Goal: Task Accomplishment & Management: Use online tool/utility

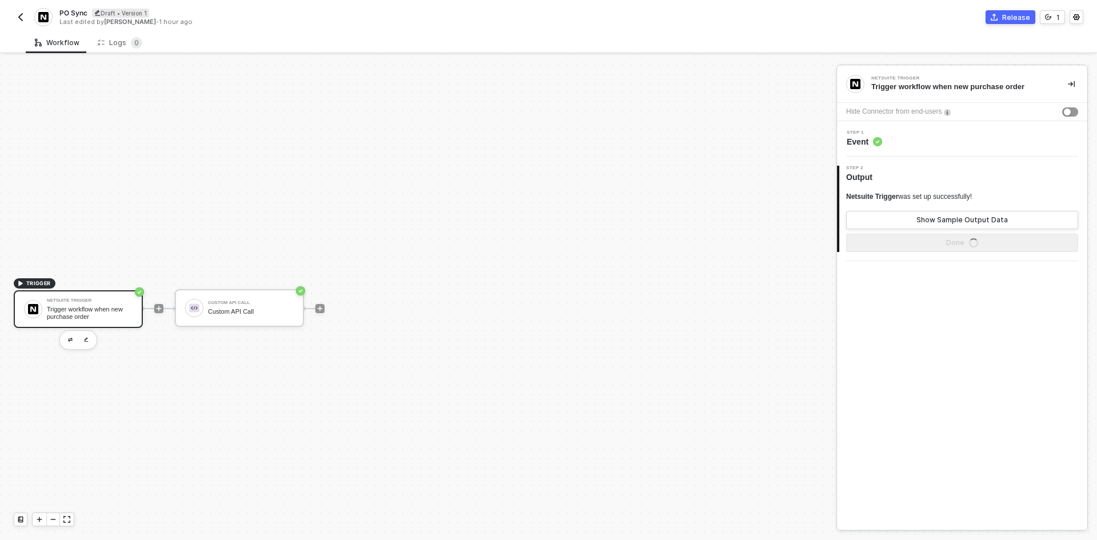
scroll to position [21, 0]
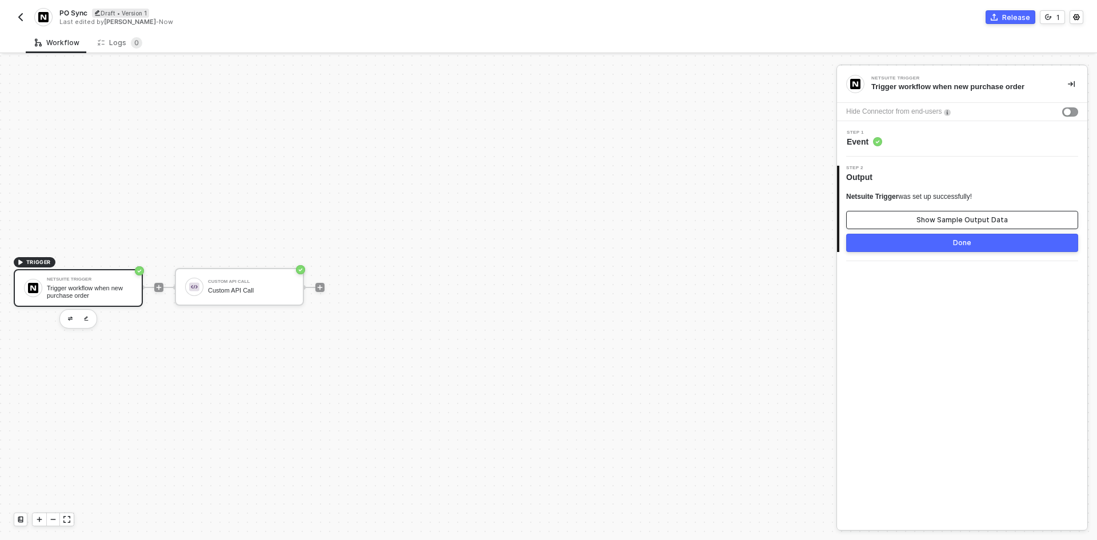
click at [938, 220] on div "Show Sample Output Data" at bounding box center [961, 219] width 91 height 9
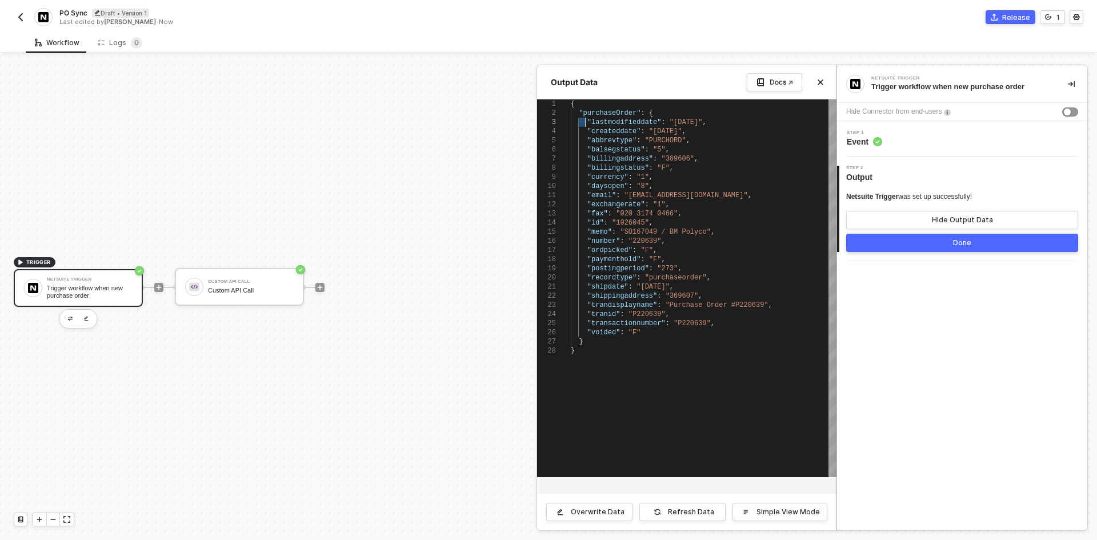
scroll to position [0, 0]
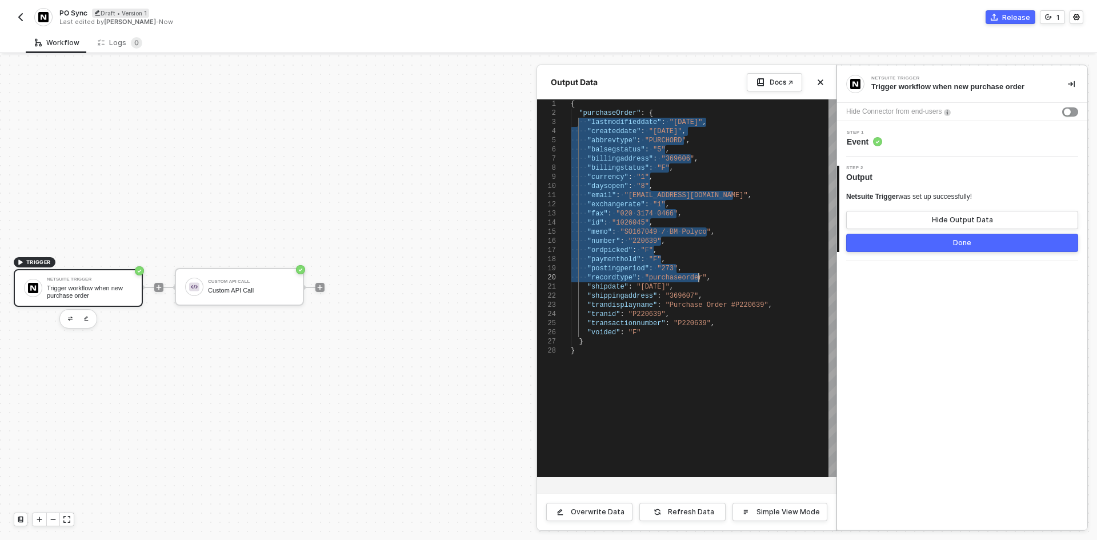
type textarea "{ "purchaseOrder": { "lastmodifieddate": "4/2/2014", "createddate": "2/1/2014",…"
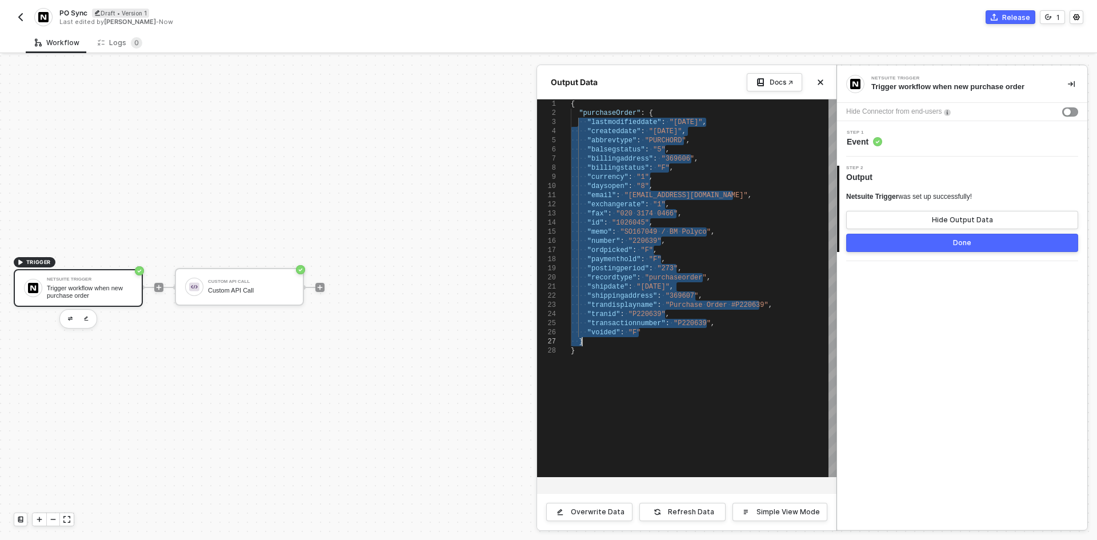
click at [143, 291] on div at bounding box center [548, 297] width 1097 height 484
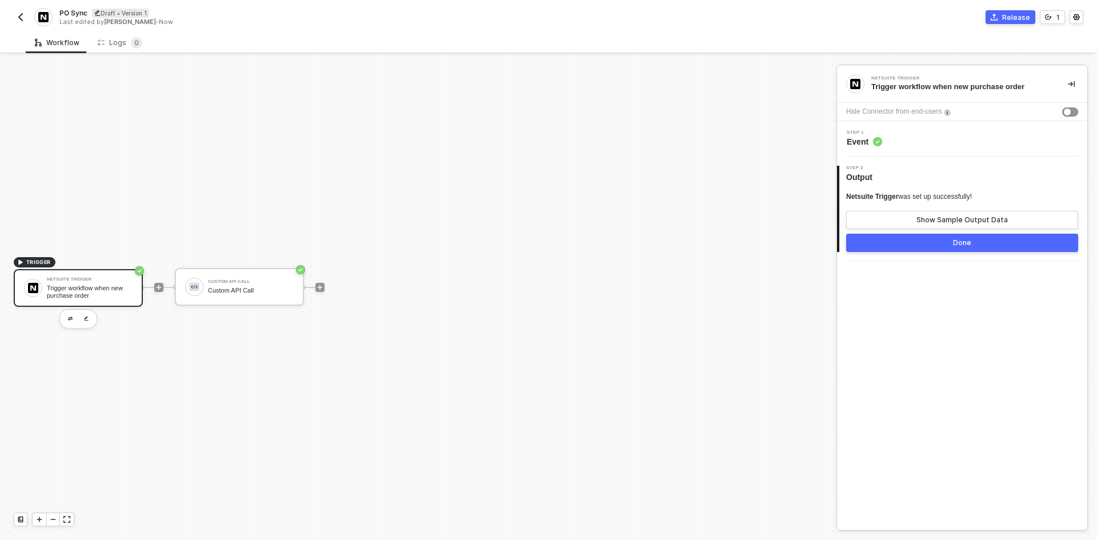
click at [159, 292] on div at bounding box center [159, 287] width 152 height 89
click at [162, 290] on icon "icon-play" at bounding box center [158, 287] width 7 height 7
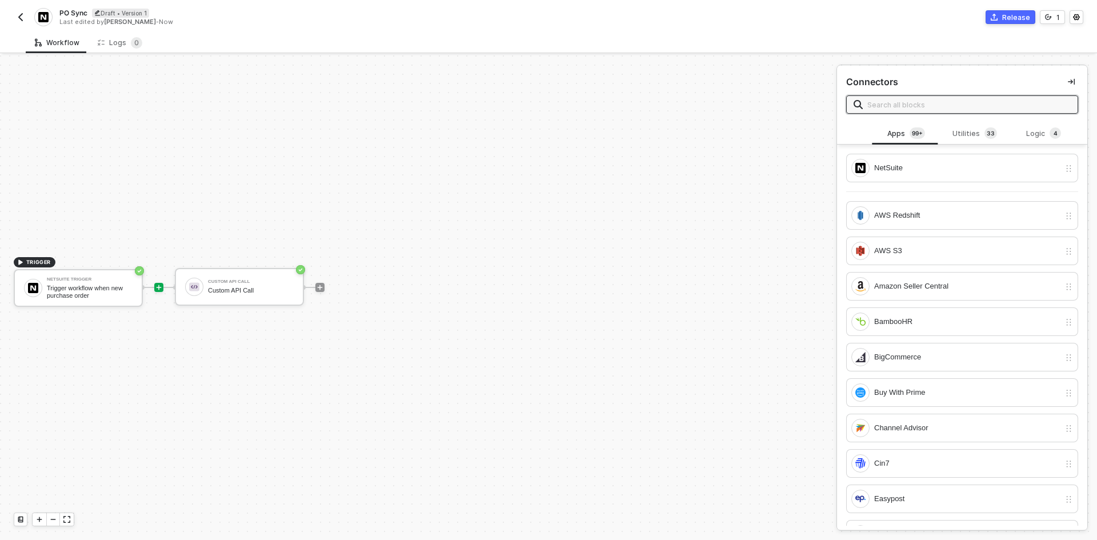
click at [1012, 185] on div "NetSuite" at bounding box center [962, 173] width 232 height 38
click at [1008, 172] on div "NetSuite" at bounding box center [967, 168] width 186 height 13
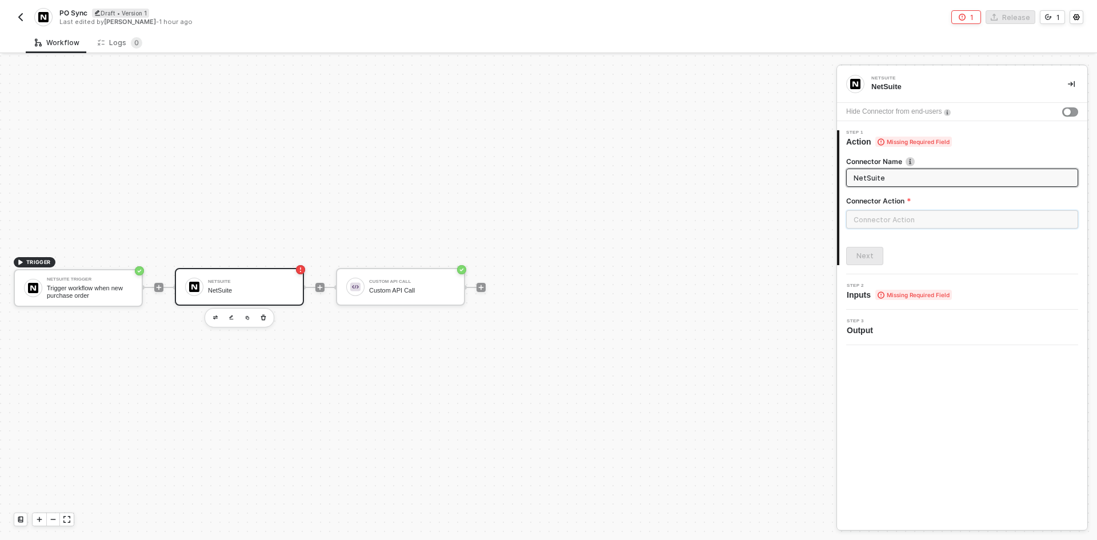
click at [957, 223] on input "text" at bounding box center [962, 219] width 232 height 18
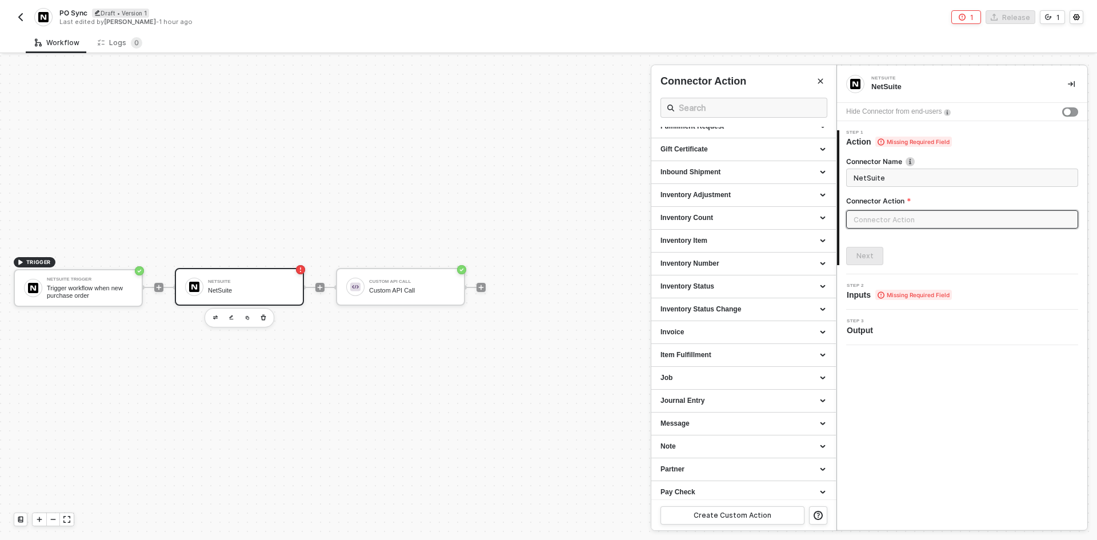
scroll to position [857, 0]
click at [714, 342] on div "Purchase Order" at bounding box center [743, 332] width 184 height 23
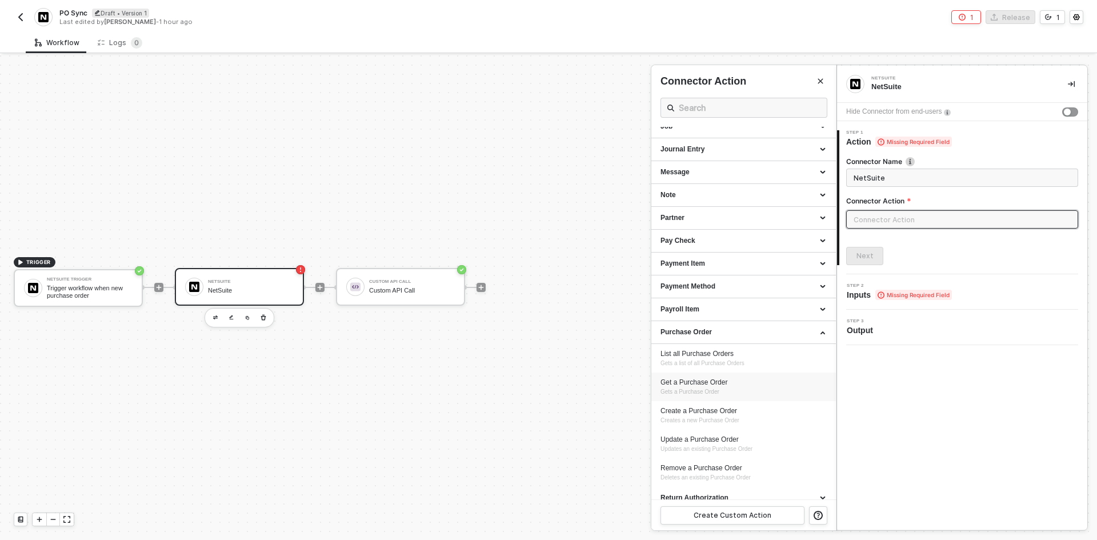
click at [722, 394] on div "Get a Purchase Order Gets a Purchase Order" at bounding box center [743, 387] width 166 height 19
type input "Gets a Purchase Order"
type input "Purchase Order - Get a Purchase Order"
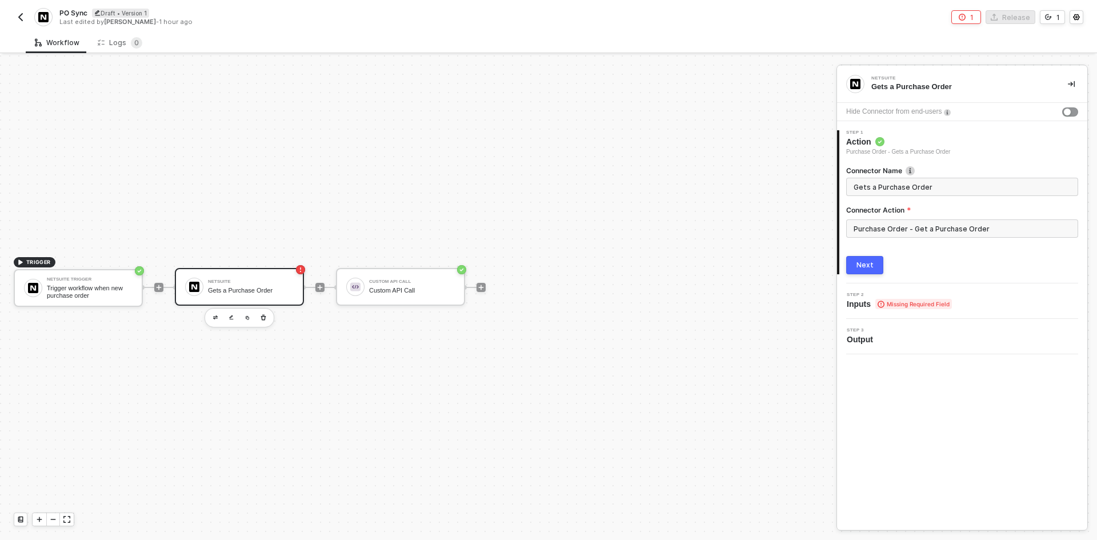
click at [874, 270] on button "Next" at bounding box center [864, 265] width 37 height 18
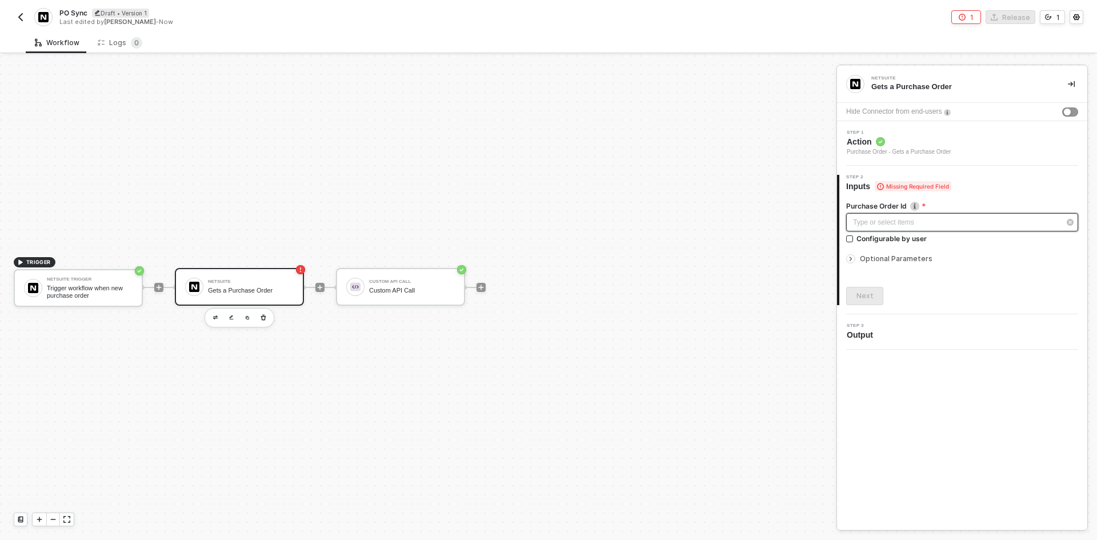
click at [874, 225] on div "Type or select items ﻿" at bounding box center [956, 222] width 207 height 11
click at [764, 108] on span "Blocks 2" at bounding box center [768, 108] width 36 height 9
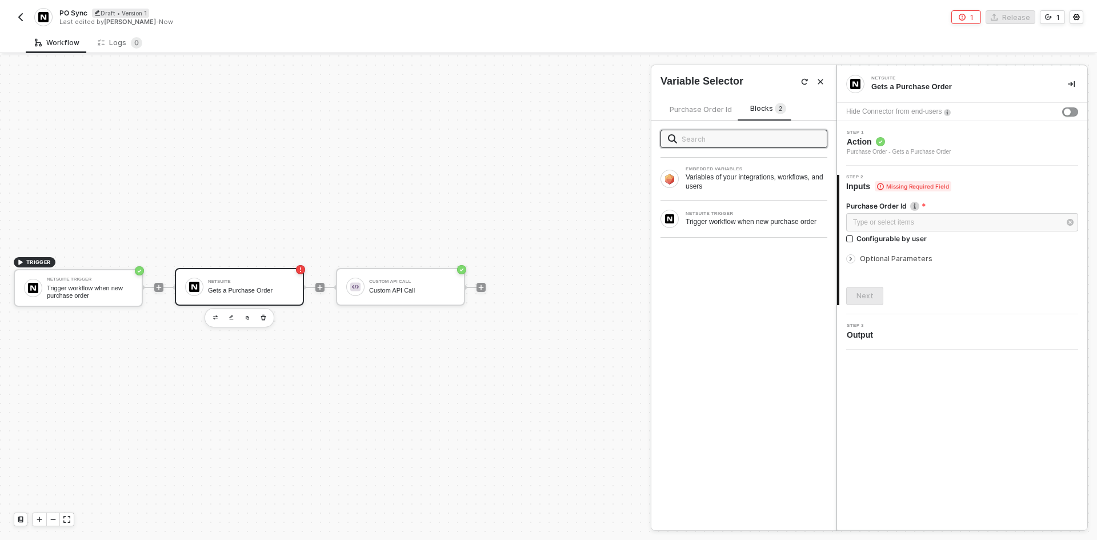
drag, startPoint x: 720, startPoint y: 242, endPoint x: 727, endPoint y: 238, distance: 7.9
click at [727, 239] on div "EMBEDDED VARIABLES Variables of your integrations, workflows, and users NETSUIT…" at bounding box center [743, 326] width 185 height 410
drag, startPoint x: 718, startPoint y: 226, endPoint x: 724, endPoint y: 226, distance: 6.3
click at [725, 226] on div "Trigger workflow when new purchase order" at bounding box center [756, 221] width 142 height 9
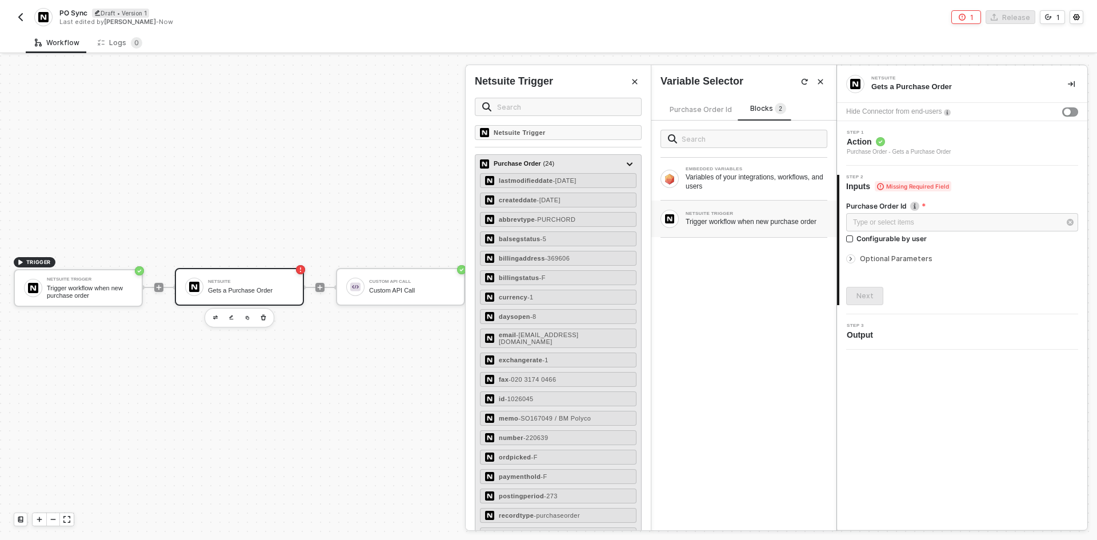
click at [547, 405] on div "lastmodifieddate - 4/2/2014 createddate - 2/1/2014 abbrevtype - PURCHORD balseg…" at bounding box center [558, 408] width 157 height 471
click at [547, 391] on div "id - 1026045" at bounding box center [558, 398] width 157 height 15
click at [591, 391] on div "id - 1026045" at bounding box center [558, 398] width 157 height 15
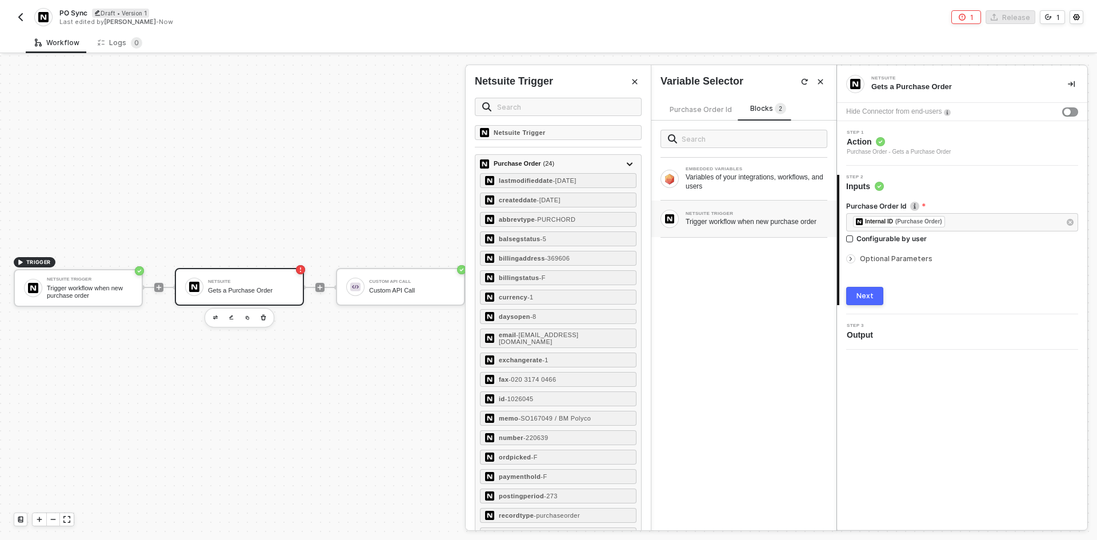
click at [876, 261] on span "Optional Parameters" at bounding box center [896, 258] width 73 height 9
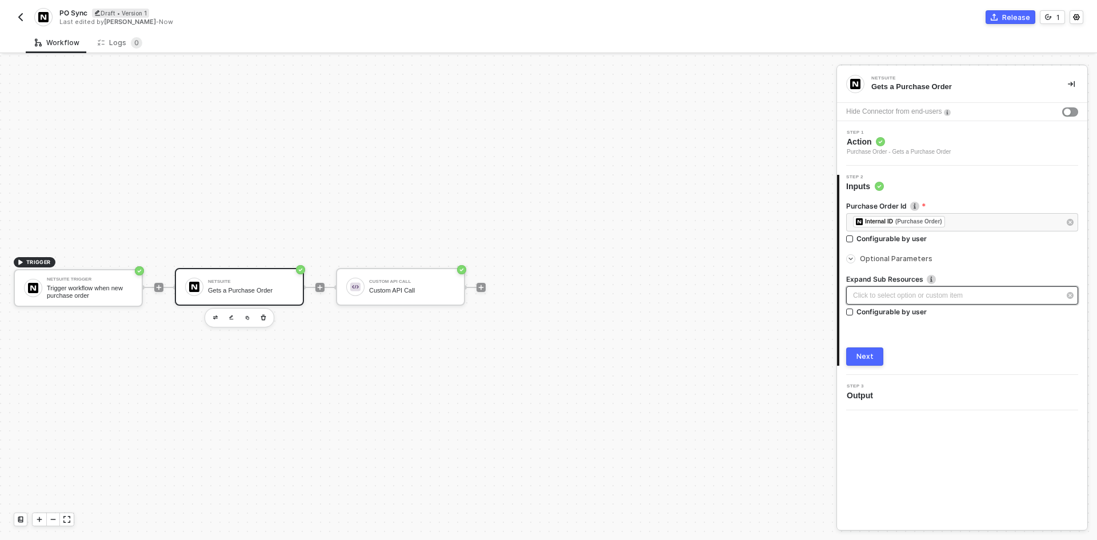
click at [880, 301] on div "Click to select option or custom item ﻿" at bounding box center [962, 295] width 232 height 18
click at [672, 132] on span "Yes" at bounding box center [675, 134] width 17 height 9
click at [667, 132] on input "Yes" at bounding box center [663, 134] width 7 height 7
click at [866, 357] on div "Next" at bounding box center [864, 356] width 17 height 9
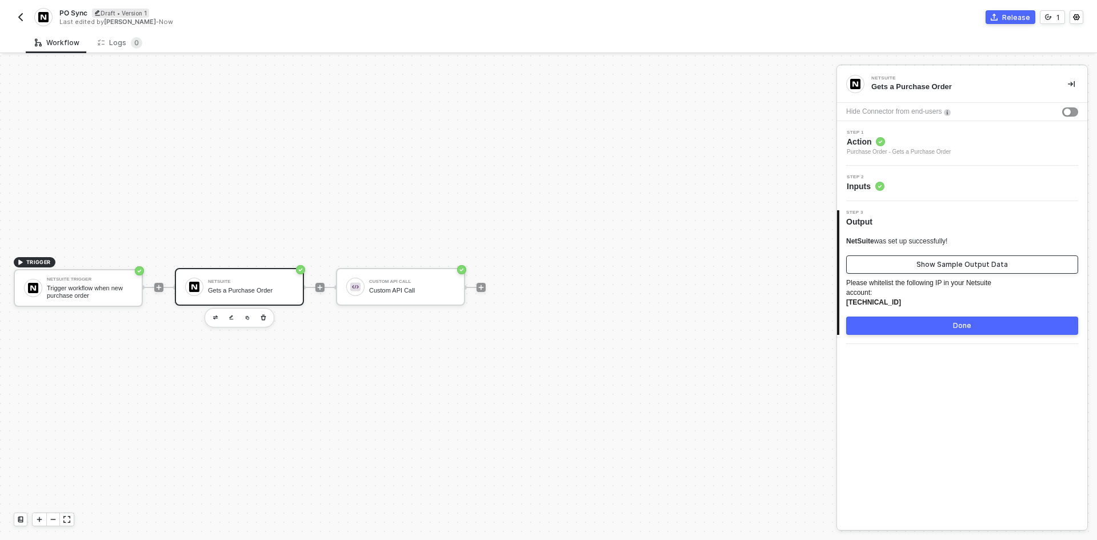
click at [942, 264] on div "Show Sample Output Data" at bounding box center [961, 264] width 91 height 9
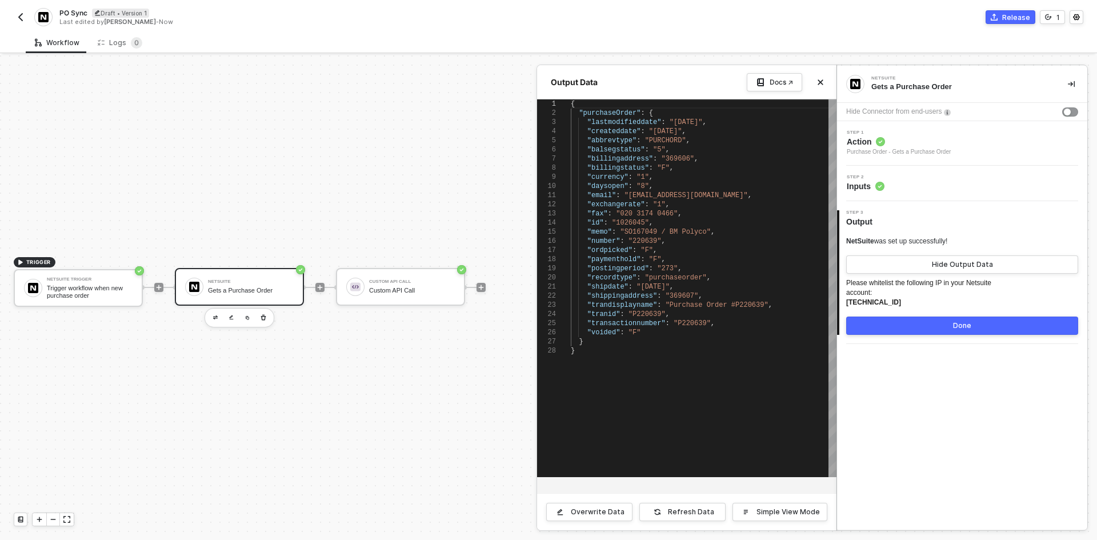
scroll to position [0, 0]
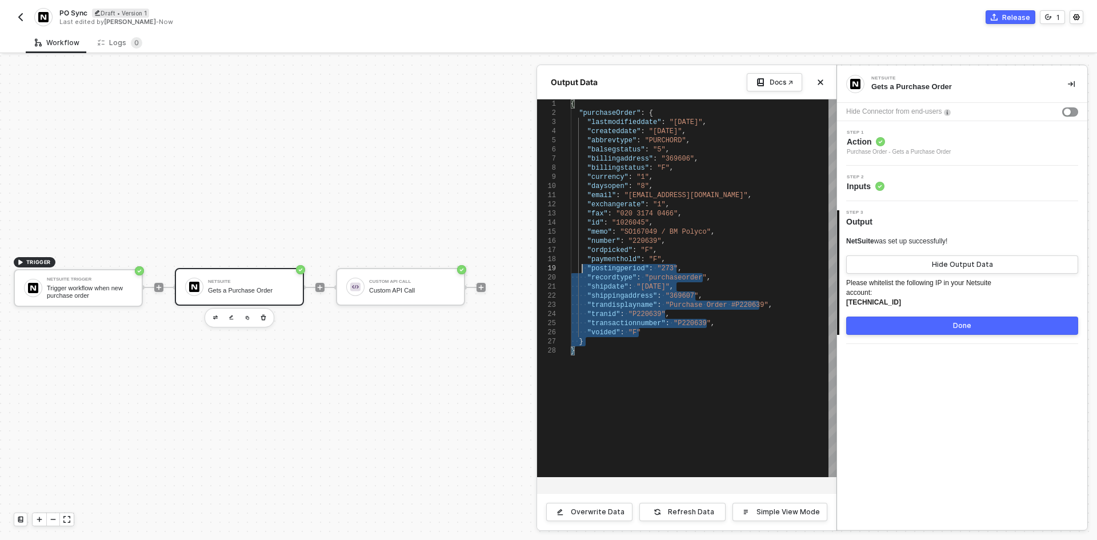
type textarea "{ "purchaseOrder": { "lastmodifieddate": "4/2/2014", "createddate": "2/1/2014",…"
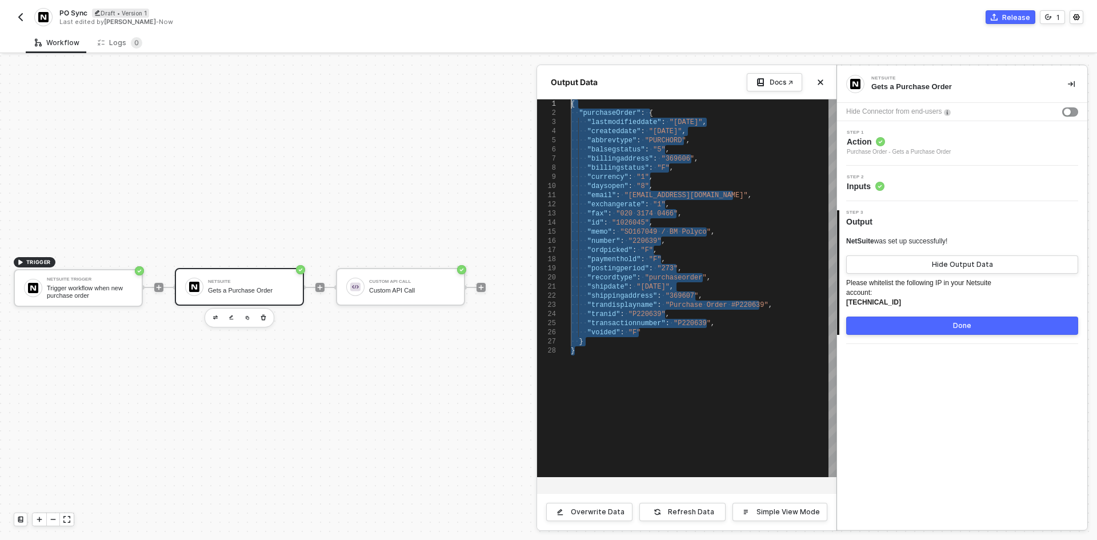
drag, startPoint x: 634, startPoint y: 408, endPoint x: 573, endPoint y: 90, distance: 323.9
click at [573, 90] on div "Output Data Docs ↗ 1 2 3 4 5 6 7 8 9 10 11 12 13 14 15 16 17 18 19 20 21 22 23 …" at bounding box center [686, 297] width 299 height 465
click at [105, 292] on div at bounding box center [548, 297] width 1097 height 484
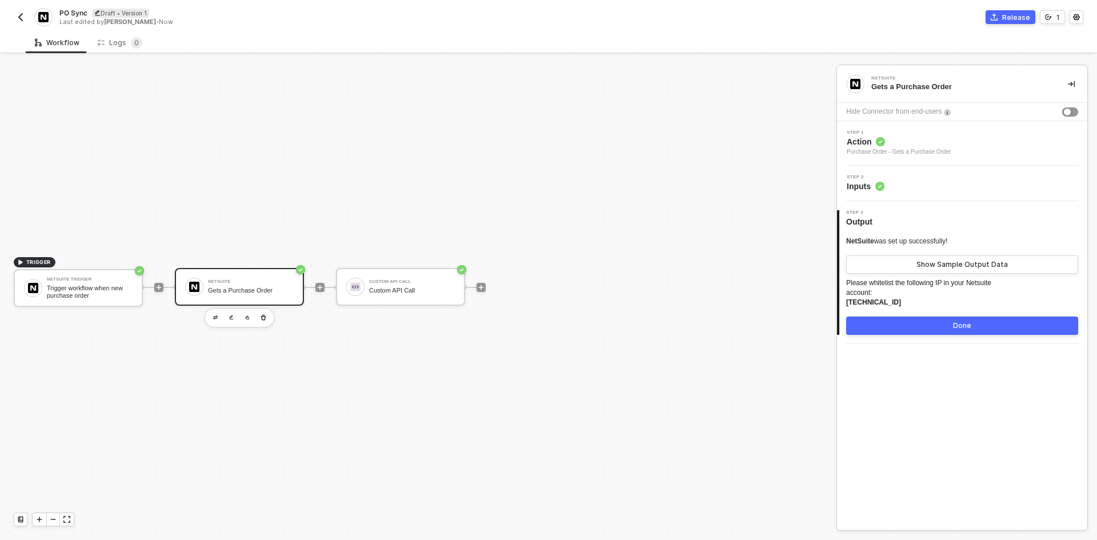
click at [105, 292] on div "Trigger workflow when new purchase order" at bounding box center [90, 291] width 86 height 14
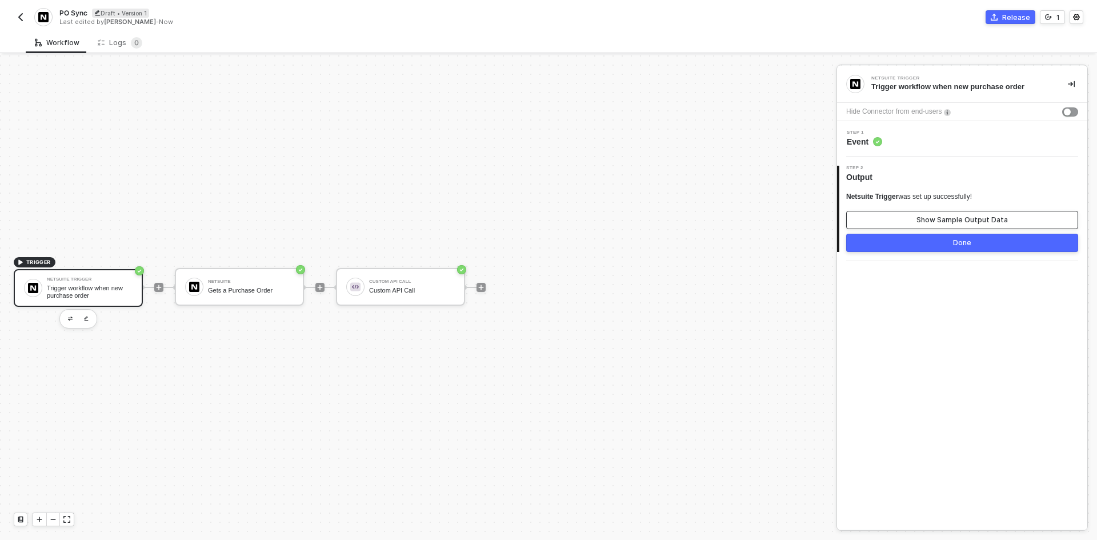
click at [884, 220] on button "Show Sample Output Data" at bounding box center [962, 220] width 232 height 18
type textarea "{ "purchaseOrder": { "lastmodifieddate": "4/2/2014", "createddate": "2/1/2014",…"
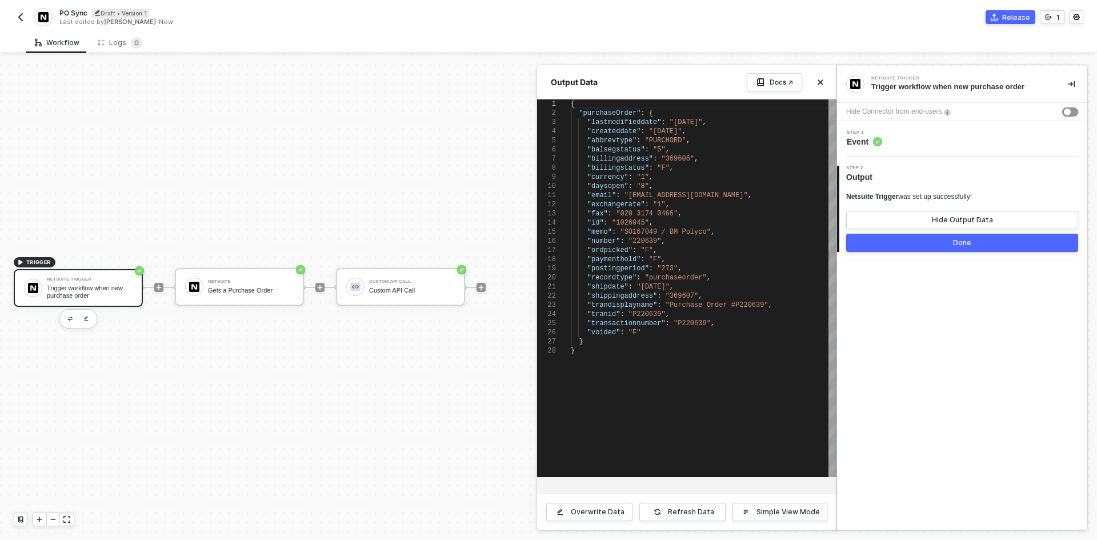
click at [254, 298] on div at bounding box center [548, 297] width 1097 height 484
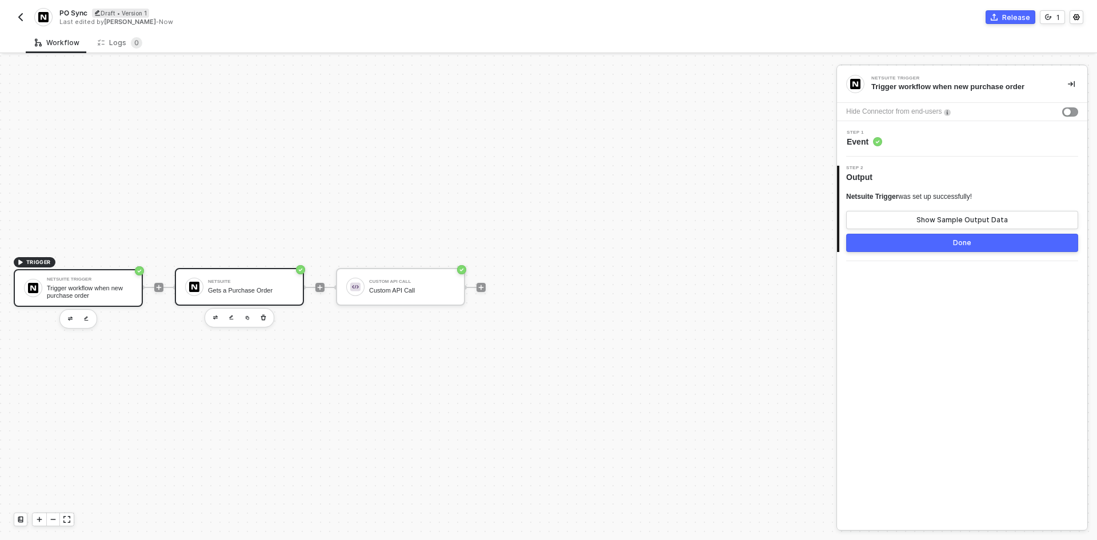
click at [254, 298] on div "NetSuite Gets a Purchase Order" at bounding box center [239, 287] width 129 height 38
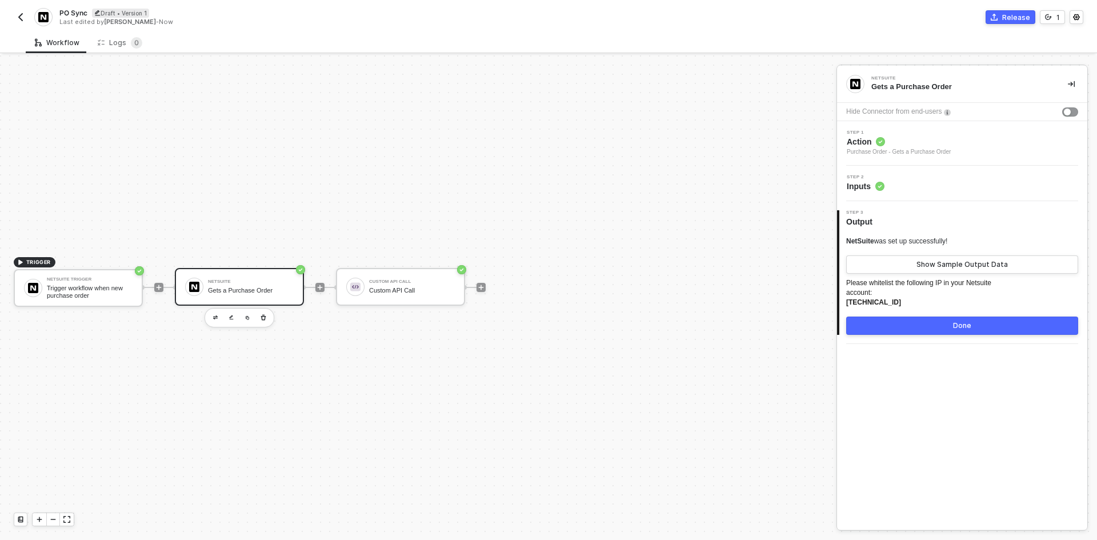
click at [932, 186] on div "Step 2 Inputs" at bounding box center [963, 183] width 247 height 17
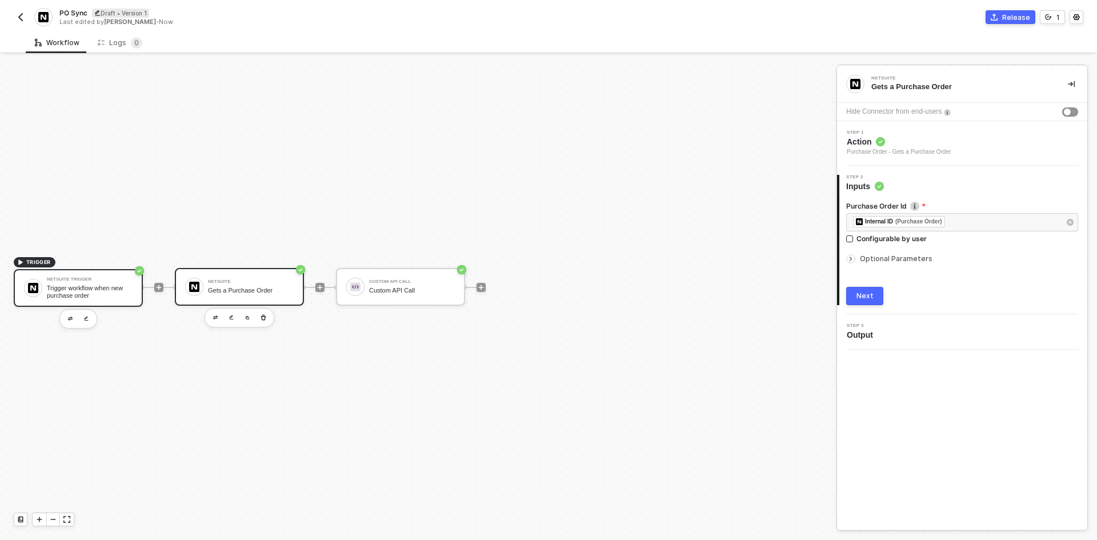
click at [97, 302] on div "Netsuite Trigger Trigger workflow when new purchase order" at bounding box center [78, 288] width 129 height 38
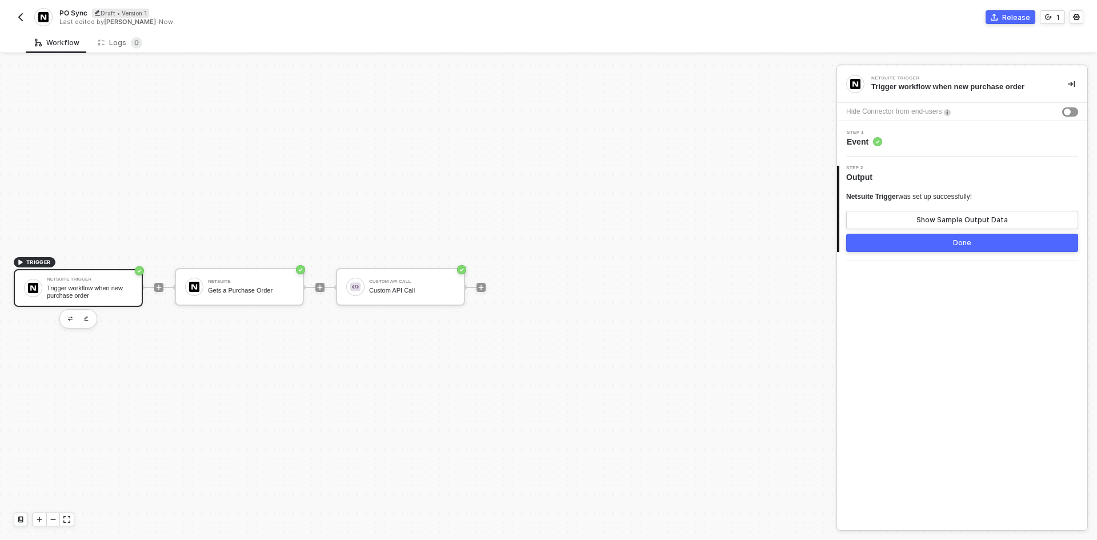
click at [897, 231] on div "Netsuite Trigger was set up successfully! Show Sample Output Data Done" at bounding box center [962, 222] width 232 height 60
click at [901, 220] on button "Show Sample Output Data" at bounding box center [962, 220] width 232 height 18
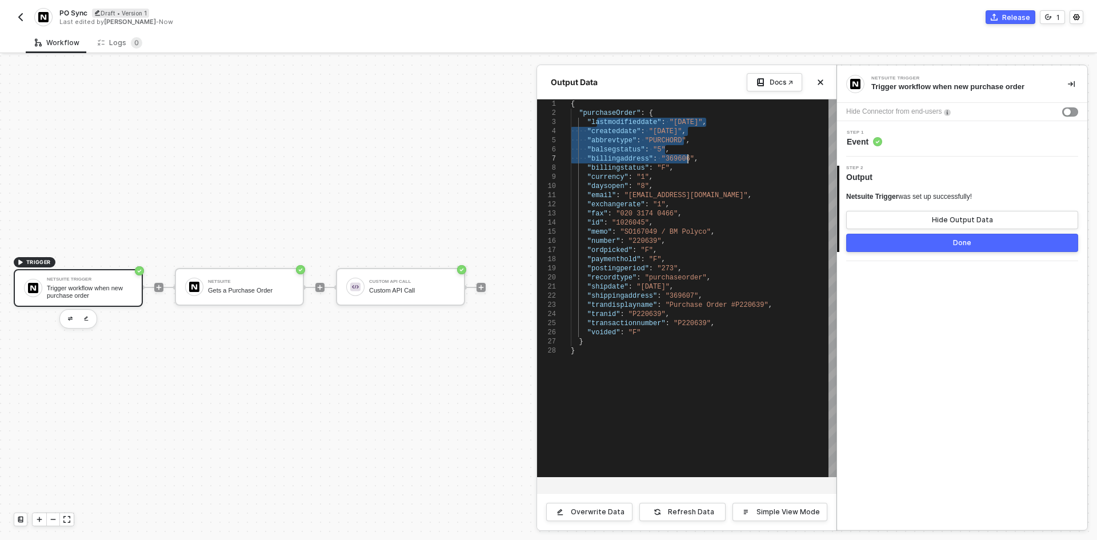
drag, startPoint x: 599, startPoint y: 120, endPoint x: 699, endPoint y: 155, distance: 106.0
click at [406, 403] on div at bounding box center [548, 297] width 1097 height 484
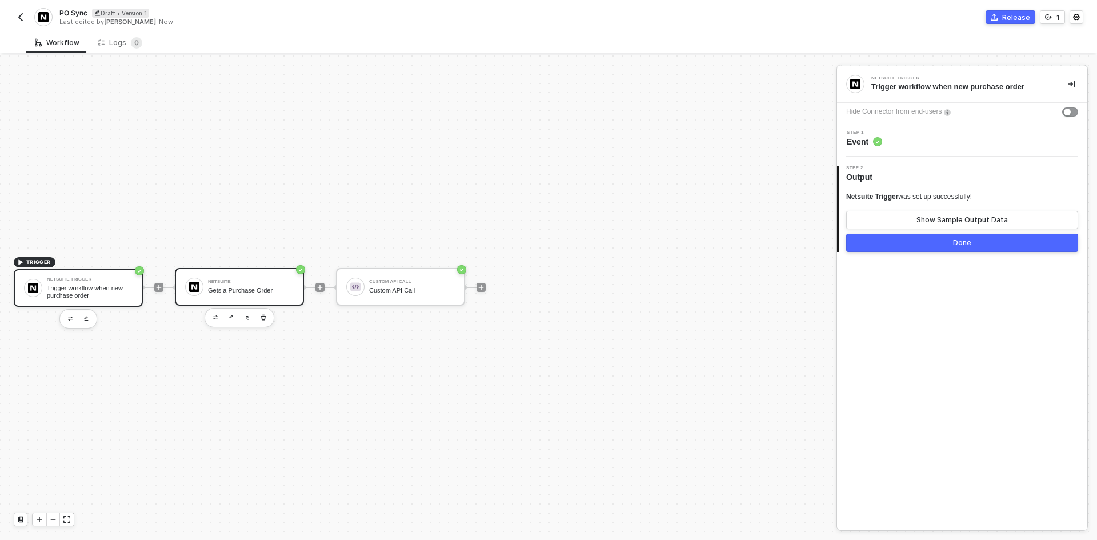
click at [226, 285] on div "NetSuite Gets a Purchase Order" at bounding box center [251, 287] width 86 height 22
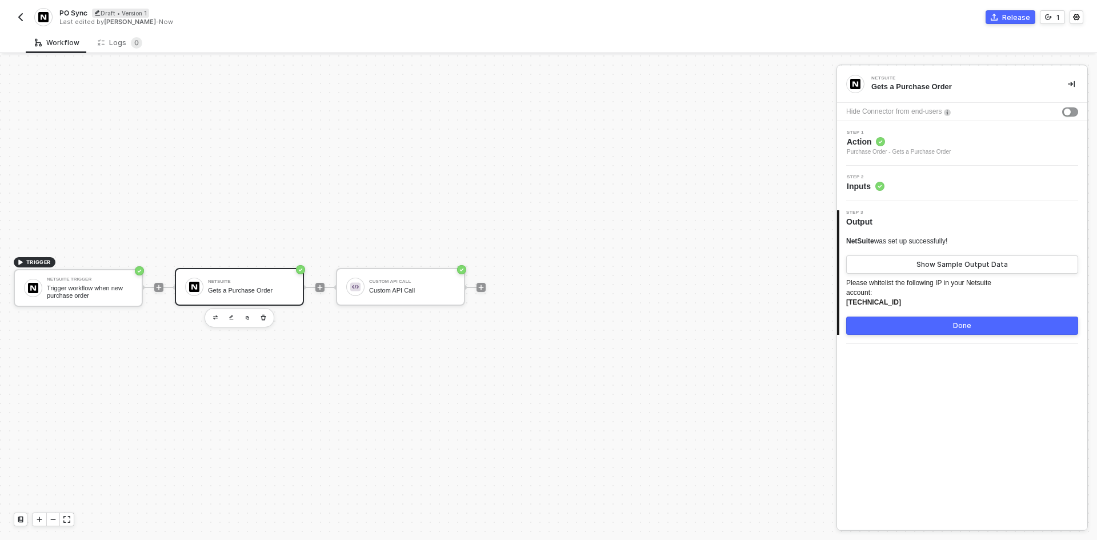
click at [924, 155] on div "Purchase Order - Gets a Purchase Order" at bounding box center [898, 151] width 104 height 9
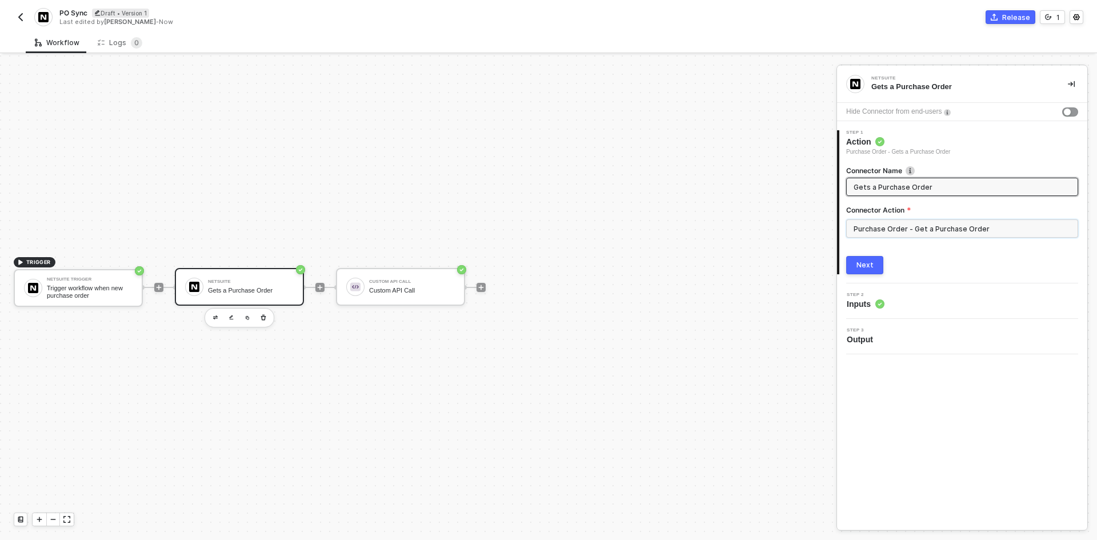
click at [938, 226] on input "Purchase Order - Get a Purchase Order" at bounding box center [962, 228] width 232 height 18
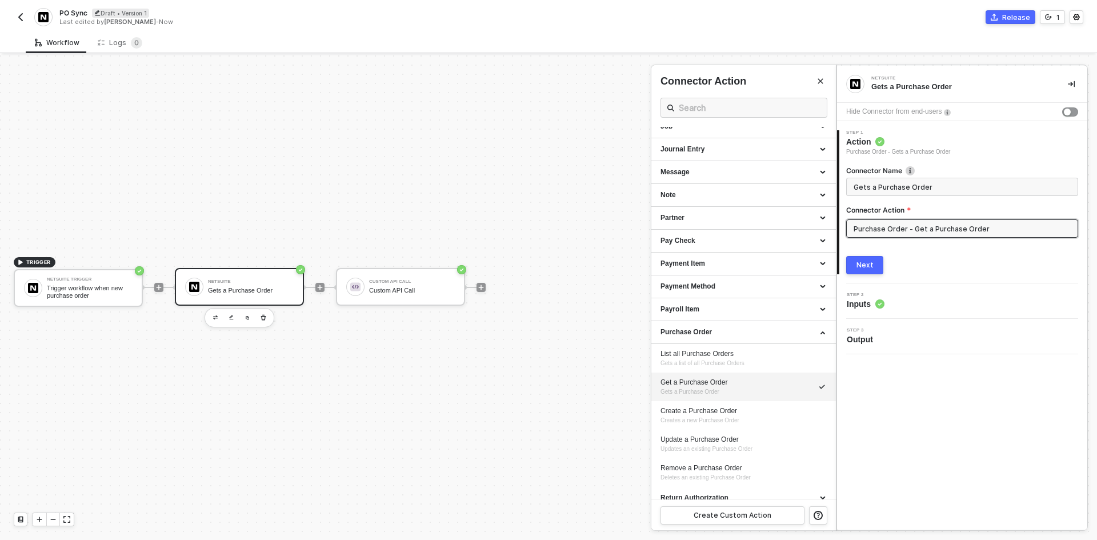
scroll to position [1050, 0]
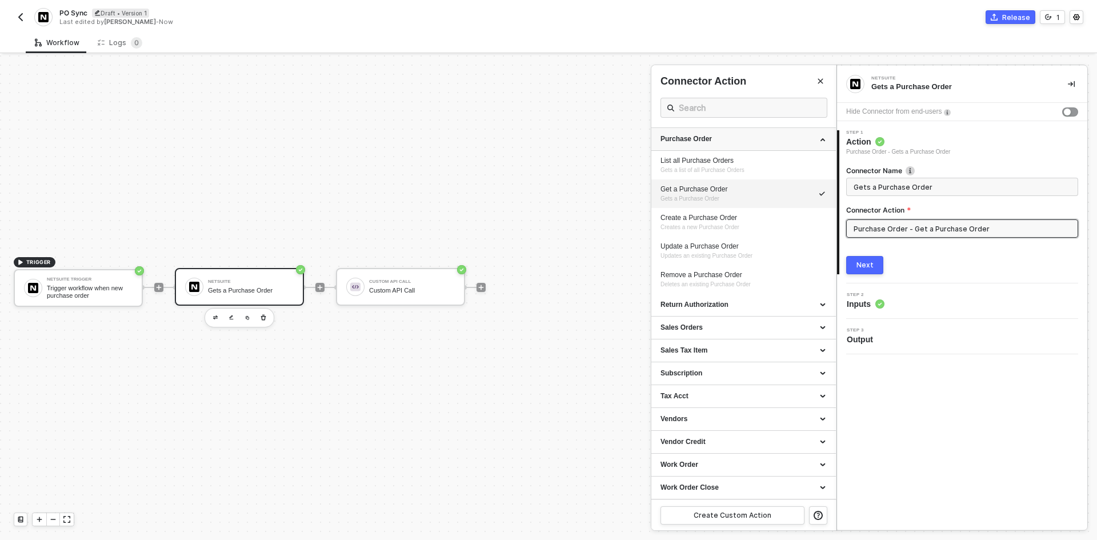
click at [722, 146] on div "Purchase Order" at bounding box center [743, 139] width 184 height 23
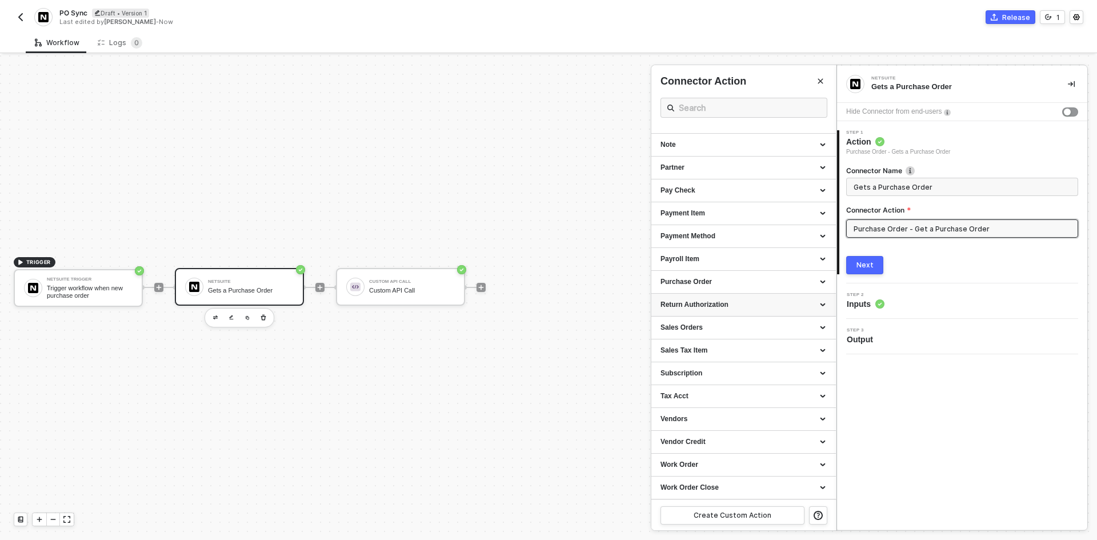
scroll to position [907, 0]
click at [263, 313] on div at bounding box center [548, 297] width 1097 height 484
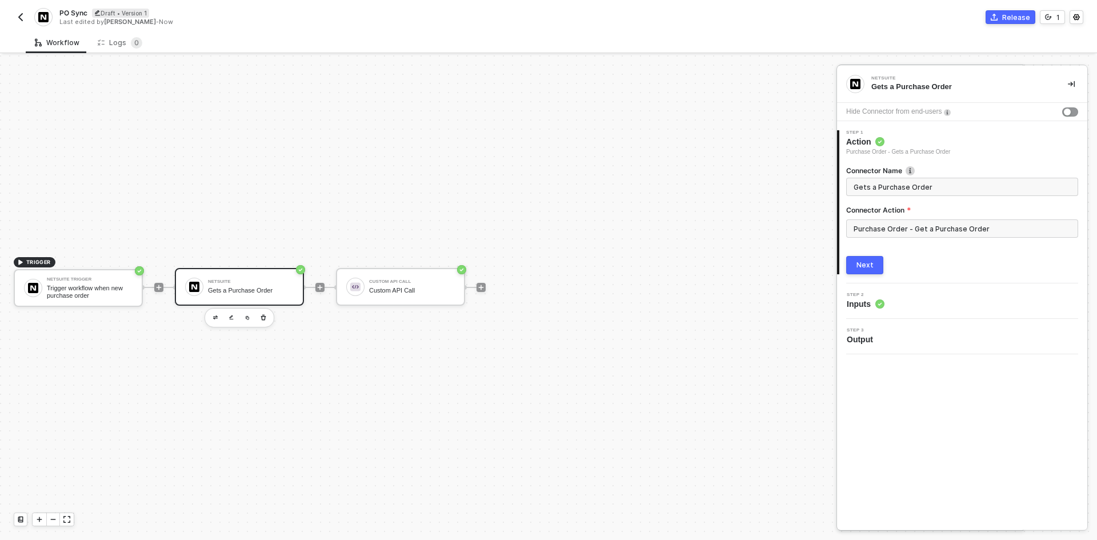
click at [263, 313] on div at bounding box center [548, 297] width 1097 height 484
click at [263, 313] on icon "button" at bounding box center [263, 317] width 7 height 9
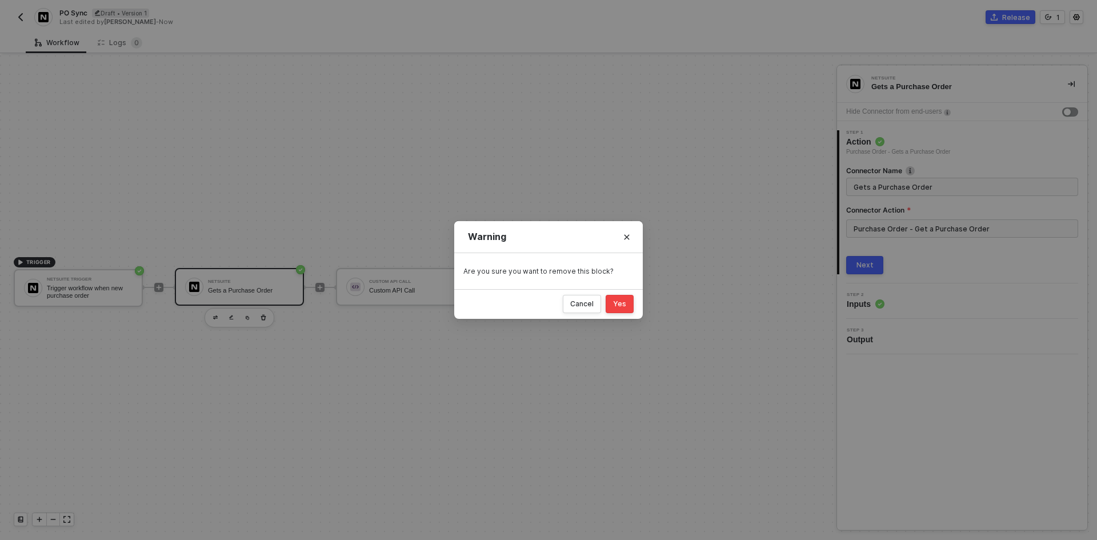
click at [614, 305] on div "Yes" at bounding box center [619, 303] width 13 height 9
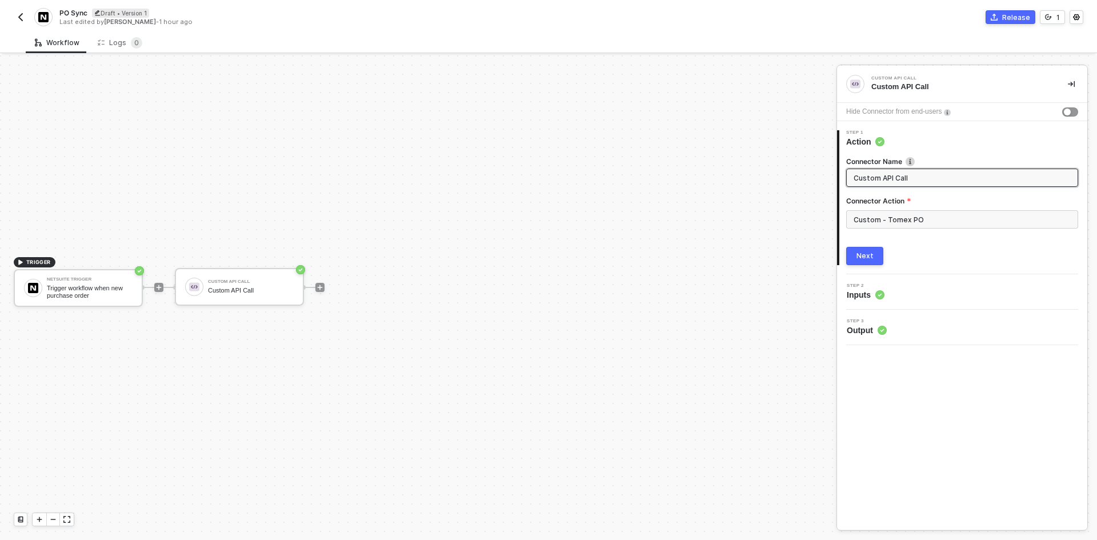
click at [13, 26] on div "PO Sync Draft • Version 1 Last edited by Brandon Looker - 1 hour ago Release 1" at bounding box center [548, 16] width 1097 height 32
click at [16, 21] on button "button" at bounding box center [21, 17] width 14 height 14
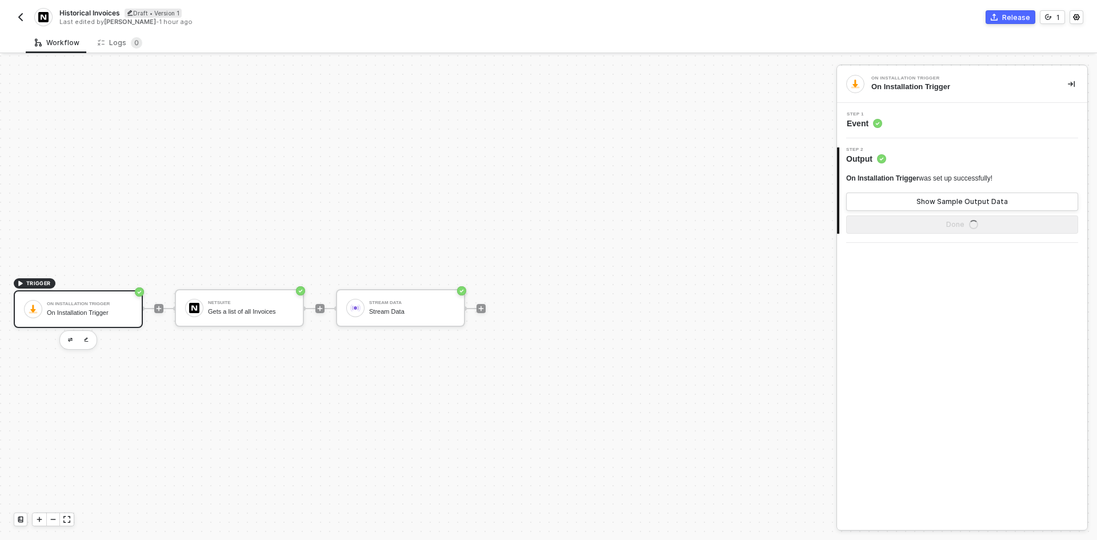
scroll to position [21, 0]
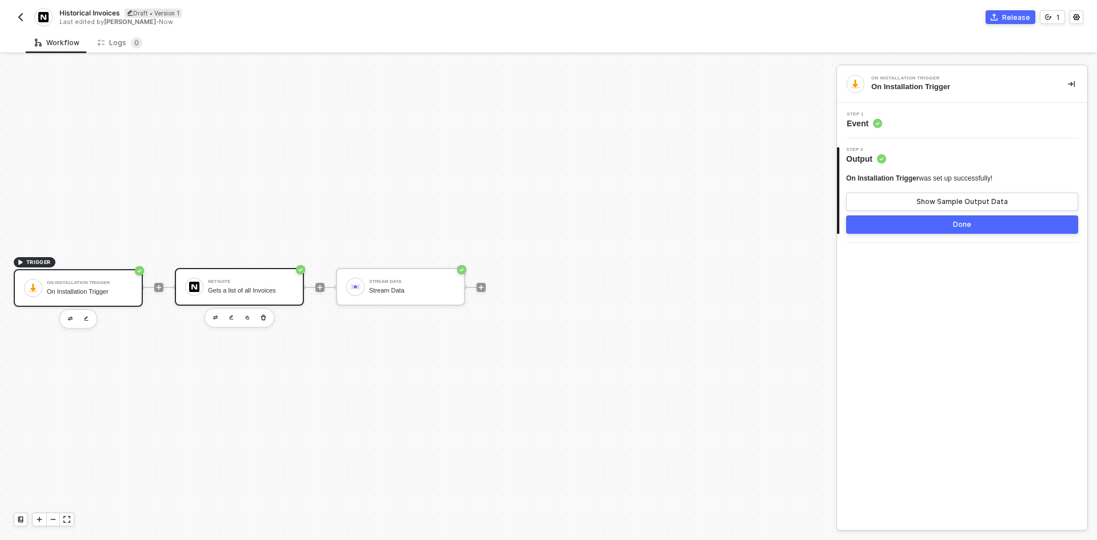
click at [267, 282] on div "NetSuite" at bounding box center [251, 281] width 86 height 5
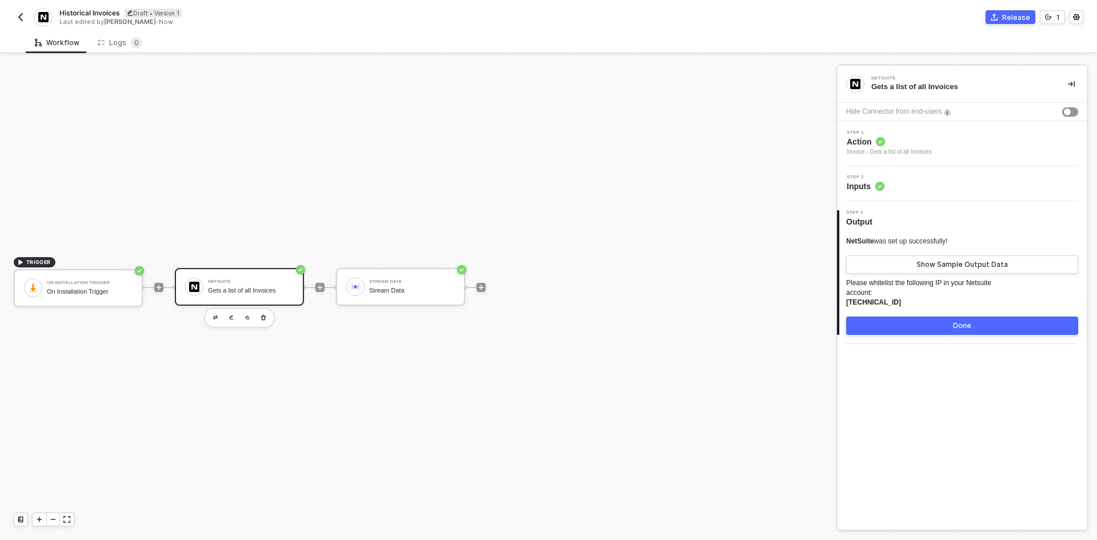
click at [908, 274] on div "NetSuite was set up successfully! Show Sample Output Data Please whitelist the …" at bounding box center [962, 285] width 232 height 98
click at [907, 260] on button "Show Sample Output Data" at bounding box center [962, 264] width 232 height 18
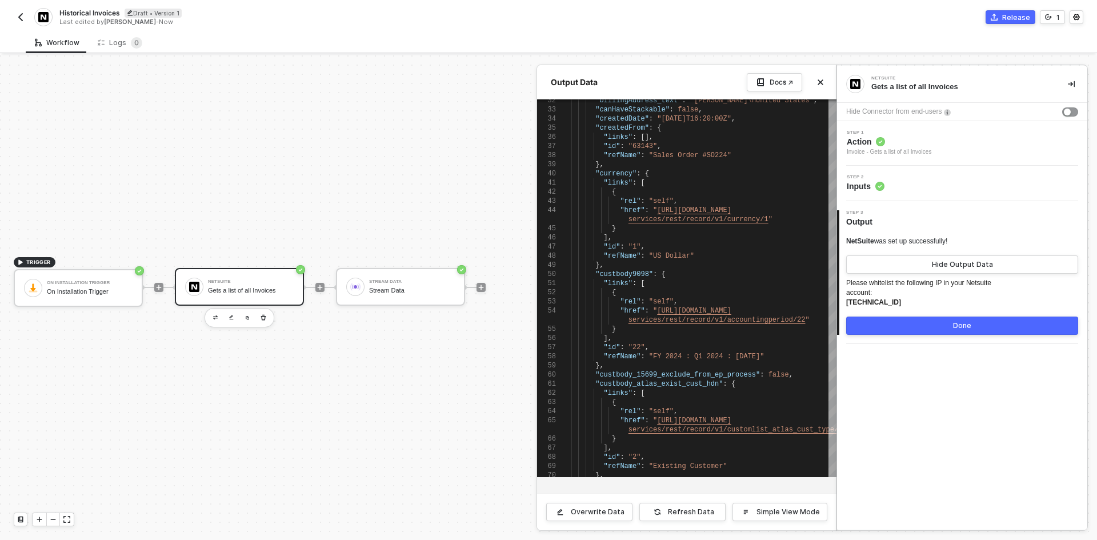
click at [329, 288] on div at bounding box center [548, 297] width 1097 height 484
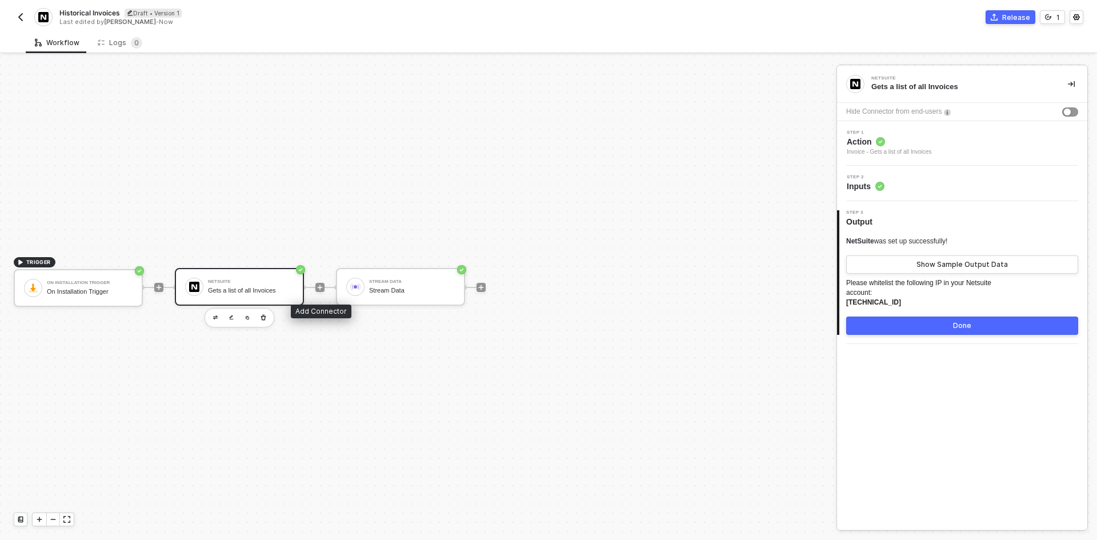
click at [315, 287] on span at bounding box center [309, 287] width 11 height 1
click at [319, 287] on icon "icon-play" at bounding box center [320, 286] width 5 height 5
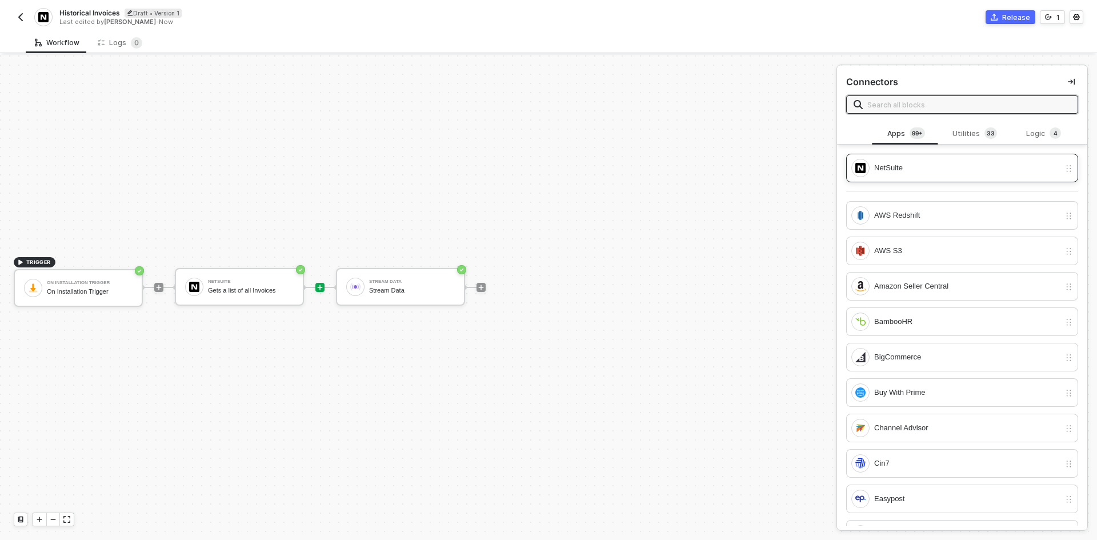
click at [904, 177] on div "NetSuite" at bounding box center [962, 168] width 232 height 29
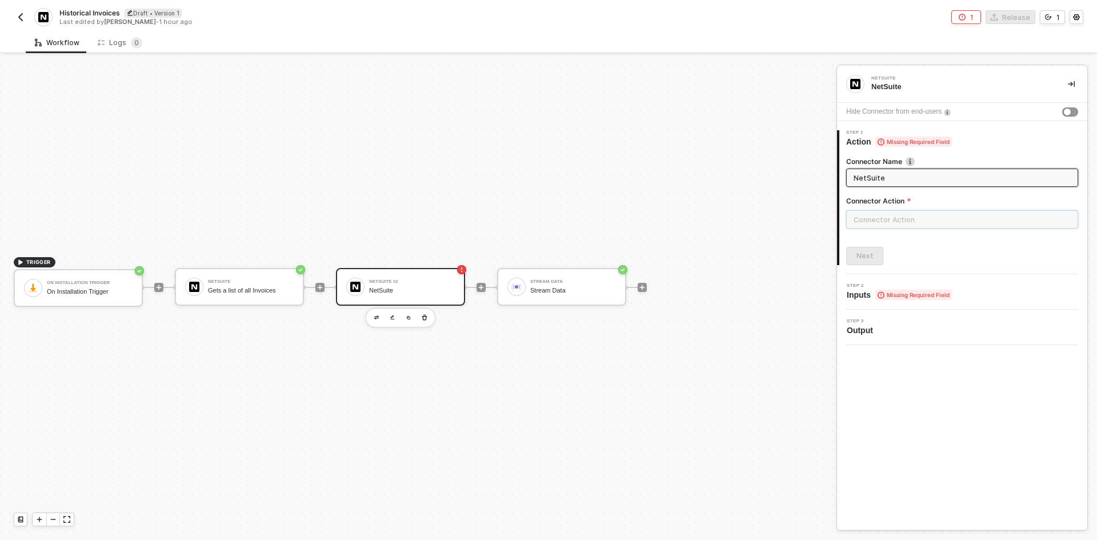
click at [908, 219] on input "text" at bounding box center [962, 219] width 232 height 18
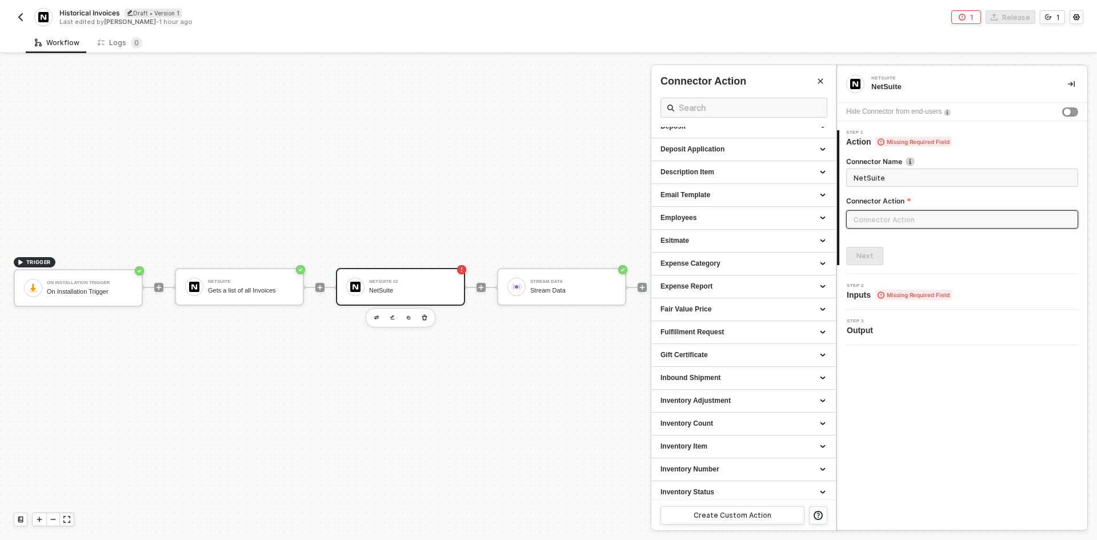
scroll to position [628, 0]
click at [705, 307] on div "Invoice" at bounding box center [743, 309] width 166 height 10
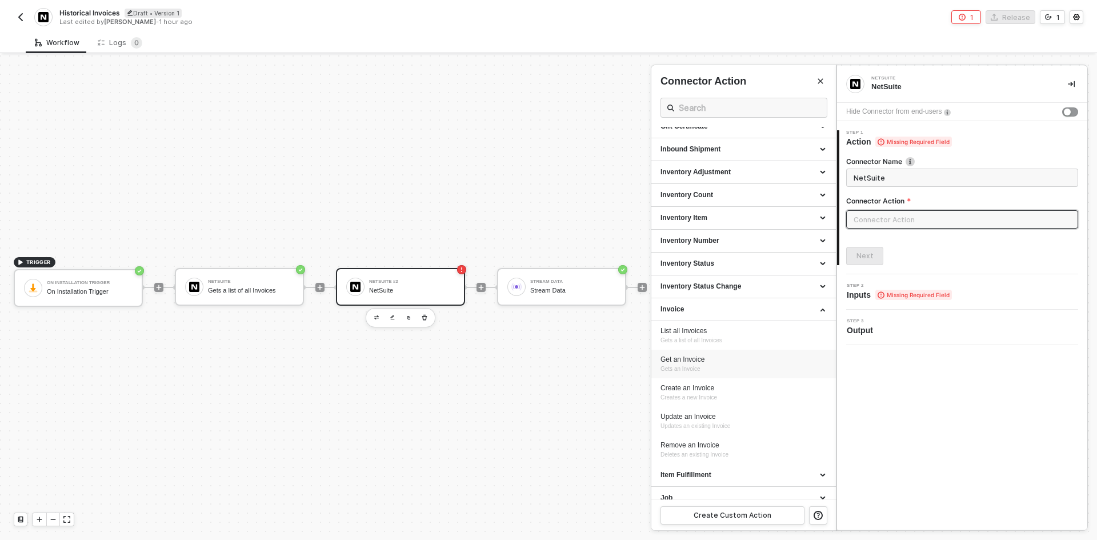
click at [706, 355] on div "Get an Invoice" at bounding box center [743, 360] width 166 height 10
type input "Gets an Invoice"
type input "Invoice - Get an Invoice"
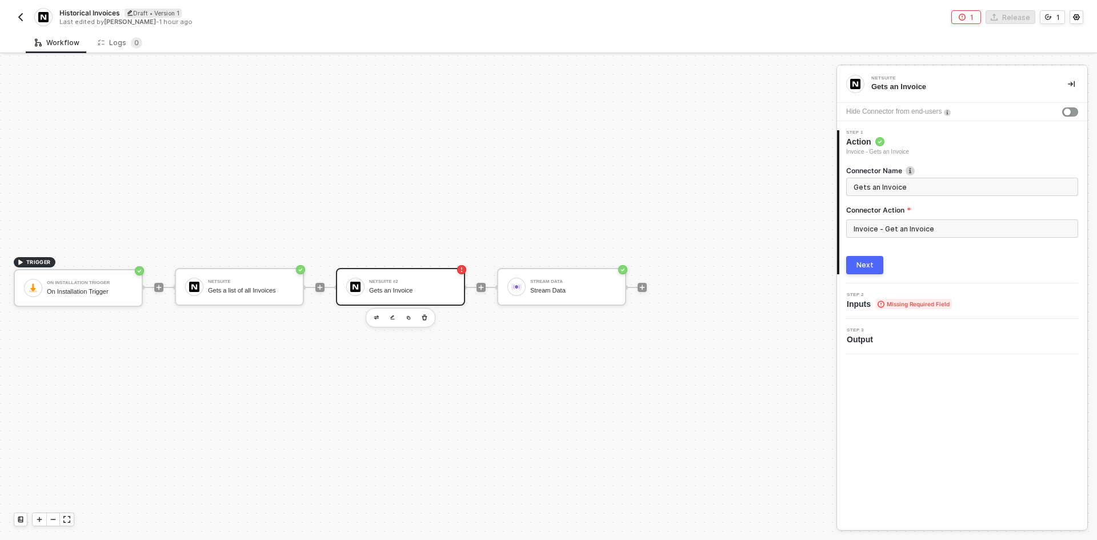
click at [861, 266] on div "Next" at bounding box center [864, 264] width 17 height 9
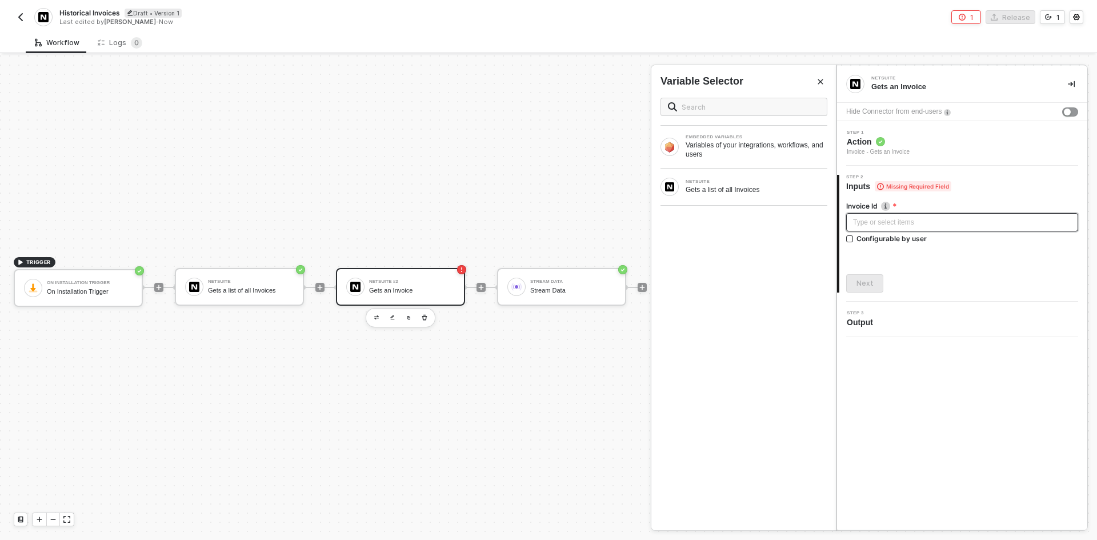
click at [884, 223] on div "Type or select items ﻿" at bounding box center [962, 222] width 218 height 11
click at [733, 182] on div "NETSUITE" at bounding box center [756, 181] width 142 height 5
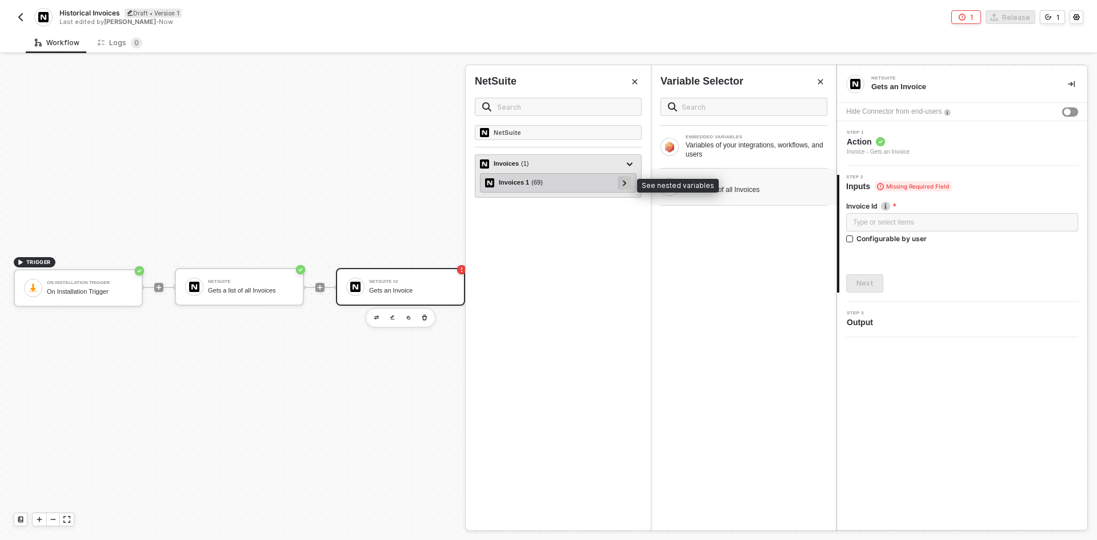
click at [624, 178] on div at bounding box center [624, 182] width 6 height 13
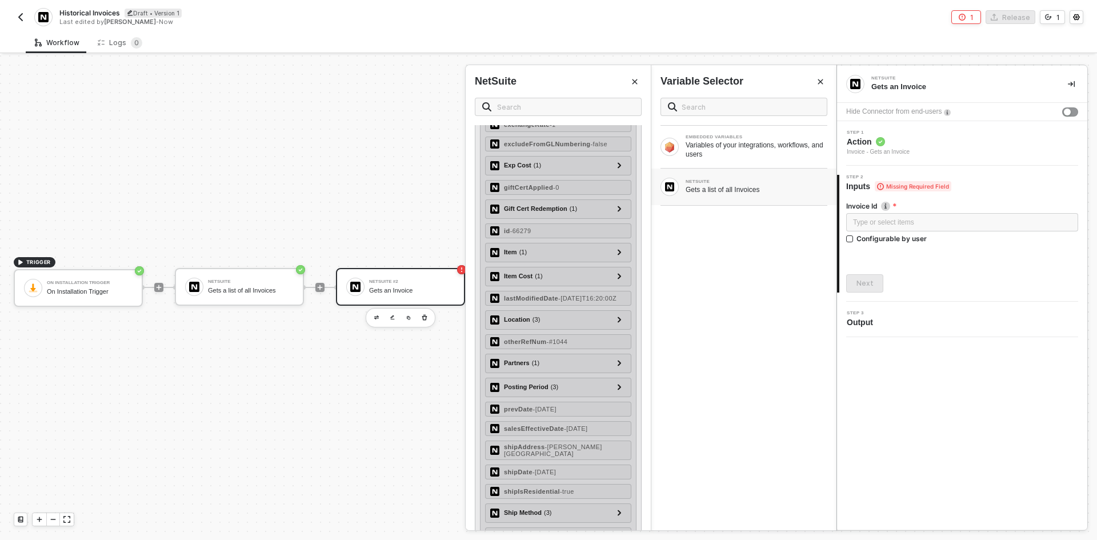
scroll to position [914, 0]
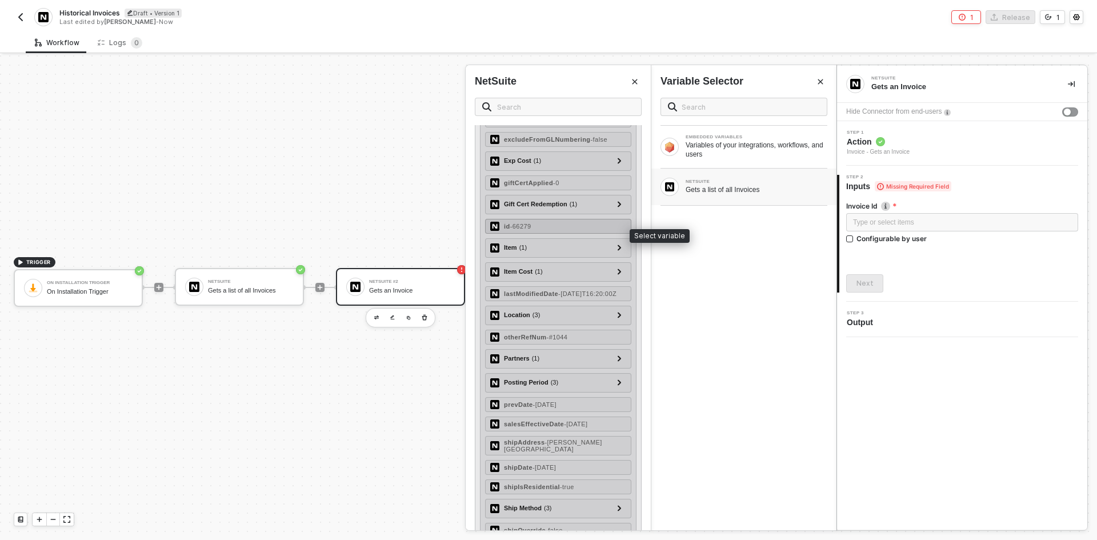
click at [561, 233] on div "id - 66279" at bounding box center [558, 226] width 146 height 15
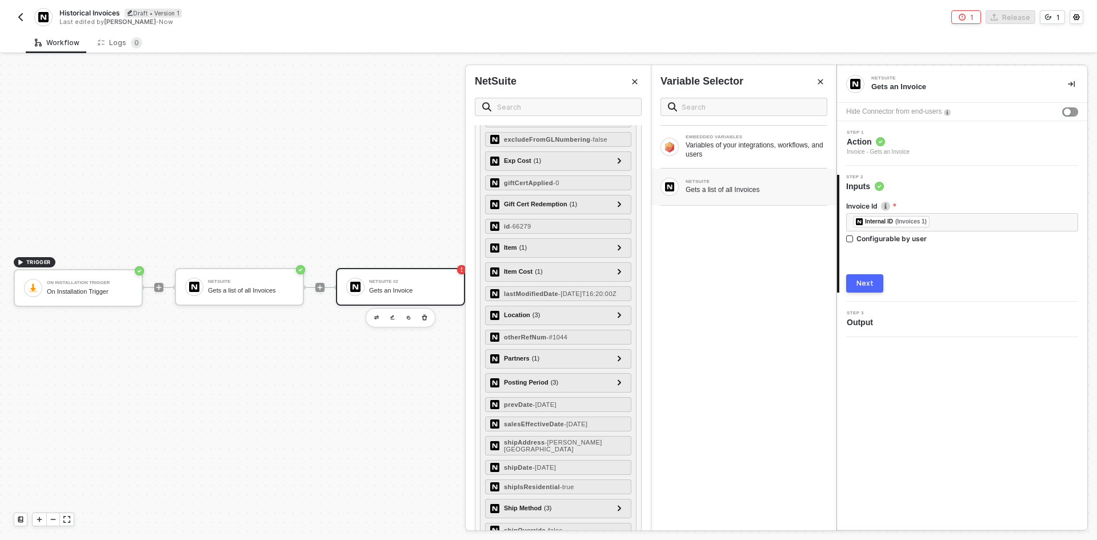
click at [868, 286] on div "Next" at bounding box center [864, 283] width 17 height 9
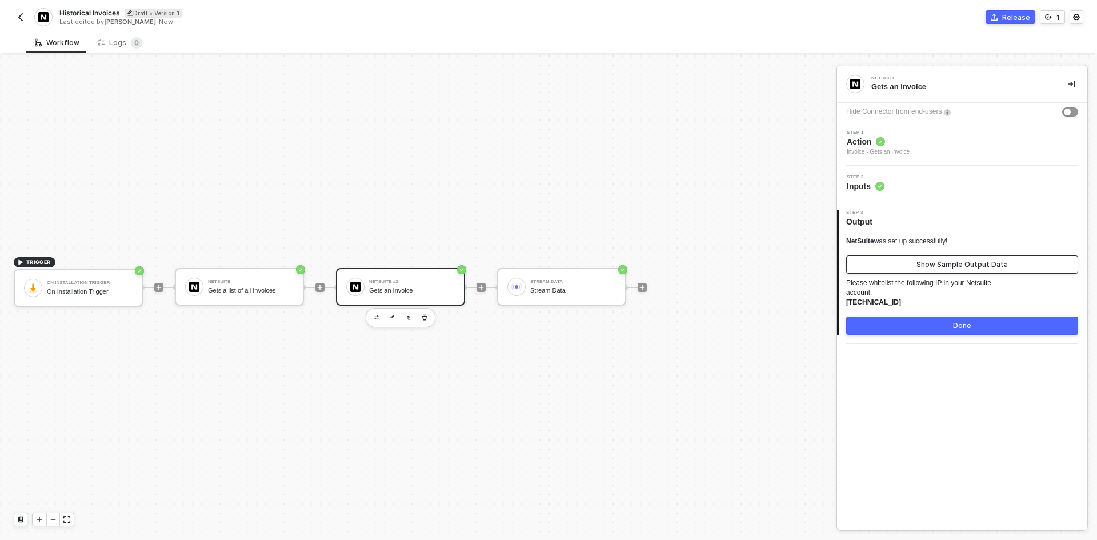
click at [886, 268] on button "Show Sample Output Data" at bounding box center [962, 264] width 232 height 18
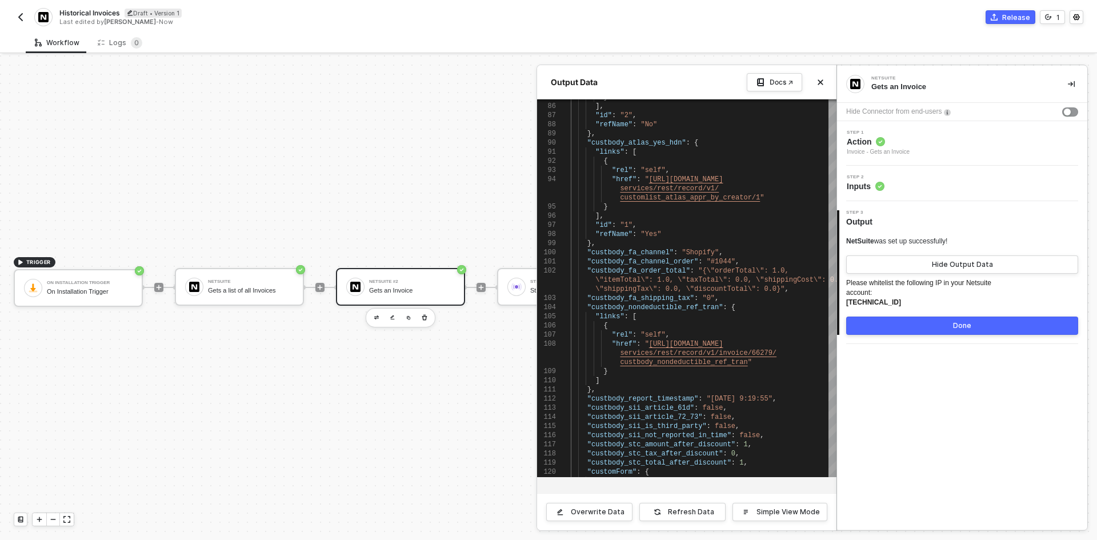
click at [422, 312] on div at bounding box center [548, 297] width 1097 height 484
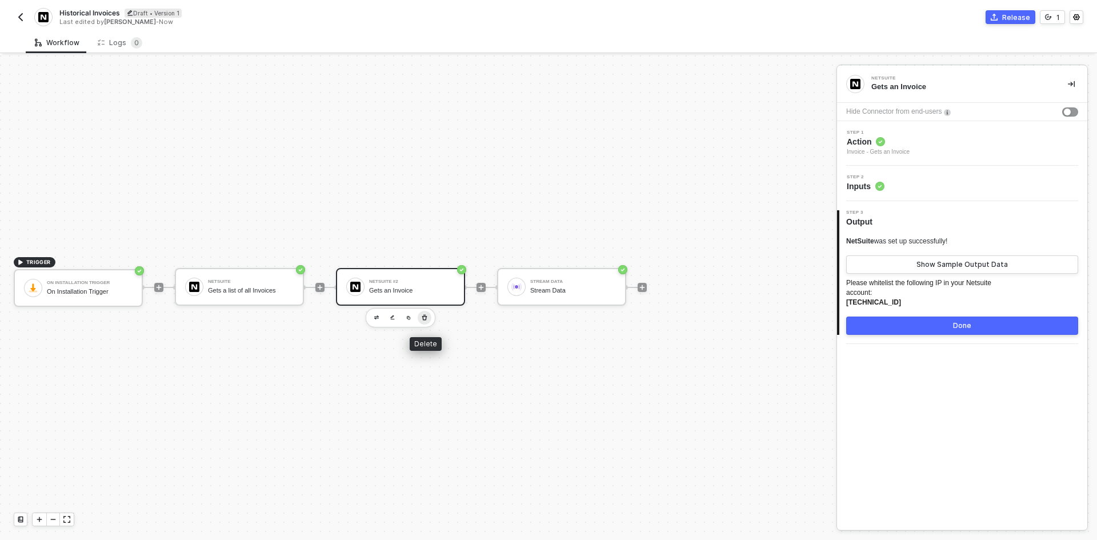
click at [422, 313] on icon "button" at bounding box center [424, 317] width 7 height 9
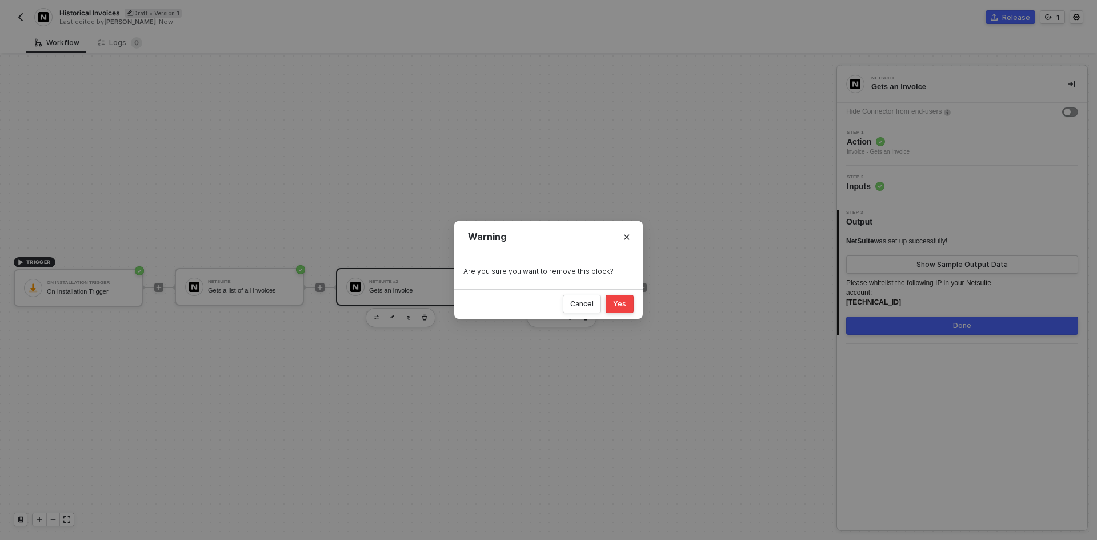
click at [617, 304] on div "Yes" at bounding box center [619, 303] width 13 height 9
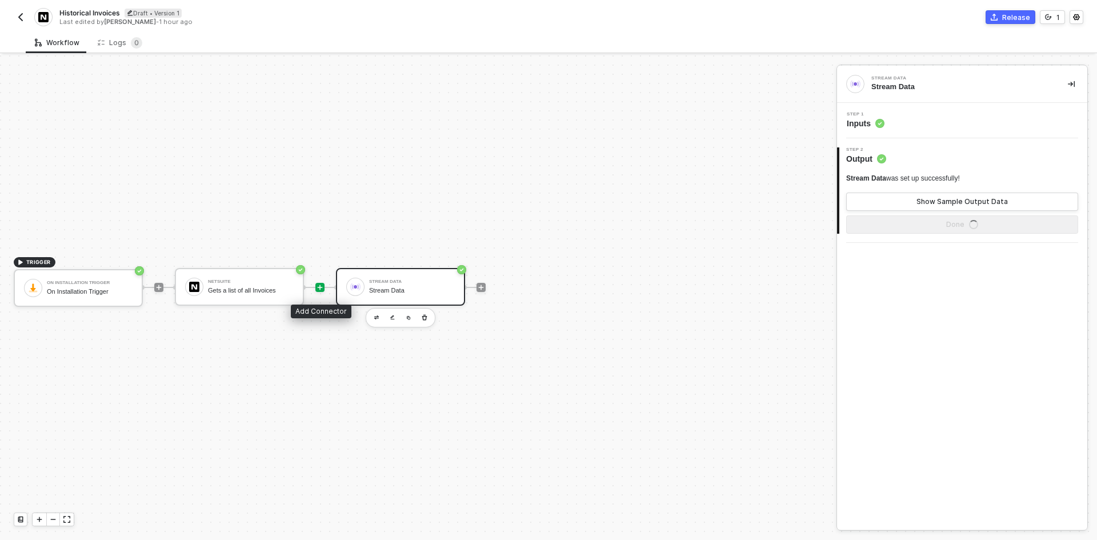
click at [322, 284] on icon "icon-play" at bounding box center [319, 287] width 7 height 7
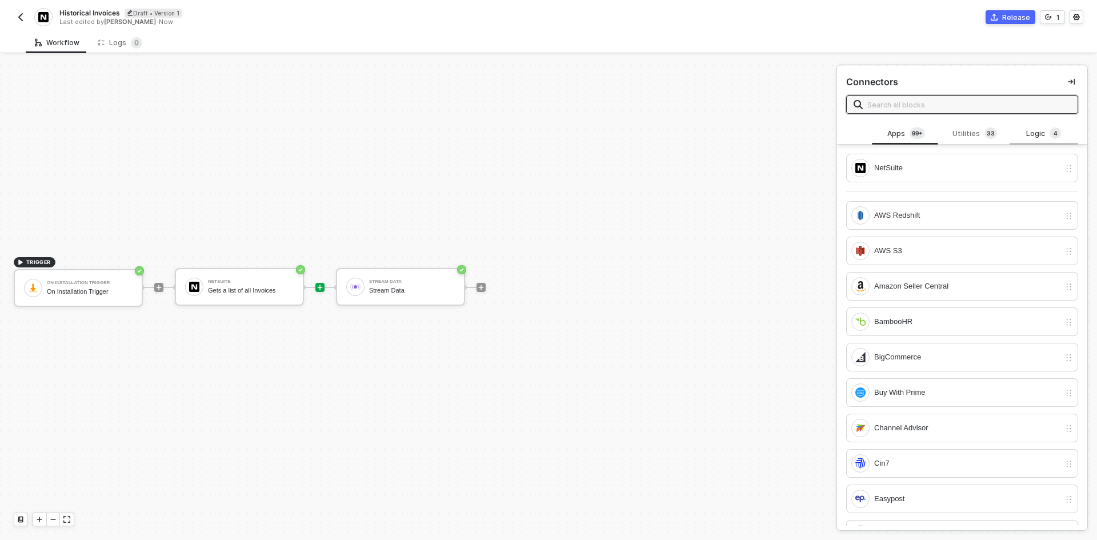
click at [1042, 131] on div "Logic 4" at bounding box center [1043, 133] width 50 height 13
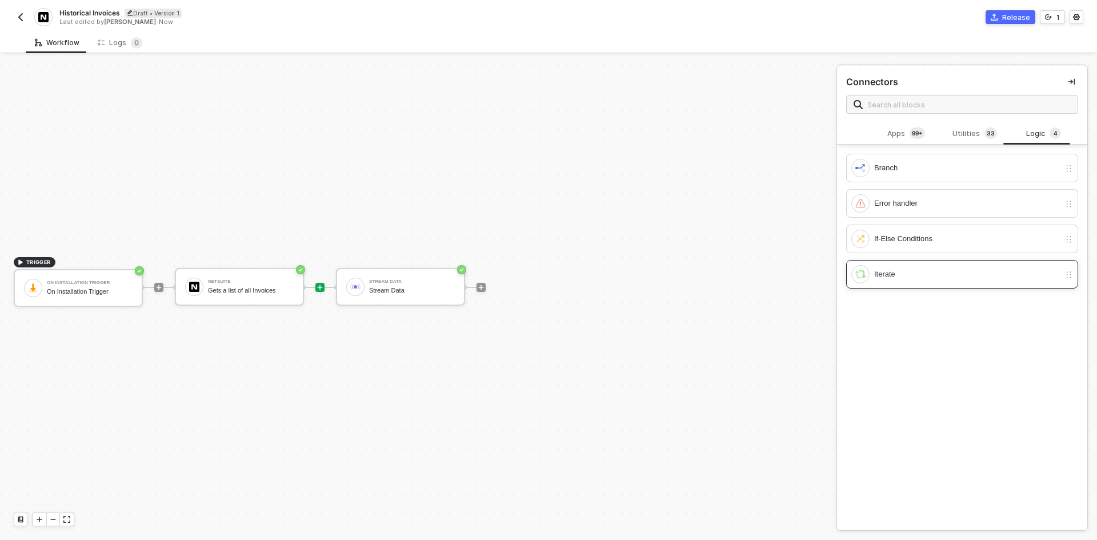
click at [944, 275] on div "Iterate" at bounding box center [967, 274] width 186 height 13
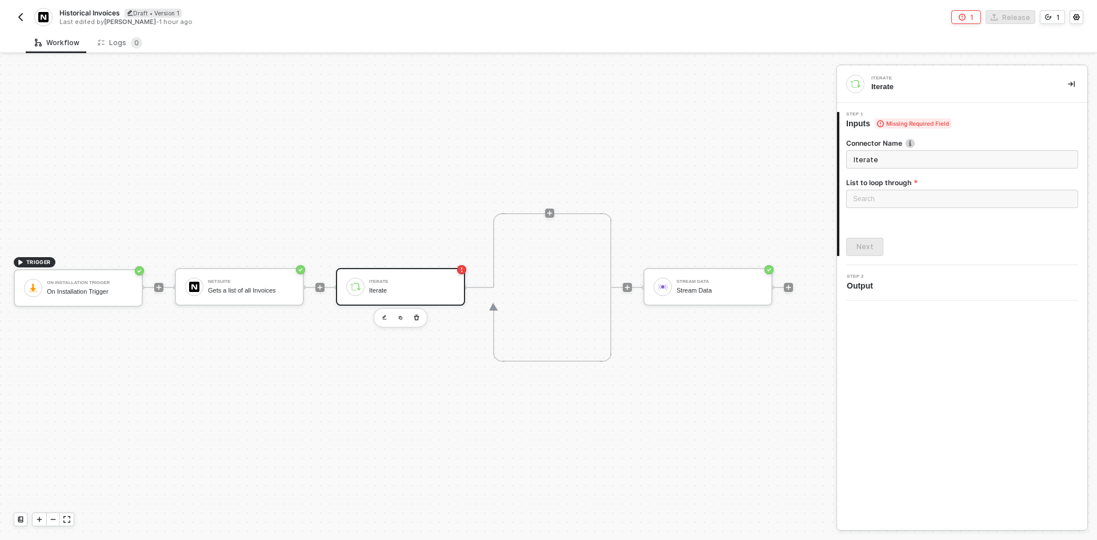
click at [941, 211] on div "Search" at bounding box center [962, 201] width 232 height 22
click at [938, 198] on div "Search" at bounding box center [962, 199] width 232 height 18
click at [943, 222] on div "NetSuite: Invoices" at bounding box center [962, 221] width 214 height 13
type input "Loop through NetSuite: Invoices"
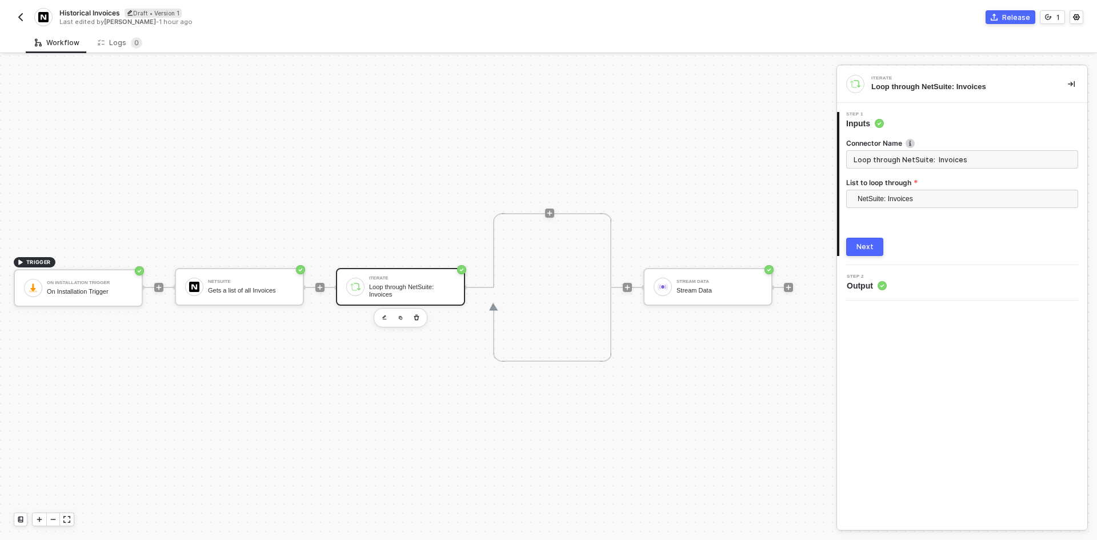
click at [865, 242] on div "Next" at bounding box center [864, 246] width 17 height 9
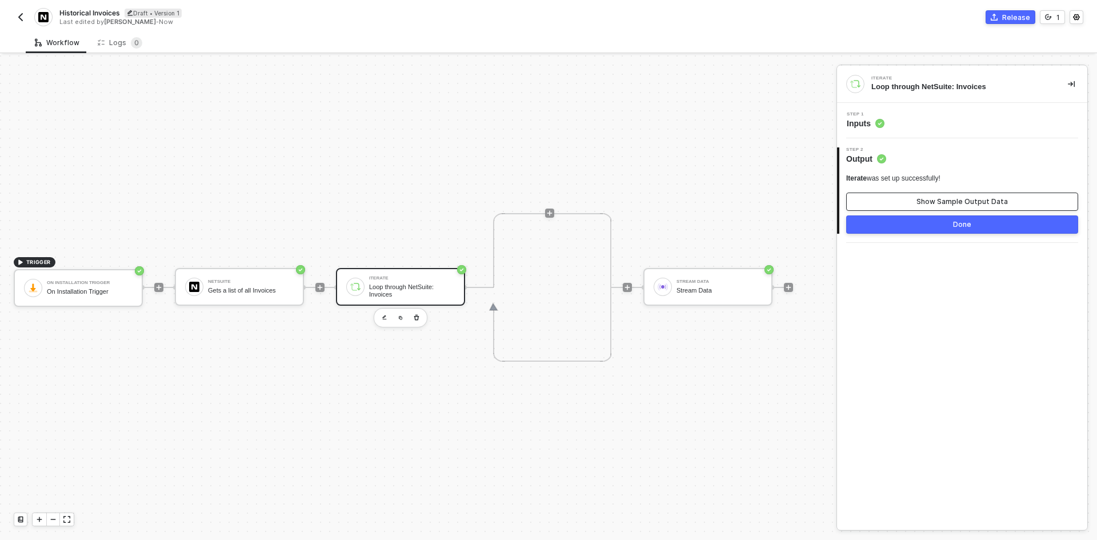
click at [910, 205] on button "Show Sample Output Data" at bounding box center [962, 201] width 232 height 18
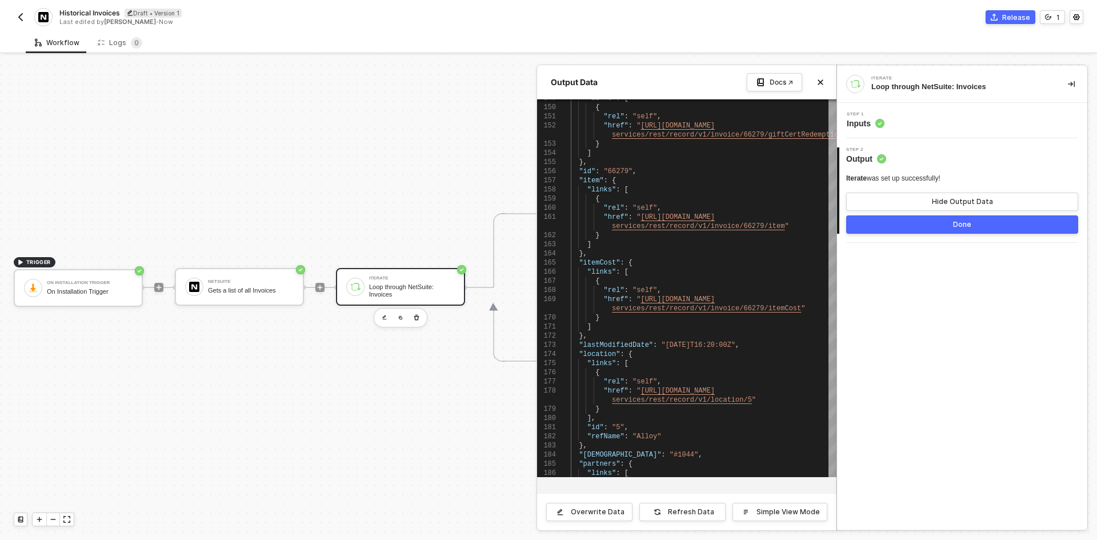
click at [416, 324] on div at bounding box center [548, 297] width 1097 height 484
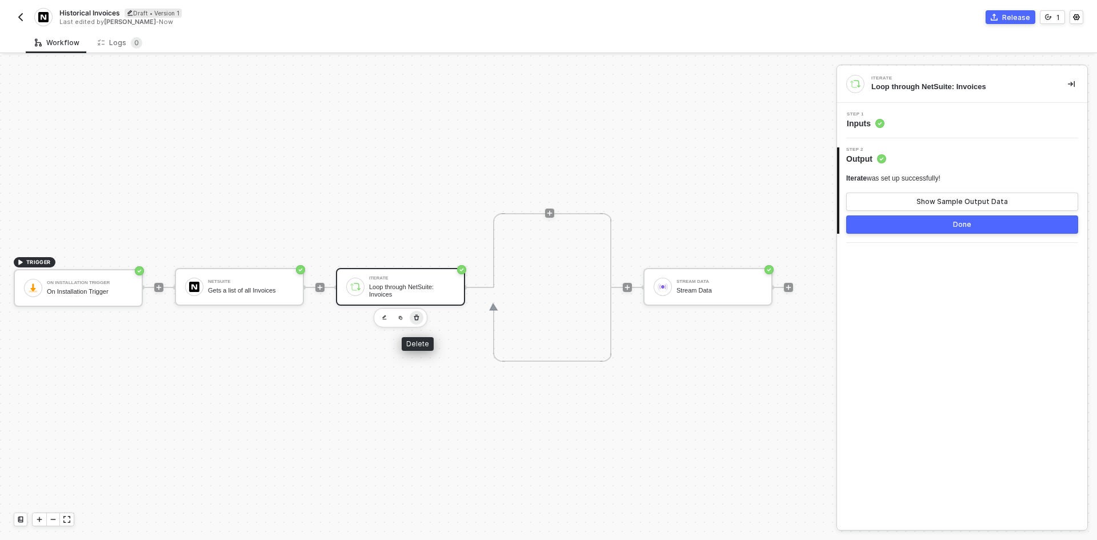
click at [415, 318] on icon "button" at bounding box center [416, 317] width 5 height 6
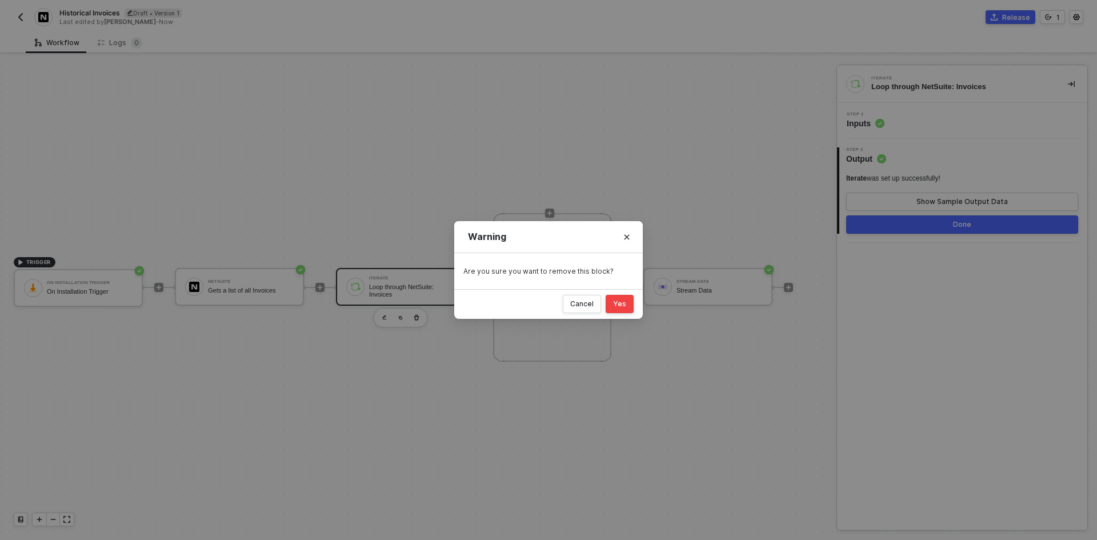
click at [621, 305] on div "Yes" at bounding box center [619, 303] width 13 height 9
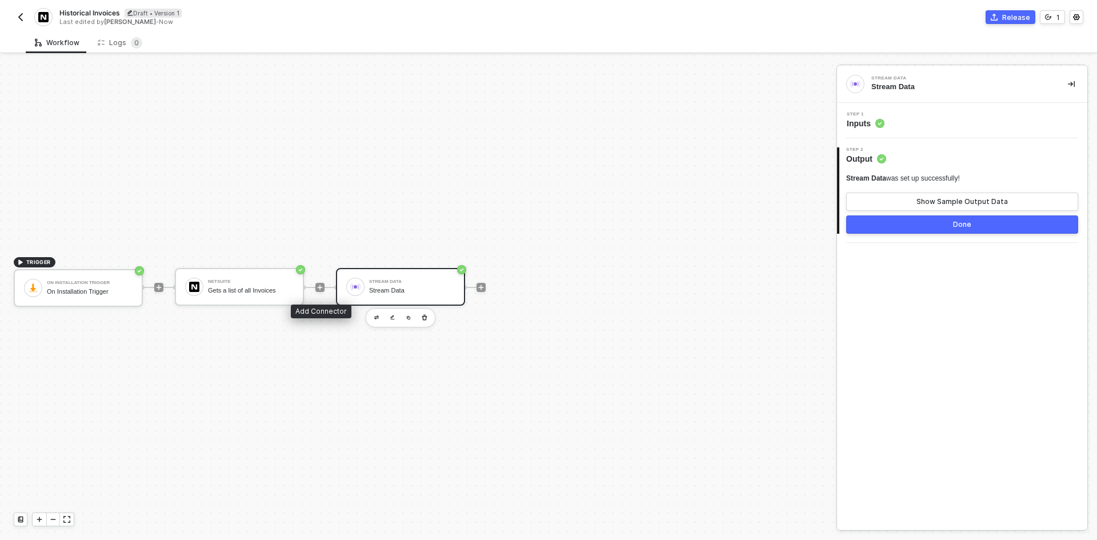
click at [314, 288] on div at bounding box center [320, 287] width 152 height 89
click at [282, 292] on div "Gets a list of all Invoices" at bounding box center [251, 290] width 86 height 7
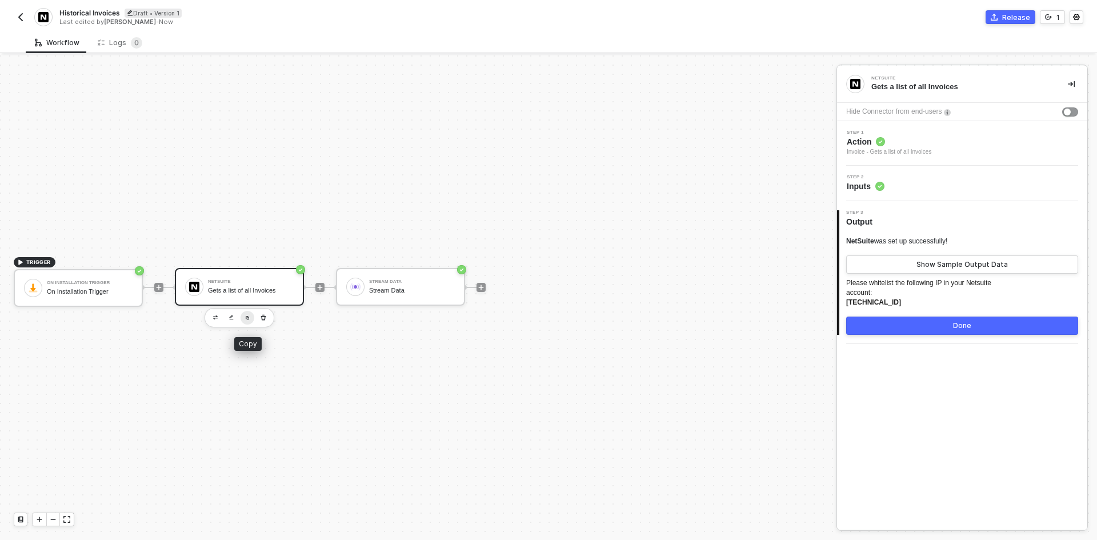
click at [247, 319] on img "button" at bounding box center [247, 317] width 5 height 5
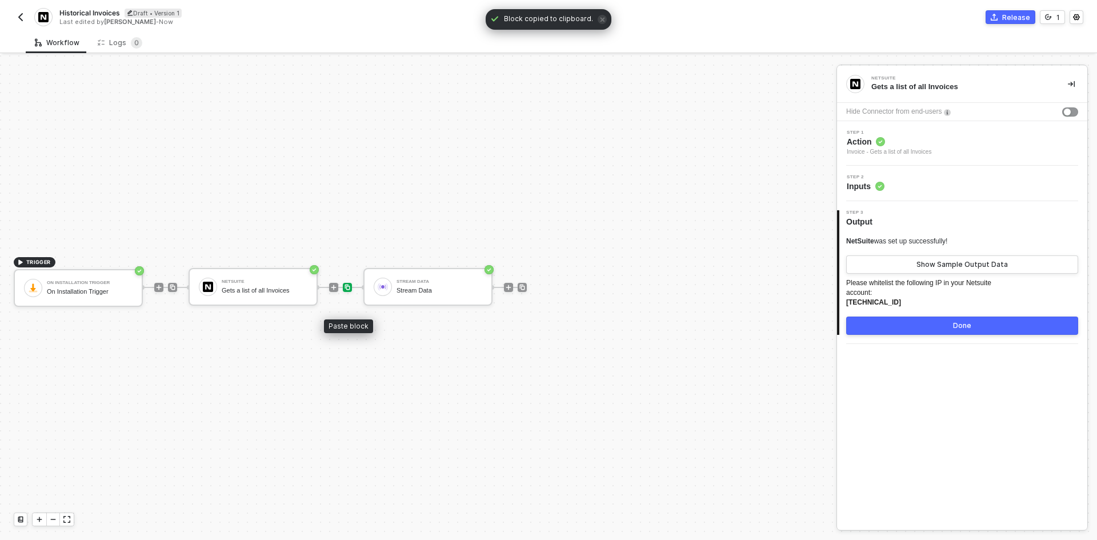
click at [347, 288] on img at bounding box center [347, 287] width 7 height 7
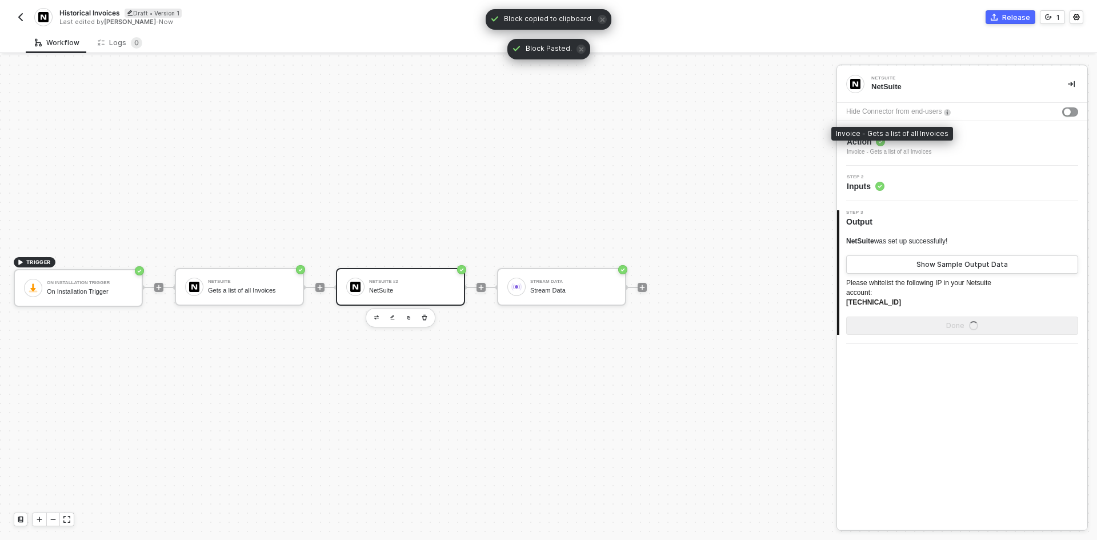
click at [926, 152] on div "Invoice - Gets a list of all Invoices" at bounding box center [888, 151] width 85 height 9
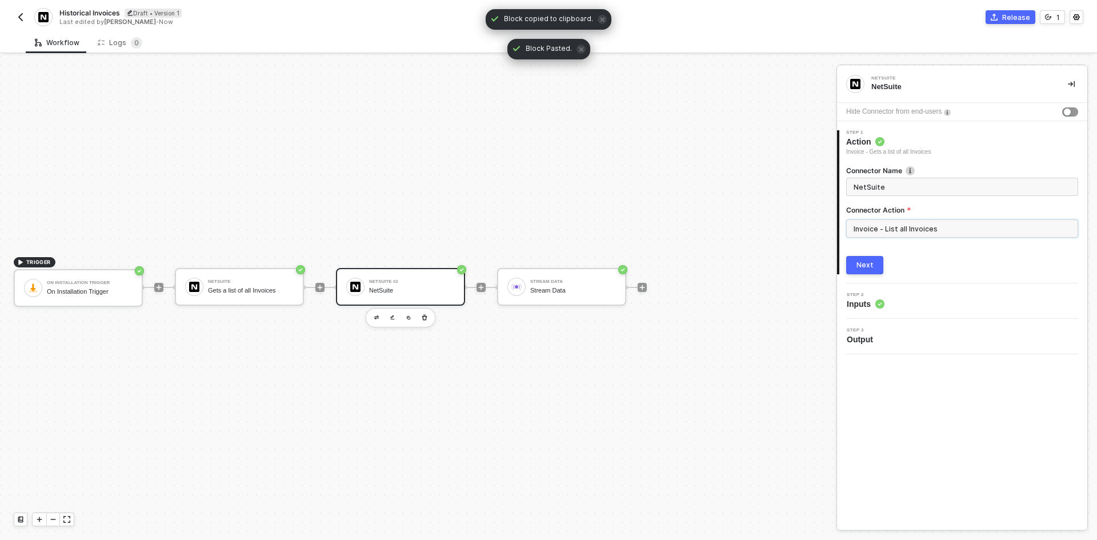
click at [918, 235] on input "Invoice - List all Invoices" at bounding box center [962, 228] width 232 height 18
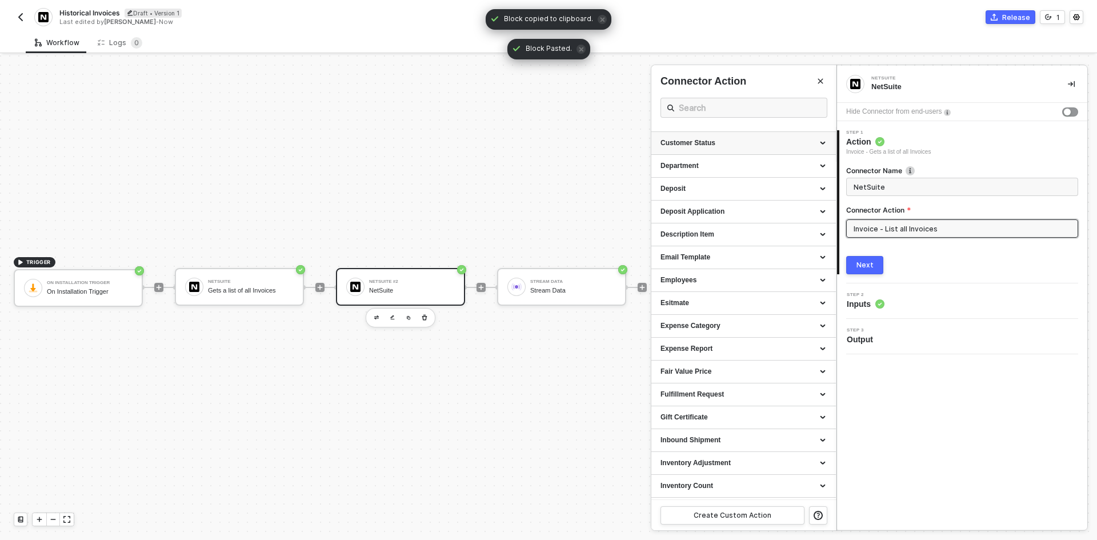
scroll to position [343, 0]
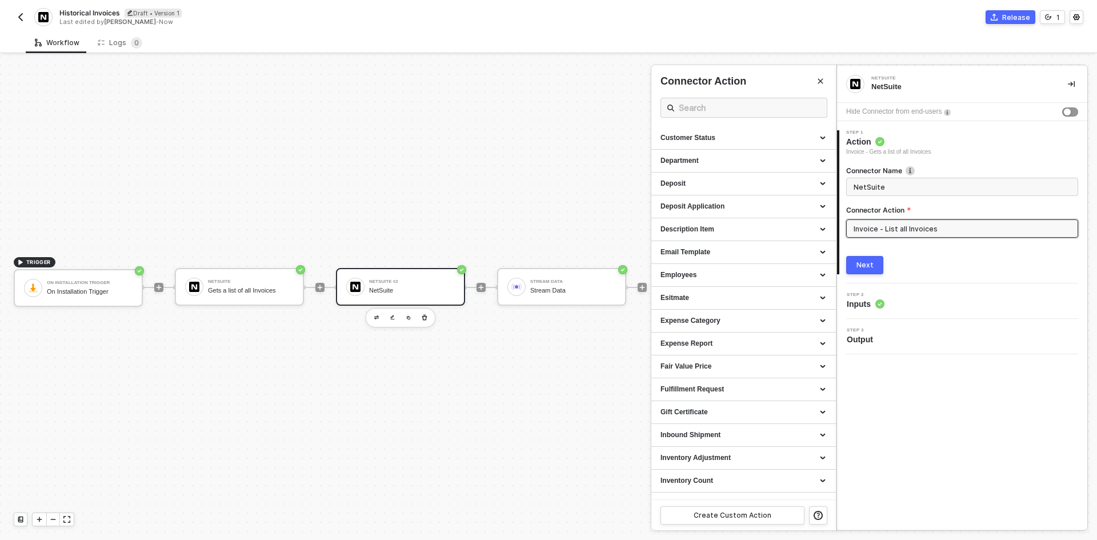
click at [898, 236] on input "Invoice - List all Invoices" at bounding box center [962, 228] width 232 height 18
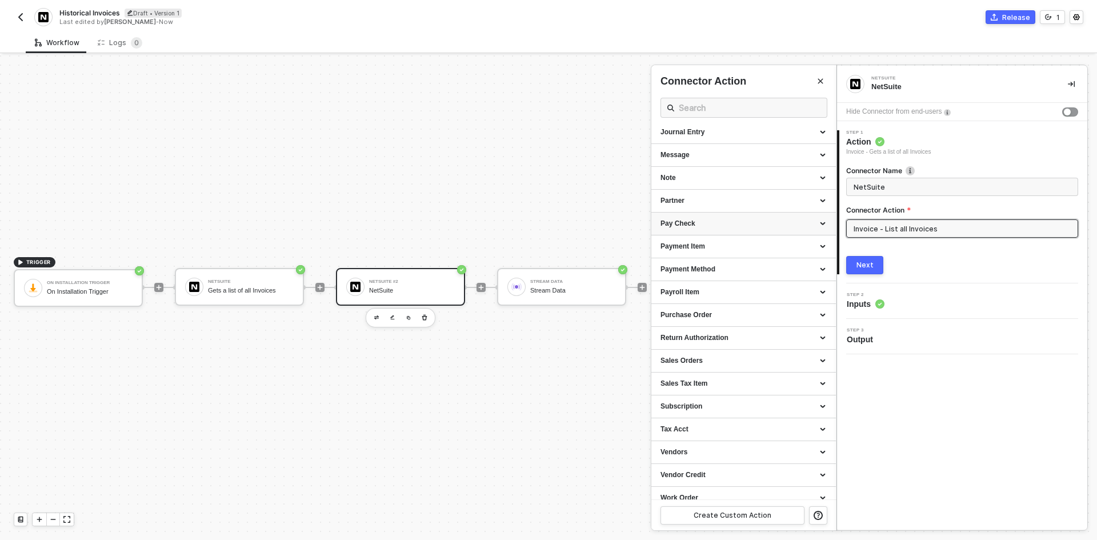
scroll to position [1028, 0]
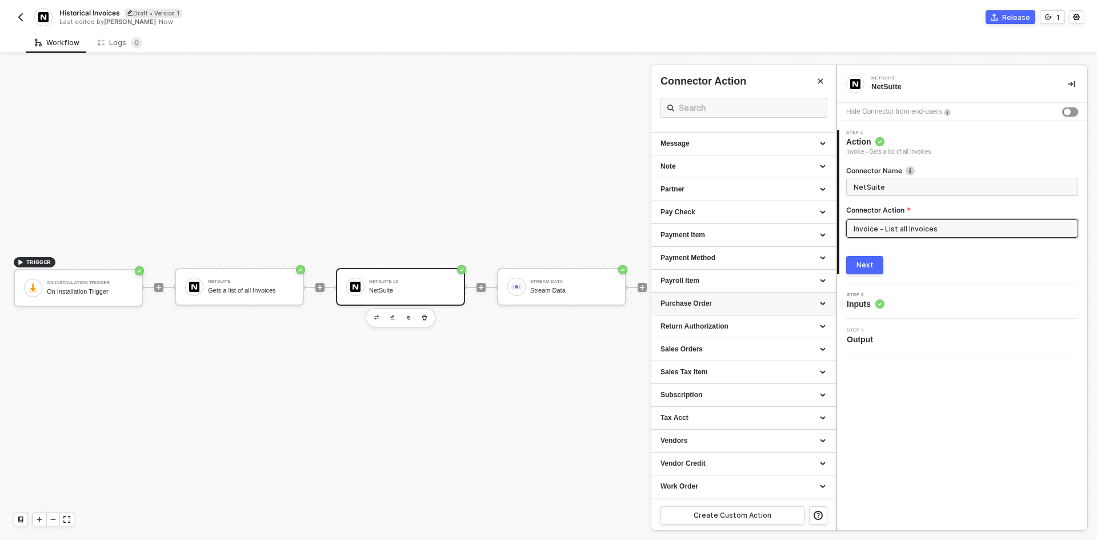
click at [715, 310] on div "Purchase Order" at bounding box center [743, 303] width 184 height 23
click at [714, 328] on div "List all Purchase Orders" at bounding box center [743, 325] width 166 height 10
type input "Gets a list of all Purchase Orders"
type input "Purchase Order - List all Purchase Orders"
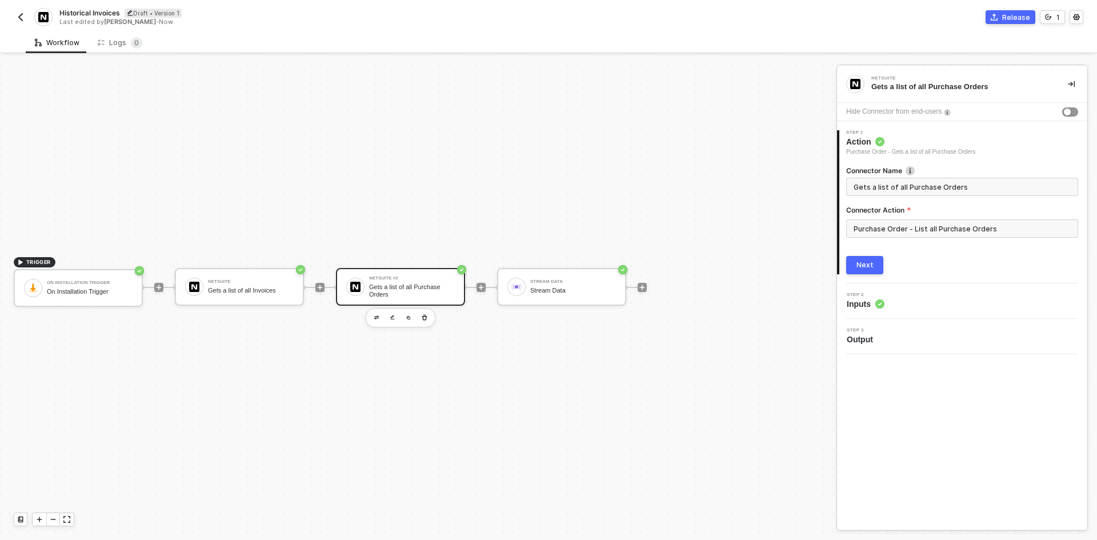
click at [865, 264] on div "Next" at bounding box center [864, 264] width 17 height 9
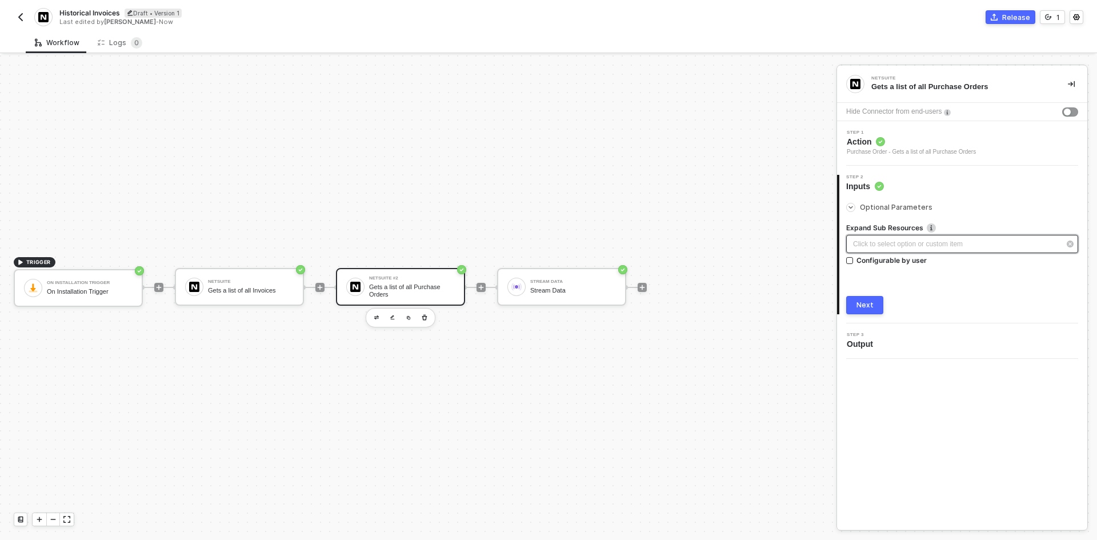
click at [870, 242] on div "Click to select option or custom item ﻿" at bounding box center [956, 244] width 207 height 11
click at [670, 129] on div "Yes No" at bounding box center [743, 142] width 185 height 42
click at [681, 135] on span "Yes" at bounding box center [675, 134] width 17 height 9
click at [667, 135] on input "Yes" at bounding box center [663, 134] width 7 height 7
click at [870, 302] on div "Next" at bounding box center [864, 304] width 17 height 9
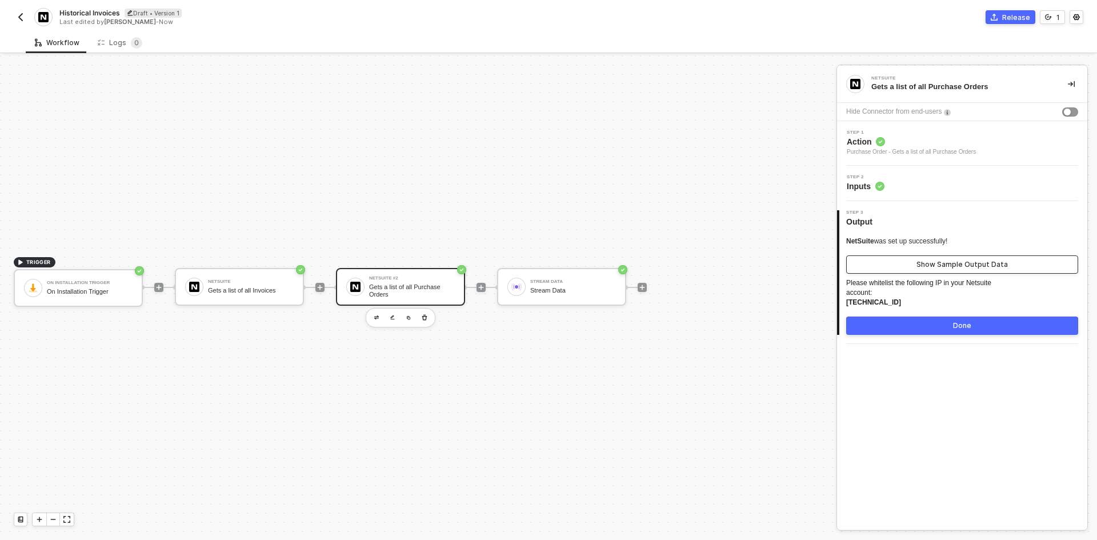
click at [891, 264] on button "Show Sample Output Data" at bounding box center [962, 264] width 232 height 18
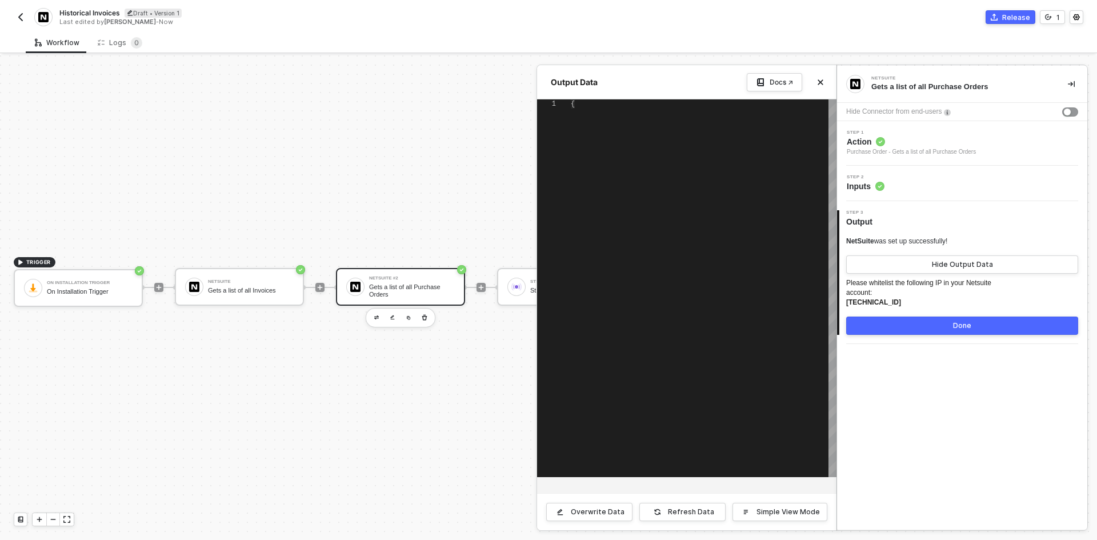
type textarea "{ "purchaseOrder": [ { "lastmodifieddate": "[DATE]", "createddate": "[DATE]", "…"
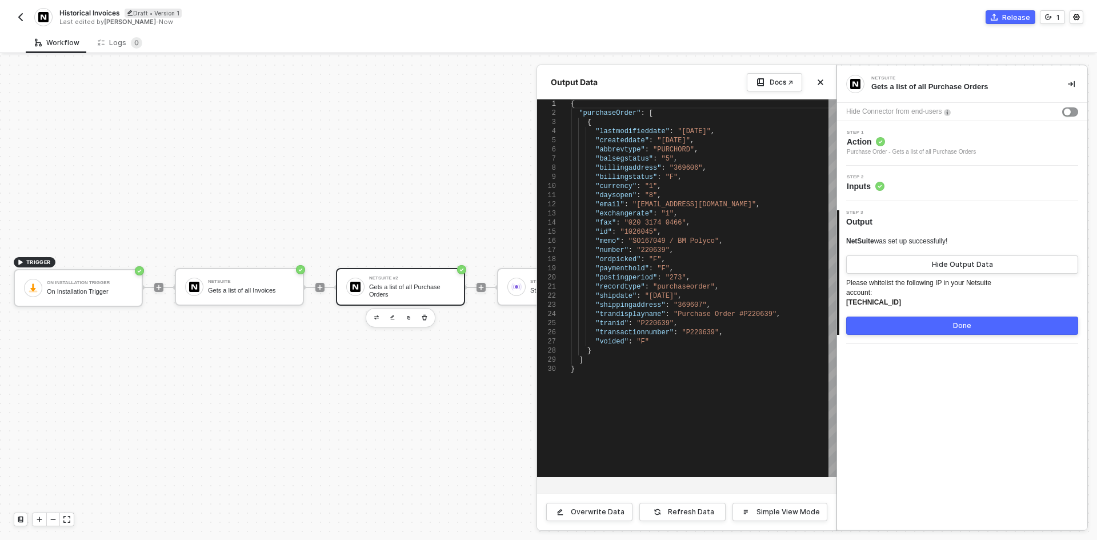
click at [929, 171] on div "Step 2 Inputs" at bounding box center [962, 183] width 250 height 35
click at [939, 139] on span "Action" at bounding box center [910, 141] width 129 height 11
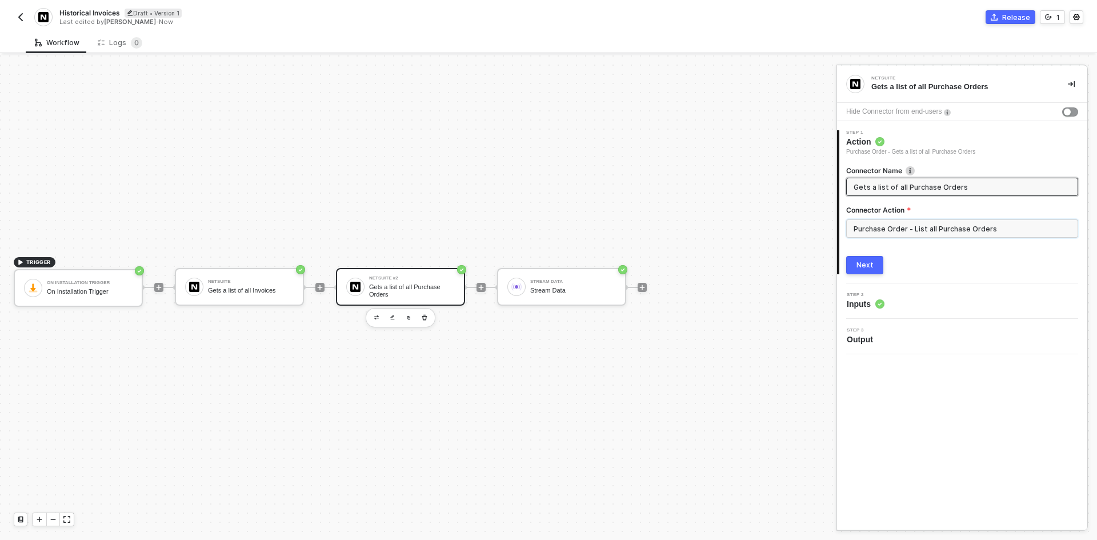
click at [903, 230] on input "Purchase Order - List all Purchase Orders" at bounding box center [962, 228] width 232 height 18
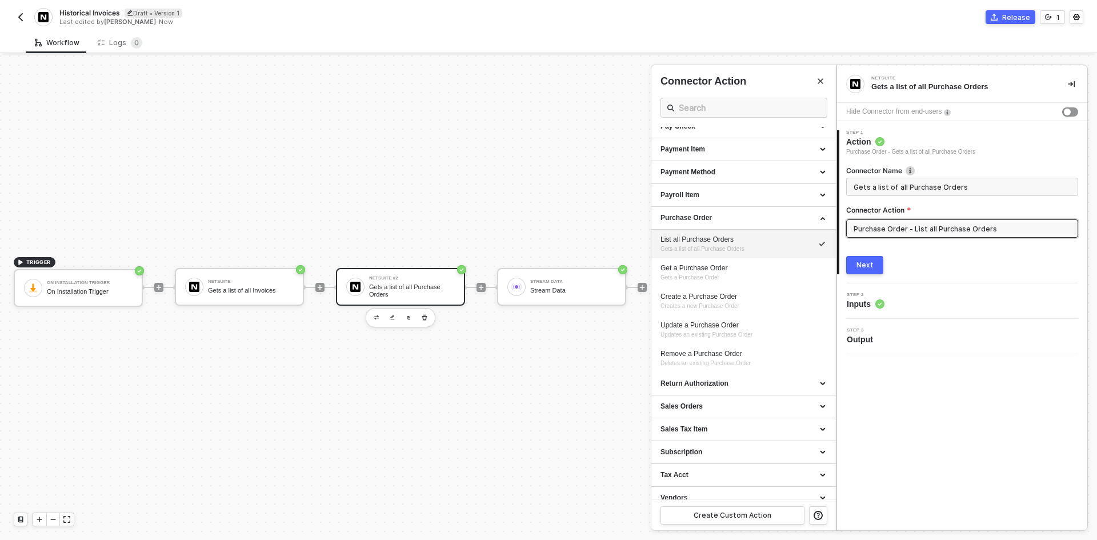
scroll to position [1050, 0]
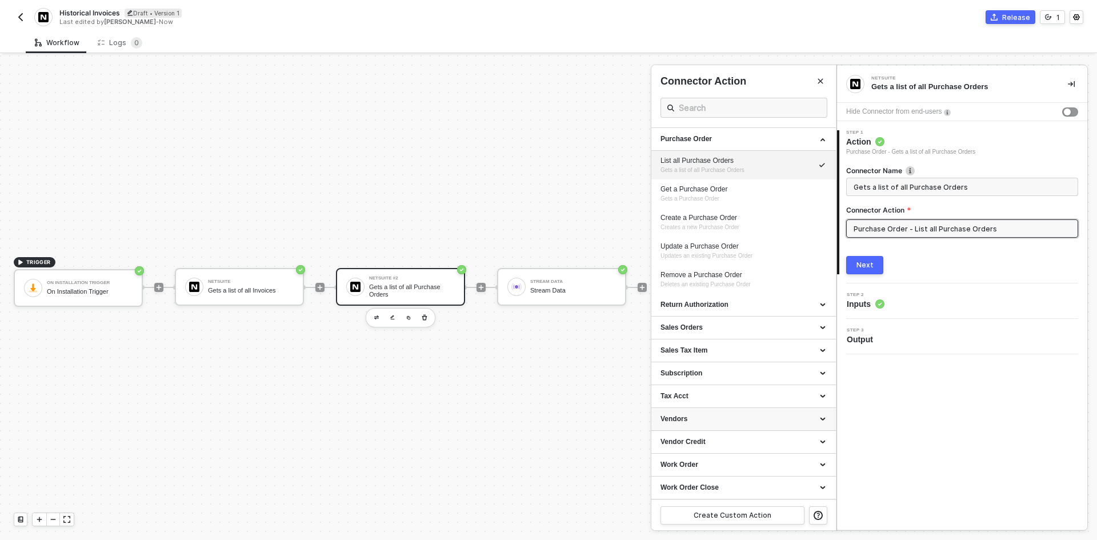
click at [702, 427] on div "Vendors" at bounding box center [743, 419] width 184 height 23
click at [711, 447] on span "Gets a list of all Vendors" at bounding box center [691, 450] width 62 height 6
type input "Gets a list of all Vendors"
type input "Vendors - List all Vendors"
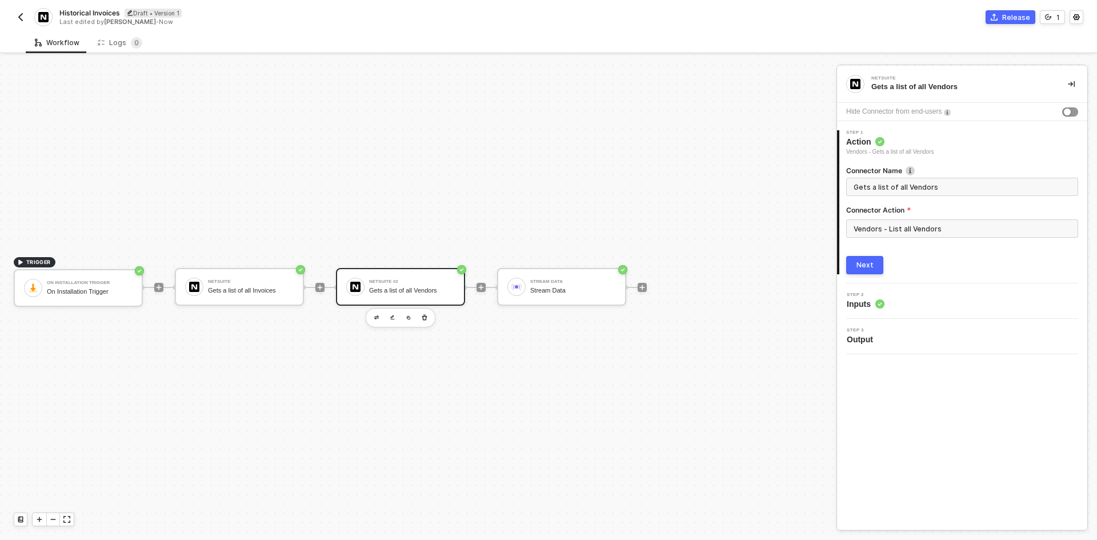
click at [862, 264] on div "Next" at bounding box center [864, 264] width 17 height 9
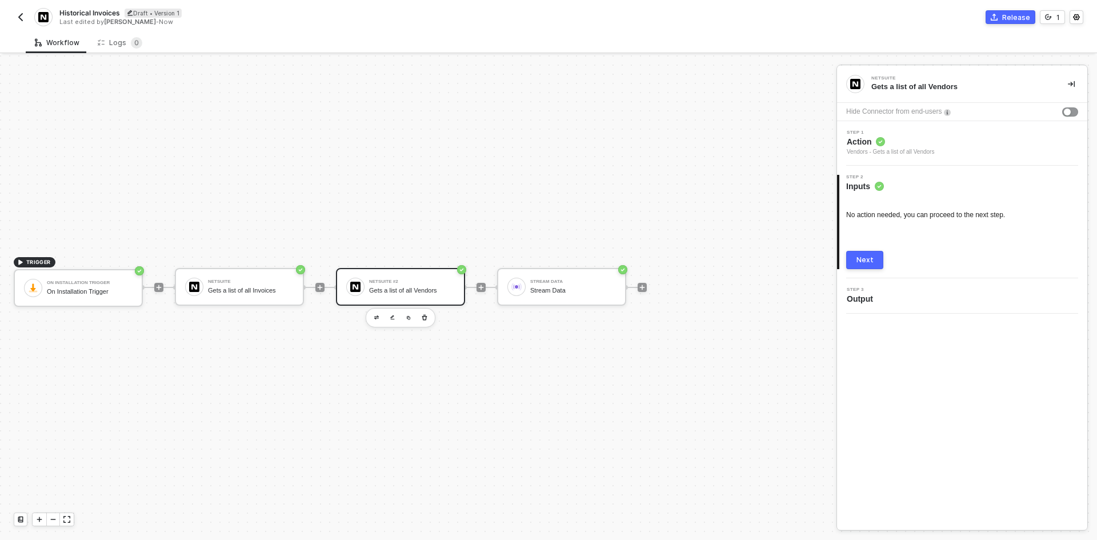
click at [868, 258] on div "Next" at bounding box center [864, 259] width 17 height 9
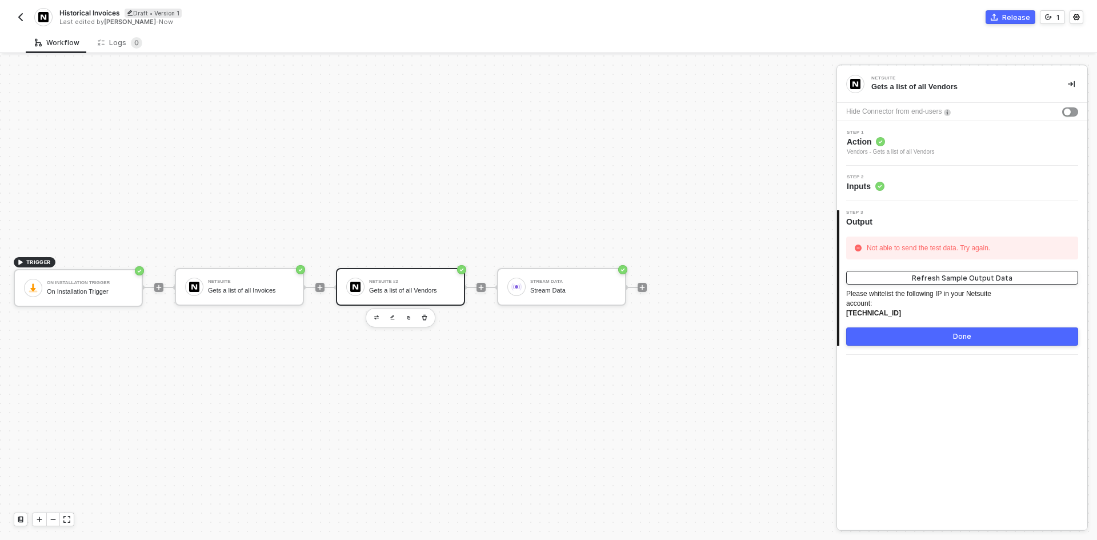
click at [901, 278] on button "Refresh Sample Output Data" at bounding box center [962, 278] width 232 height 14
click at [911, 144] on span "Action" at bounding box center [889, 141] width 87 height 11
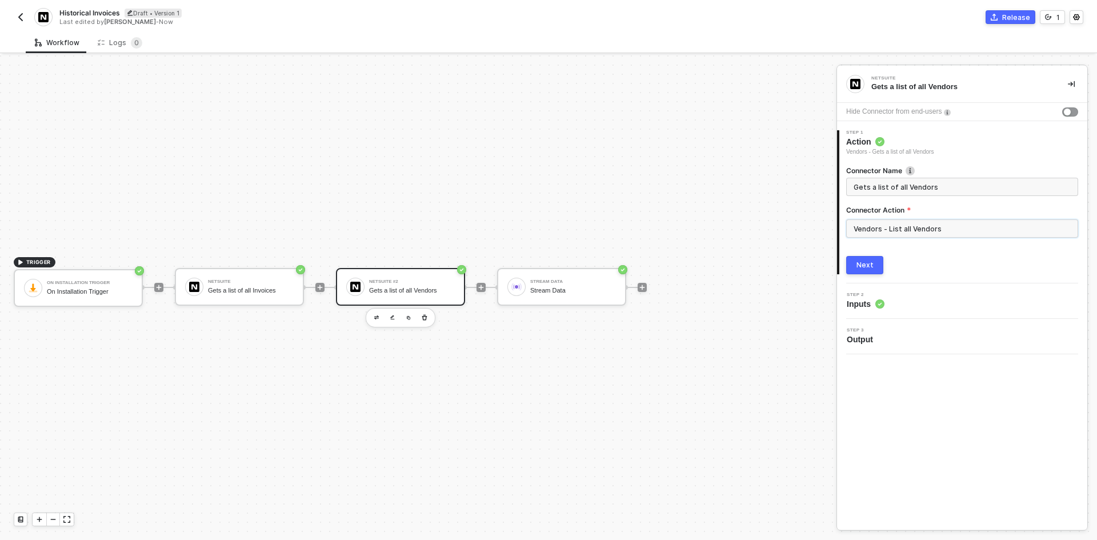
click at [906, 226] on input "Vendors - List all Vendors" at bounding box center [962, 228] width 232 height 18
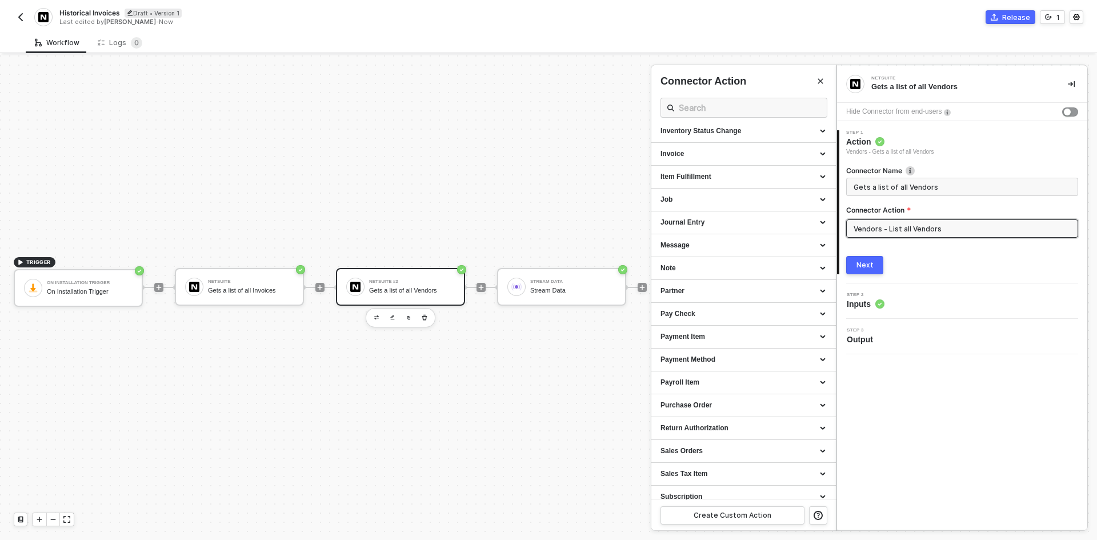
scroll to position [971, 0]
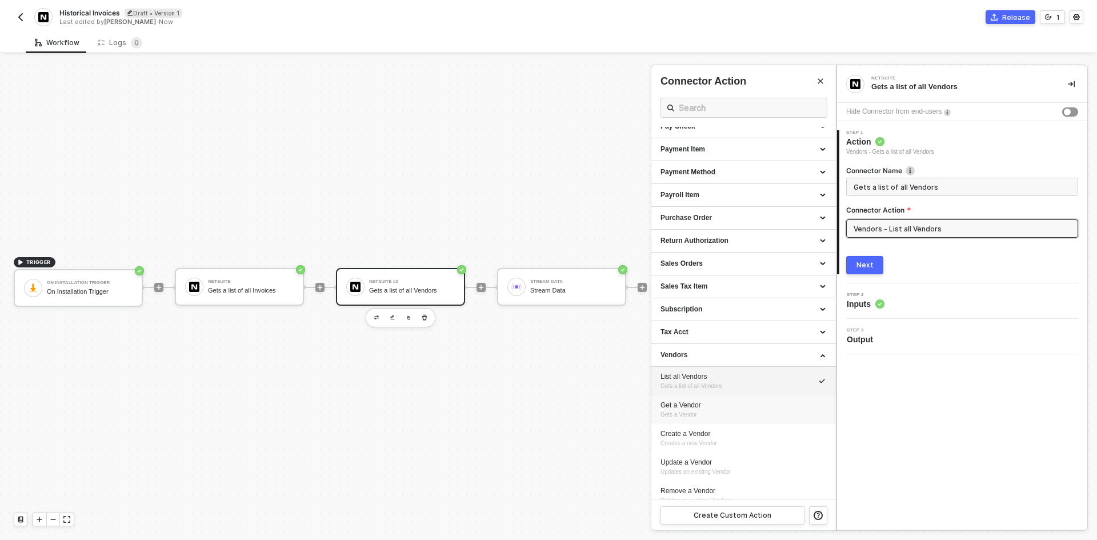
click at [754, 410] on div "Get a Vendor Gets a Vendor" at bounding box center [743, 409] width 166 height 19
type input "Gets a Vendor"
type input "Vendors - Get a Vendor"
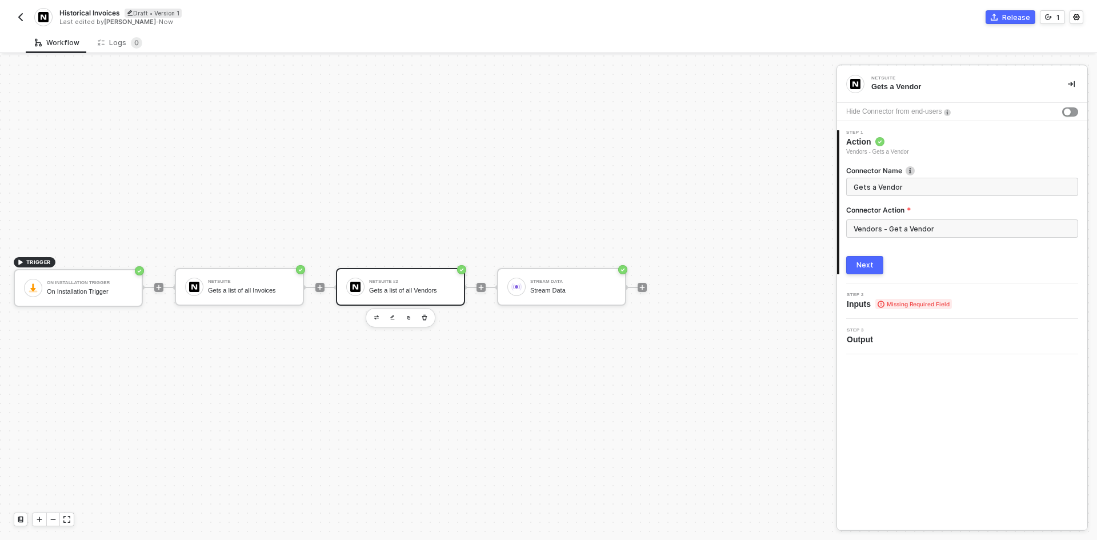
click at [864, 276] on div "1 Step 1 Action Vendors - Gets a Vendor Connector Name Gets a Vendor Connector …" at bounding box center [962, 202] width 250 height 162
click at [861, 264] on div "Next" at bounding box center [864, 264] width 17 height 9
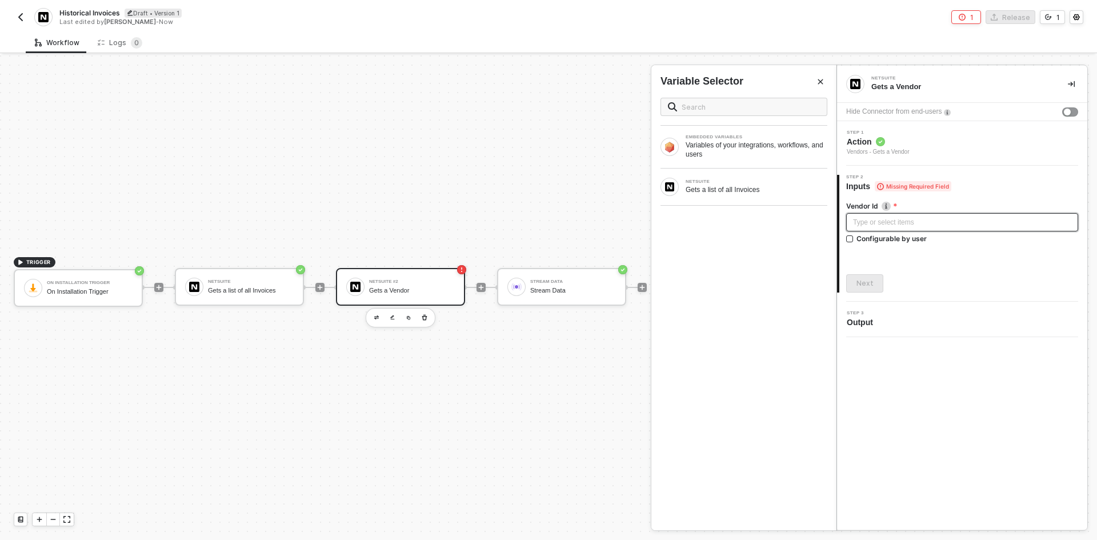
click at [891, 219] on div "Type or select items ﻿" at bounding box center [962, 222] width 218 height 11
click at [886, 242] on div "Configurable by user" at bounding box center [891, 239] width 70 height 10
click at [854, 242] on input "Configurable by user" at bounding box center [850, 239] width 8 height 8
checkbox input "true"
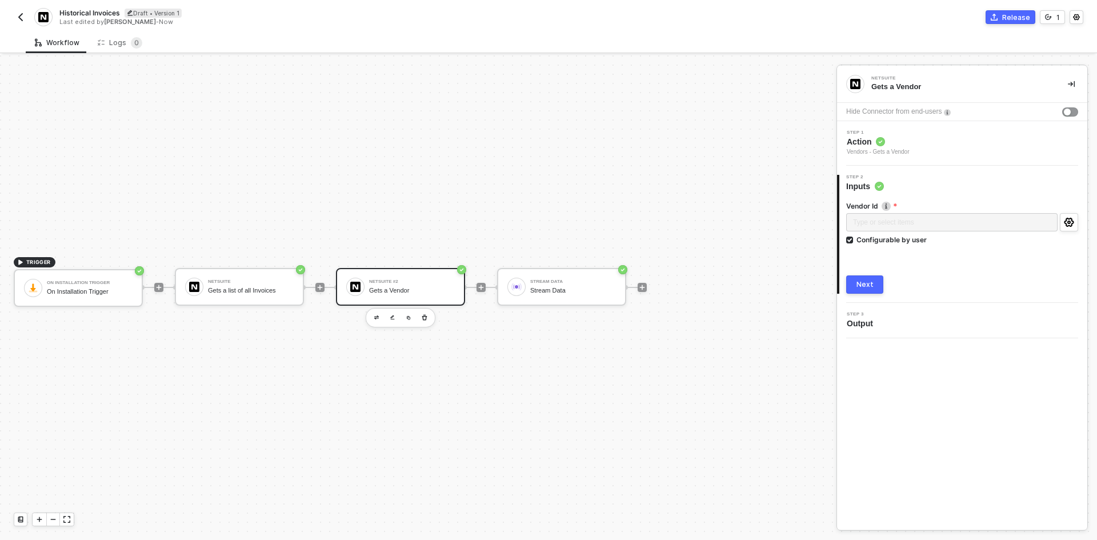
click at [868, 291] on button "Next" at bounding box center [864, 284] width 37 height 18
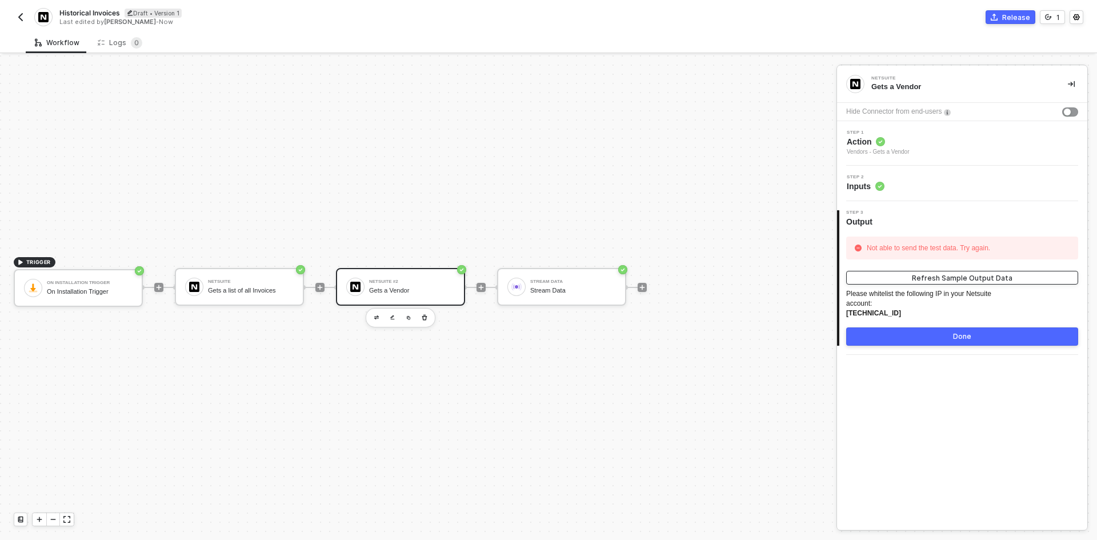
click at [905, 274] on button "Refresh Sample Output Data" at bounding box center [962, 278] width 232 height 14
click at [902, 157] on div "Step 1 Action Vendors - Gets a Vendor" at bounding box center [962, 143] width 250 height 45
click at [902, 155] on div "Vendors - Gets a Vendor" at bounding box center [877, 151] width 63 height 9
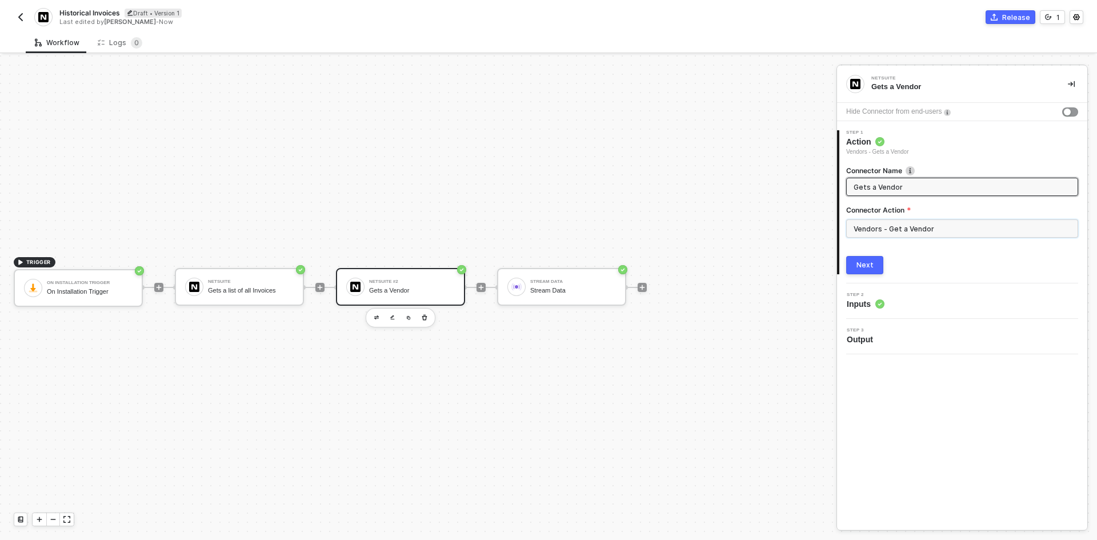
click at [901, 233] on input "Vendors - Get a Vendor" at bounding box center [962, 228] width 232 height 18
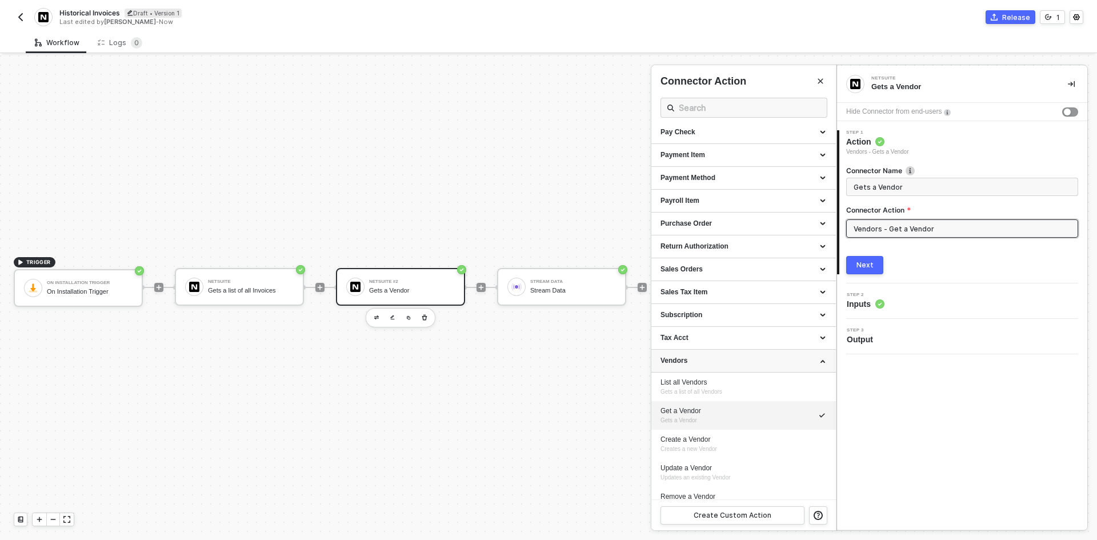
scroll to position [1050, 0]
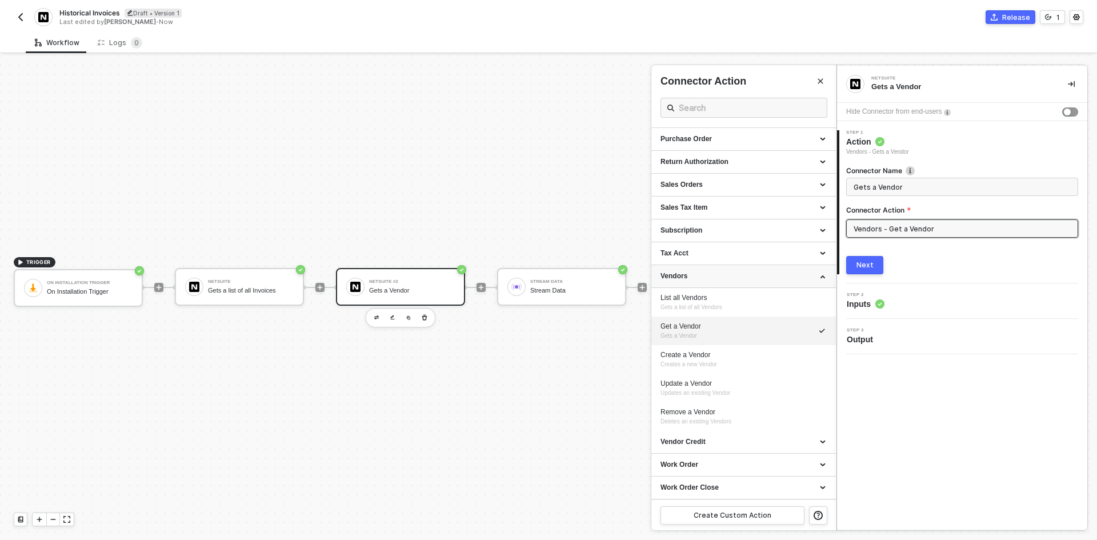
click at [744, 276] on div "Vendors" at bounding box center [743, 276] width 166 height 10
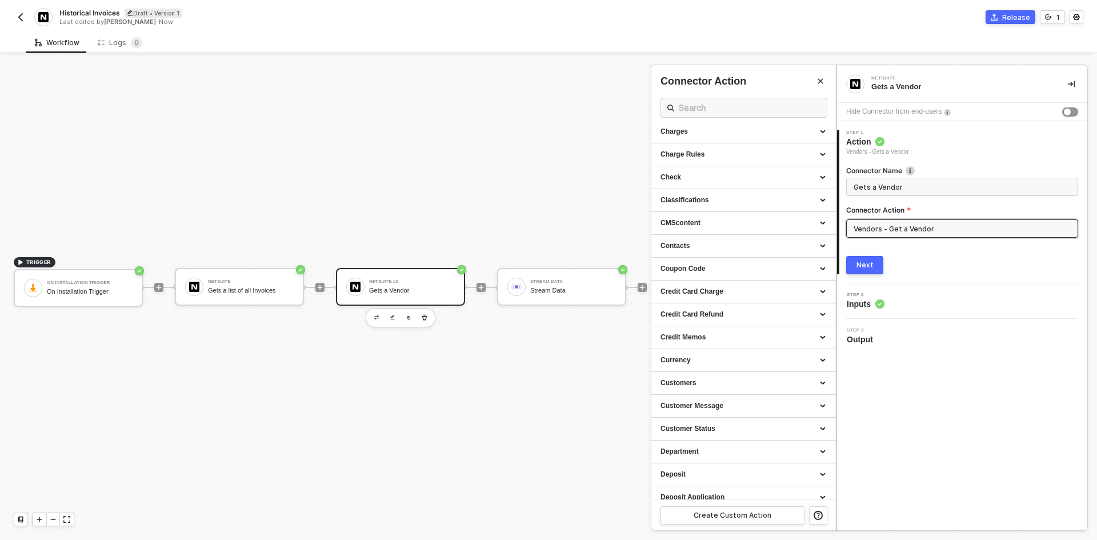
scroll to position [0, 0]
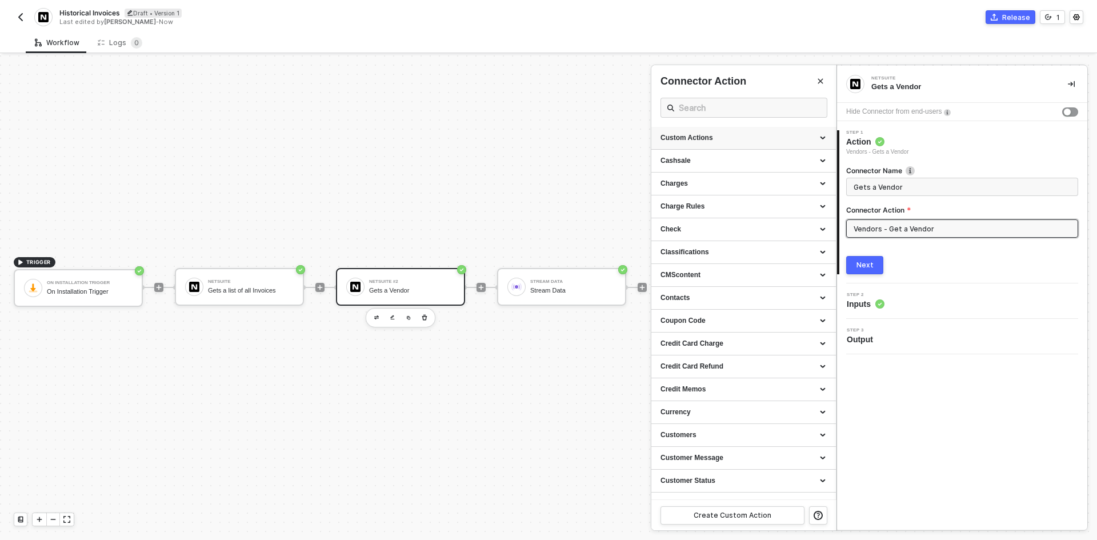
click at [812, 134] on div "Custom Actions" at bounding box center [743, 138] width 166 height 10
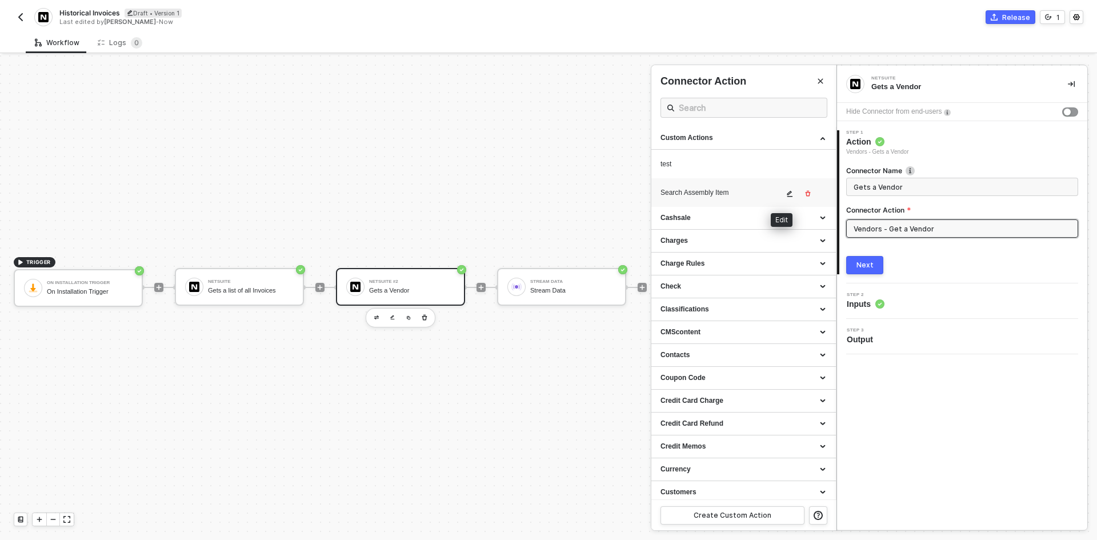
click at [786, 192] on icon "icon-edit" at bounding box center [789, 193] width 7 height 7
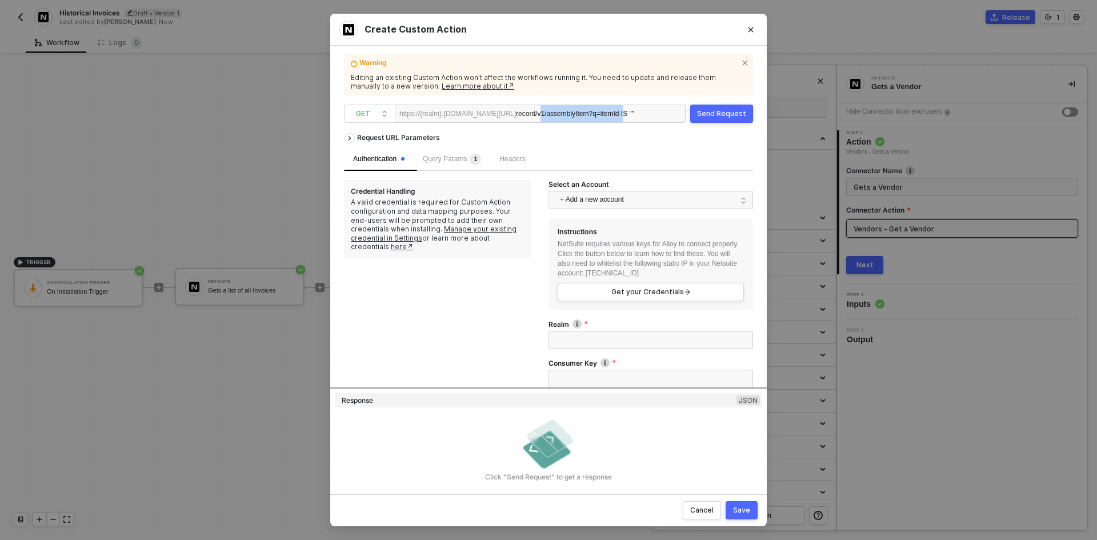
scroll to position [0, 4]
drag, startPoint x: 590, startPoint y: 113, endPoint x: 686, endPoint y: 118, distance: 96.1
click at [685, 118] on div "https://{realm}.[DOMAIN_NAME][URL] record/v1/assemblyItem ?q=itemId IS """ at bounding box center [540, 114] width 291 height 18
click at [454, 162] on span "Query Params 1" at bounding box center [452, 159] width 58 height 8
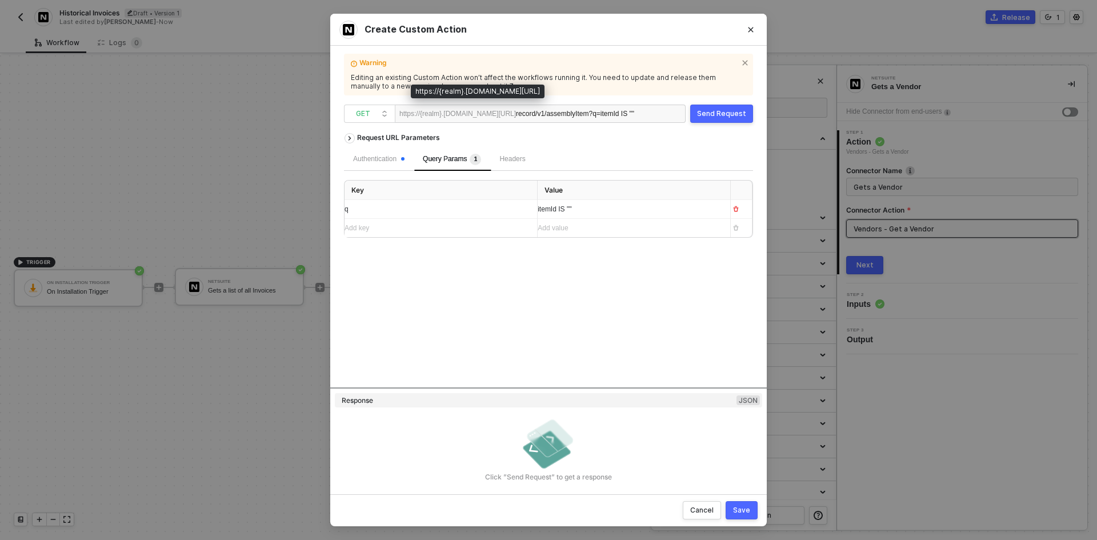
click at [516, 118] on div "https://{realm}.[DOMAIN_NAME][URL]" at bounding box center [457, 113] width 117 height 17
click at [581, 118] on div "record/v1/assemblyItem ?q=itemId IS """ at bounding box center [575, 114] width 118 height 18
click at [751, 30] on icon "Close" at bounding box center [750, 29] width 5 height 5
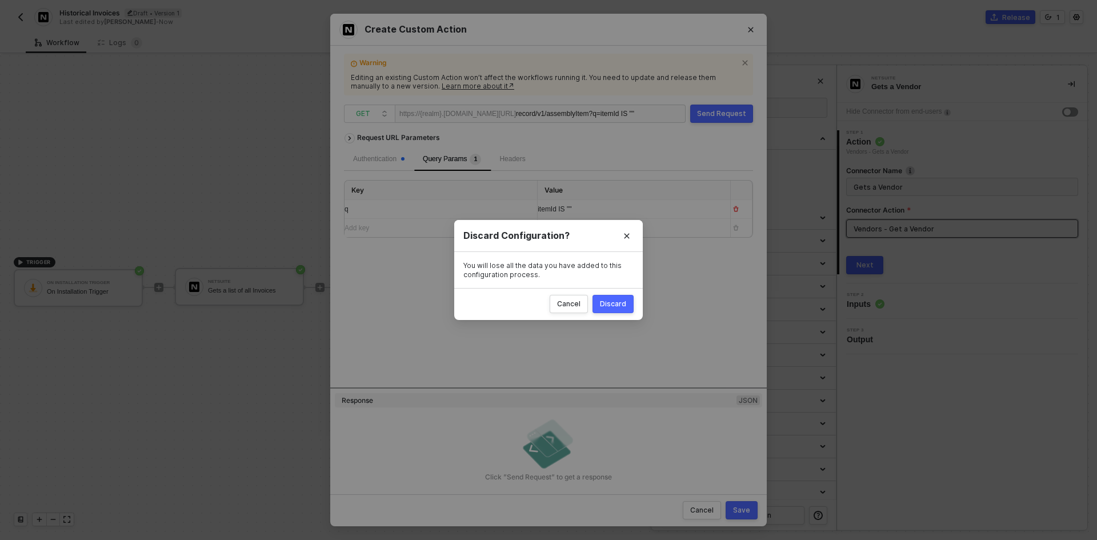
click at [613, 305] on div "Discard" at bounding box center [613, 303] width 26 height 9
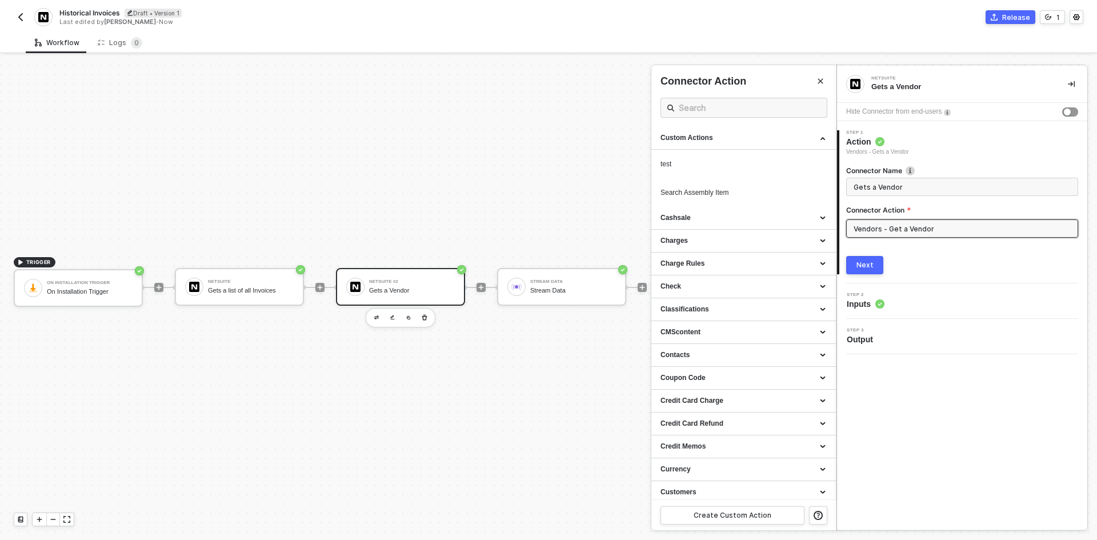
click at [430, 319] on div at bounding box center [548, 297] width 1097 height 484
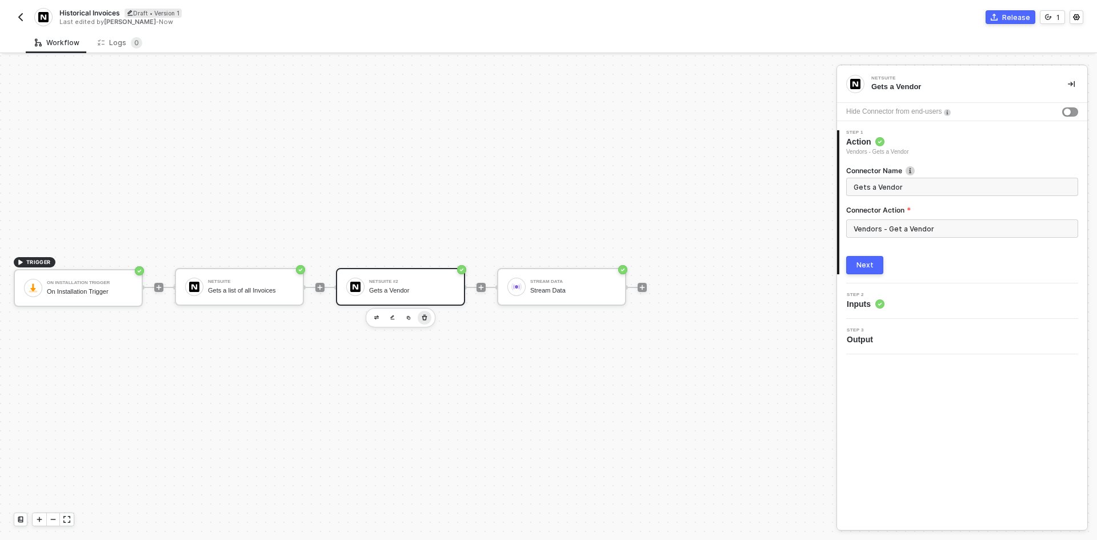
click at [420, 318] on button "button" at bounding box center [425, 318] width 14 height 14
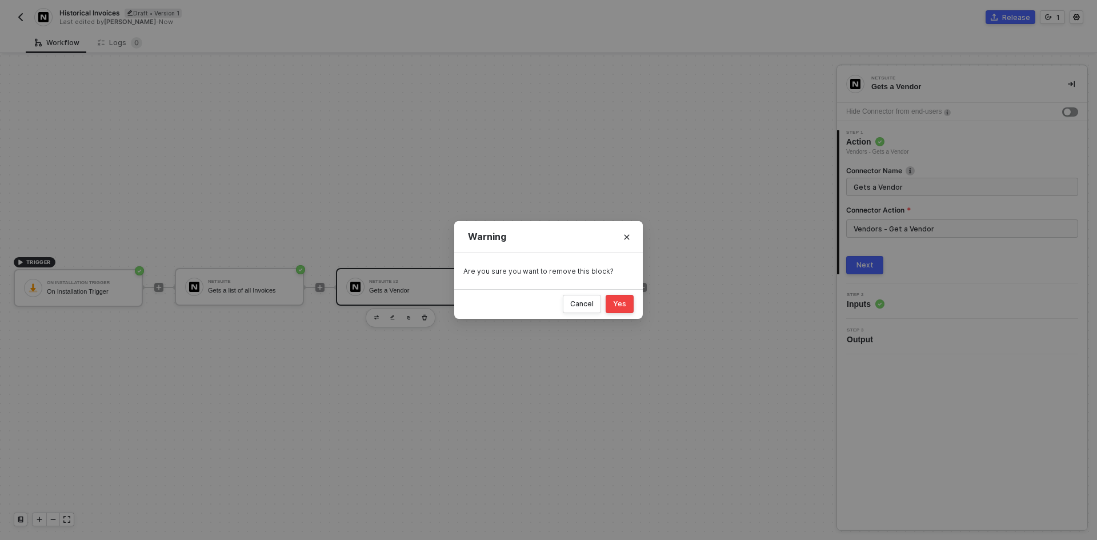
click at [615, 300] on div "Yes" at bounding box center [619, 303] width 13 height 9
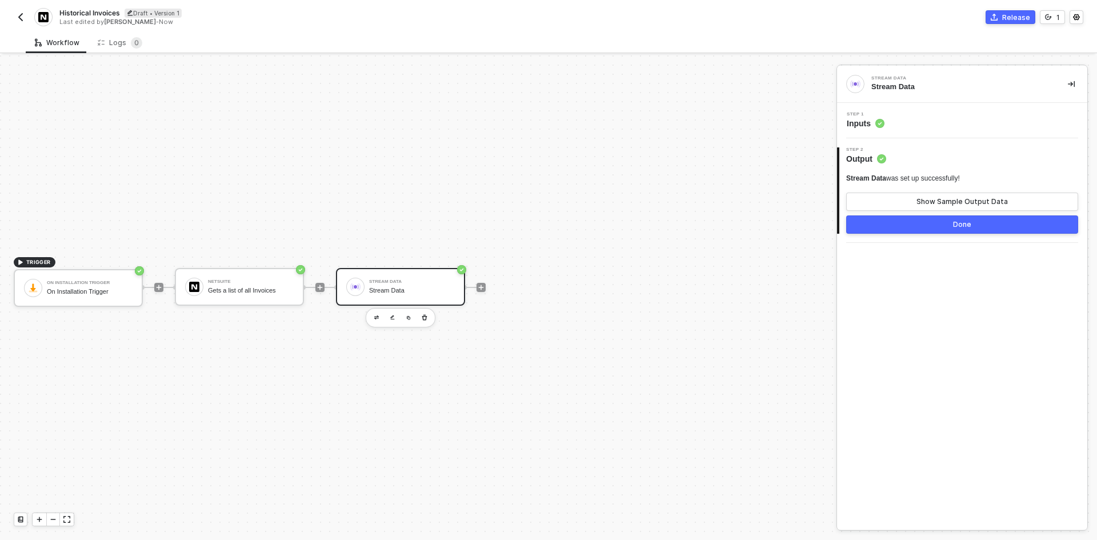
click at [19, 17] on img "button" at bounding box center [20, 17] width 9 height 9
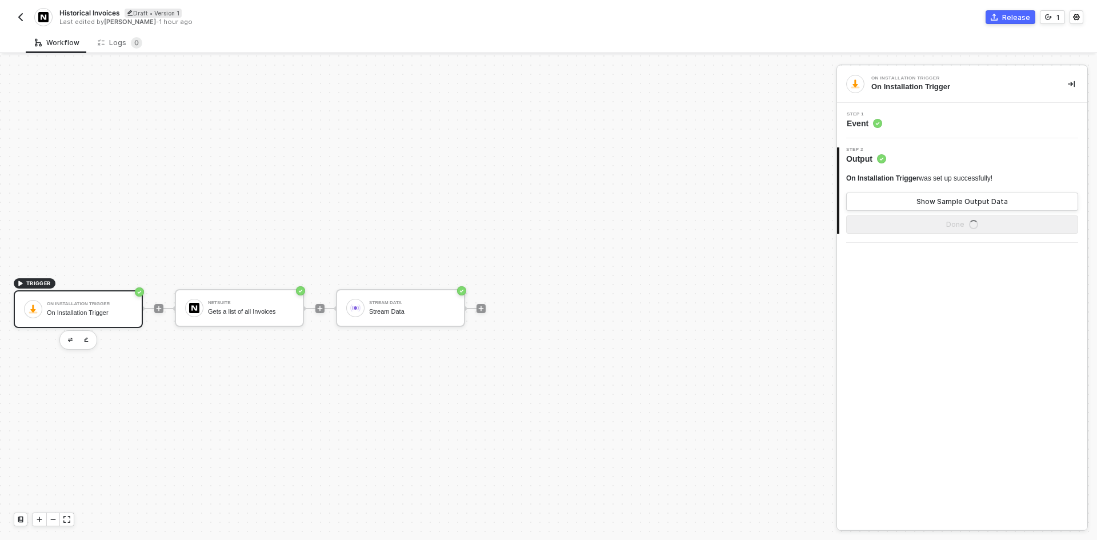
scroll to position [21, 0]
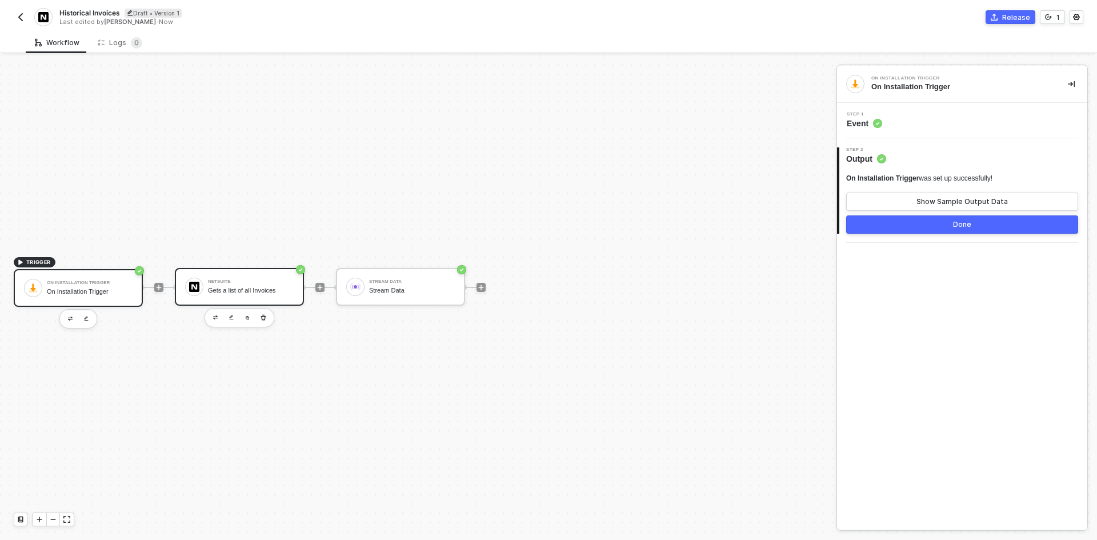
click at [238, 287] on div "Gets a list of all Invoices" at bounding box center [251, 290] width 86 height 7
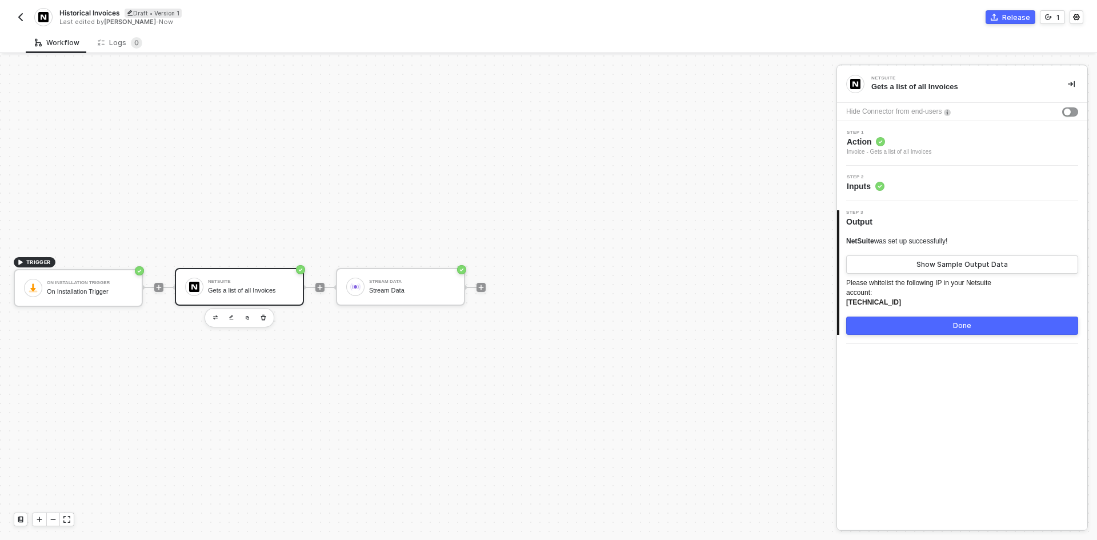
click at [909, 150] on div "Invoice - Gets a list of all Invoices" at bounding box center [888, 151] width 85 height 9
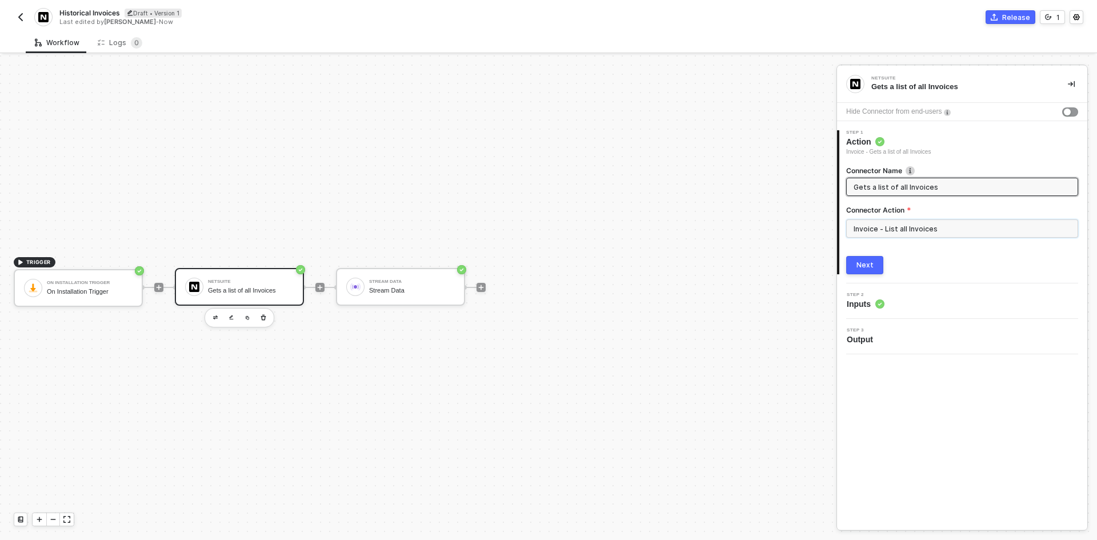
click at [904, 238] on div "Invoice - List all Invoices" at bounding box center [962, 232] width 232 height 27
click at [891, 236] on input "Invoice - List all Invoices" at bounding box center [962, 228] width 232 height 18
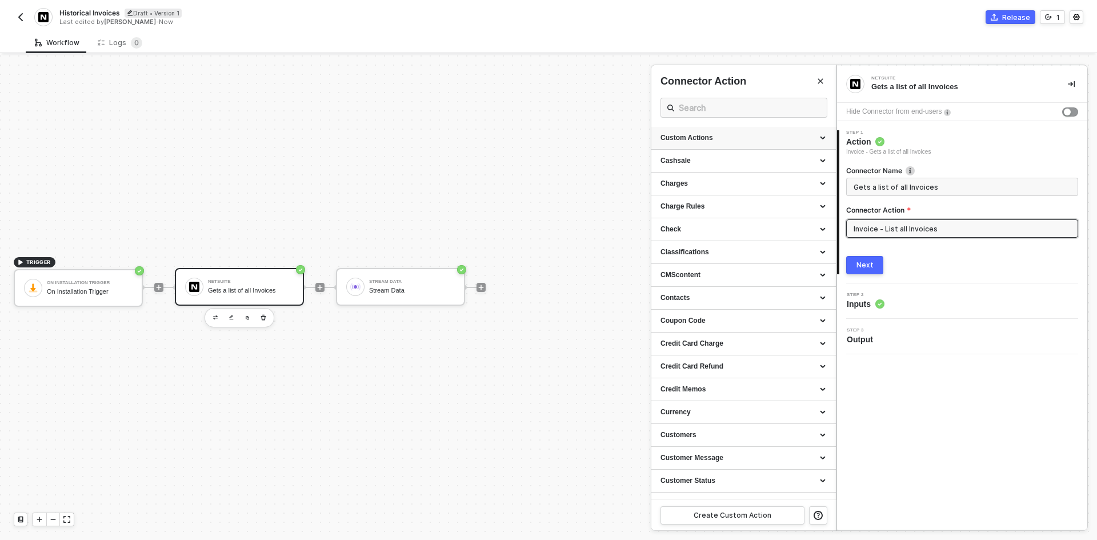
click at [815, 143] on div "Custom Actions" at bounding box center [743, 138] width 166 height 10
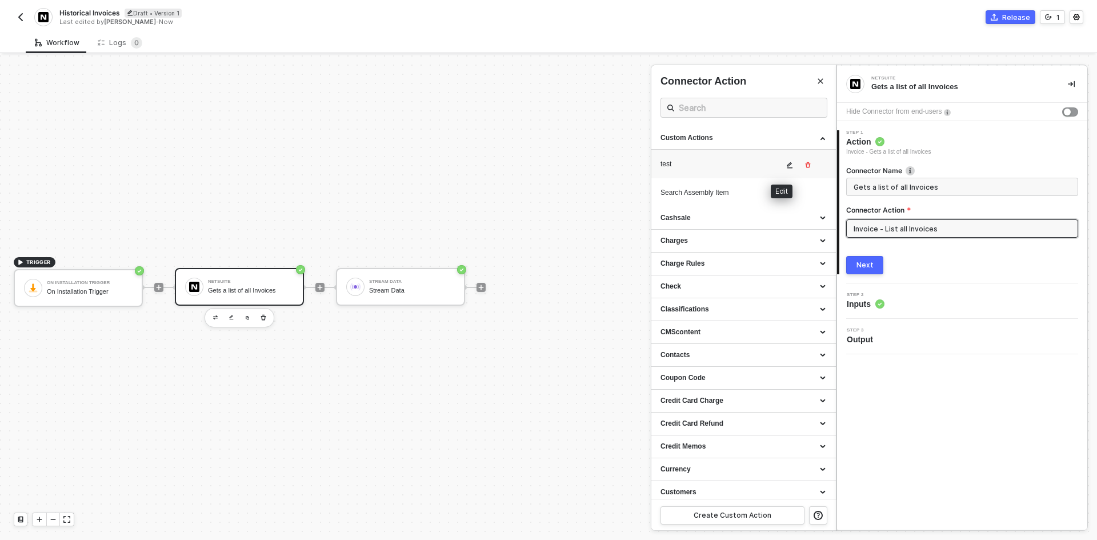
click at [786, 162] on icon "icon-edit" at bounding box center [789, 165] width 7 height 7
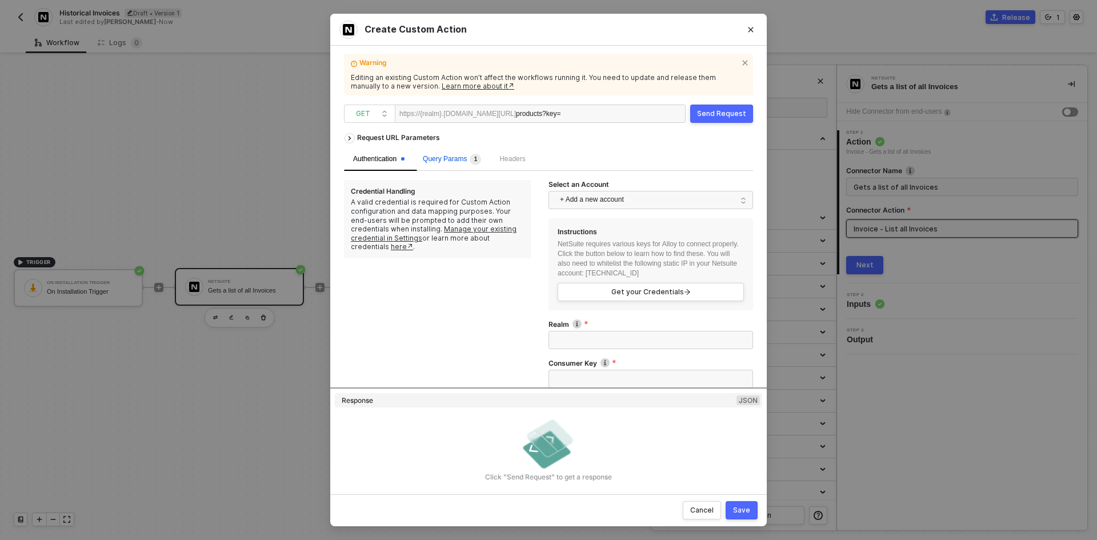
click at [441, 163] on div "Query Params 1" at bounding box center [452, 159] width 58 height 11
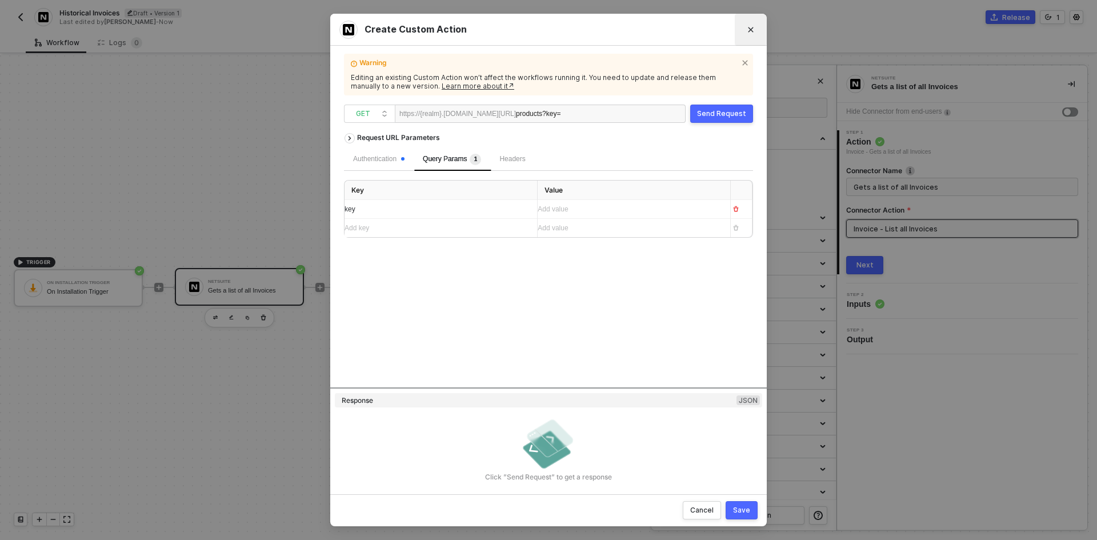
click at [754, 31] on button "Close" at bounding box center [750, 30] width 18 height 18
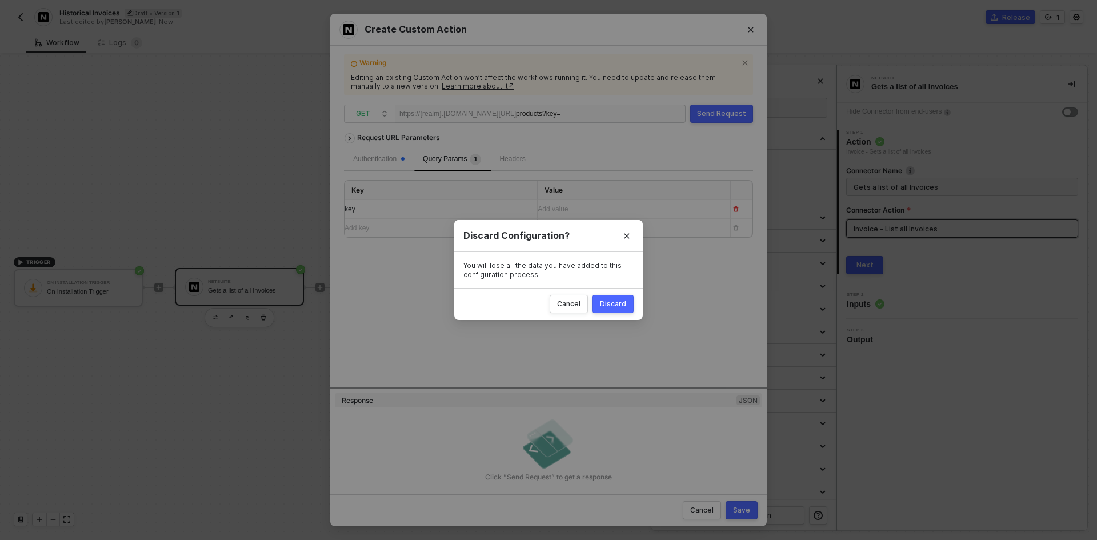
click at [616, 303] on div "Discard" at bounding box center [613, 303] width 26 height 9
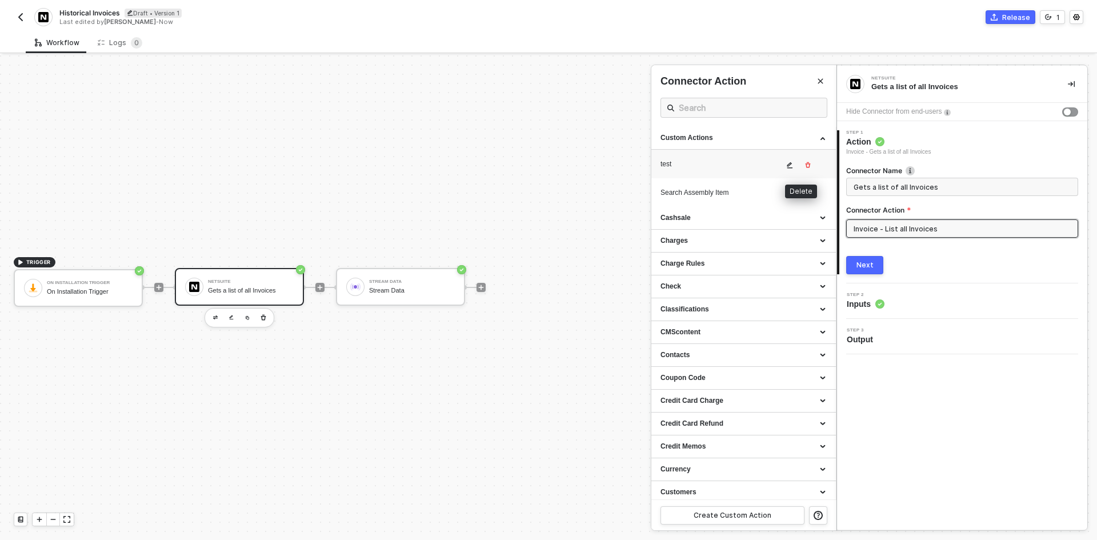
click at [804, 168] on icon "button" at bounding box center [807, 165] width 7 height 7
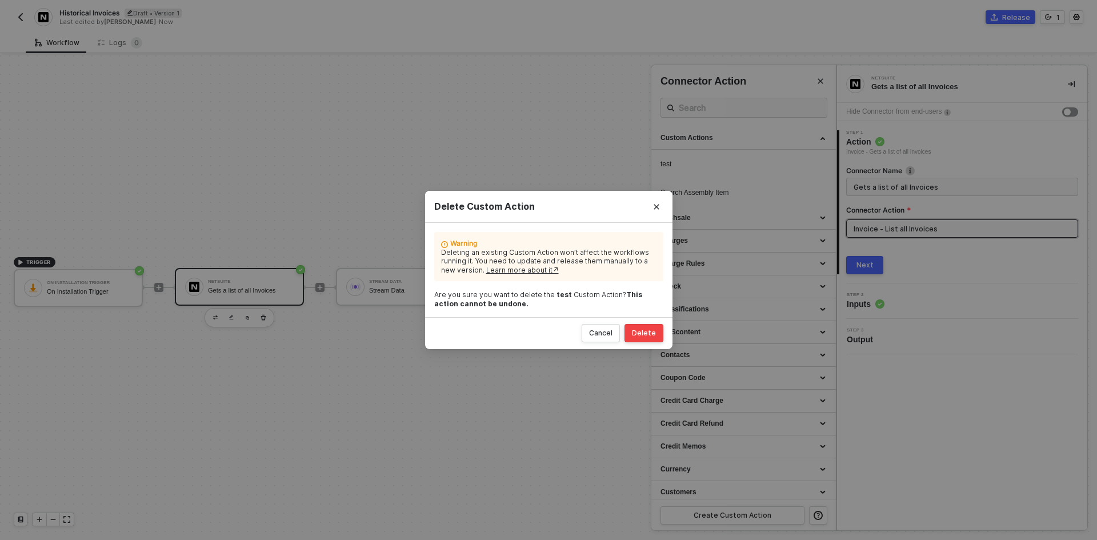
click at [646, 332] on div "Delete" at bounding box center [644, 332] width 24 height 9
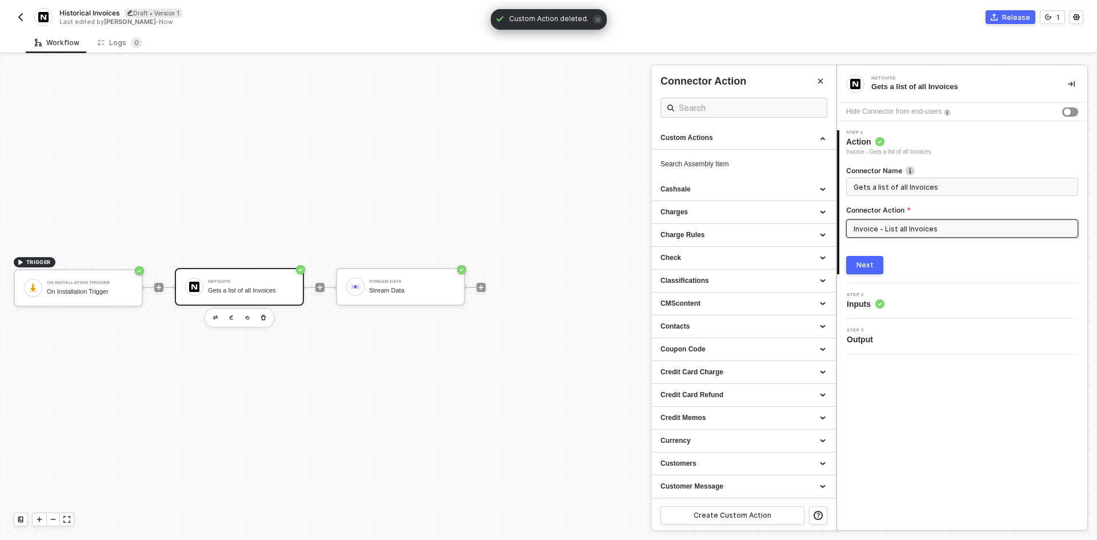
drag, startPoint x: 595, startPoint y: 310, endPoint x: 601, endPoint y: 310, distance: 6.3
click at [602, 312] on div at bounding box center [548, 297] width 1097 height 484
